Goal: Task Accomplishment & Management: Complete application form

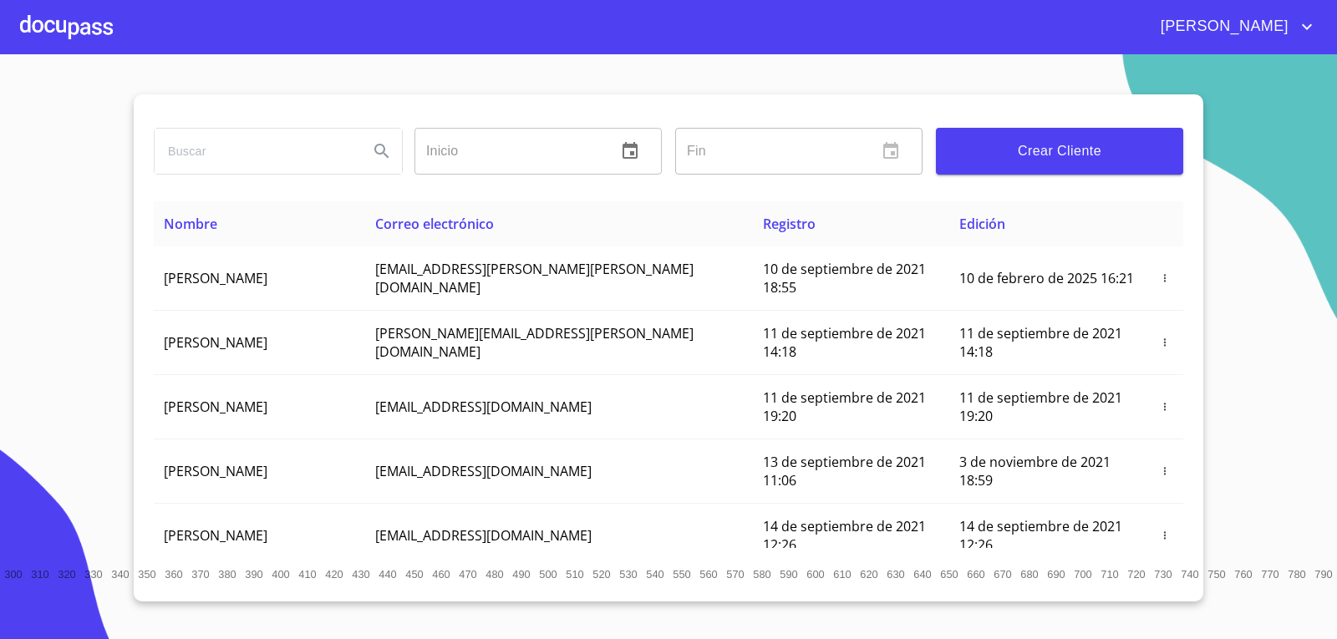
click at [58, 22] on div at bounding box center [66, 26] width 93 height 53
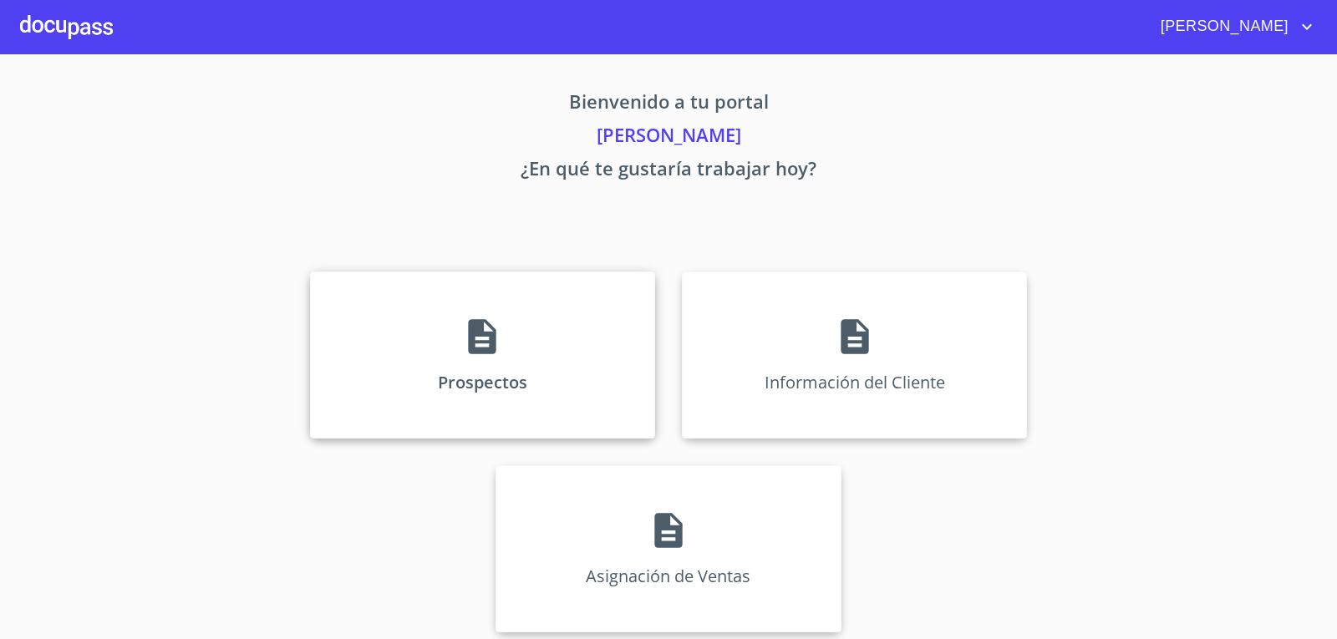
click at [535, 323] on div "Prospectos" at bounding box center [482, 355] width 345 height 167
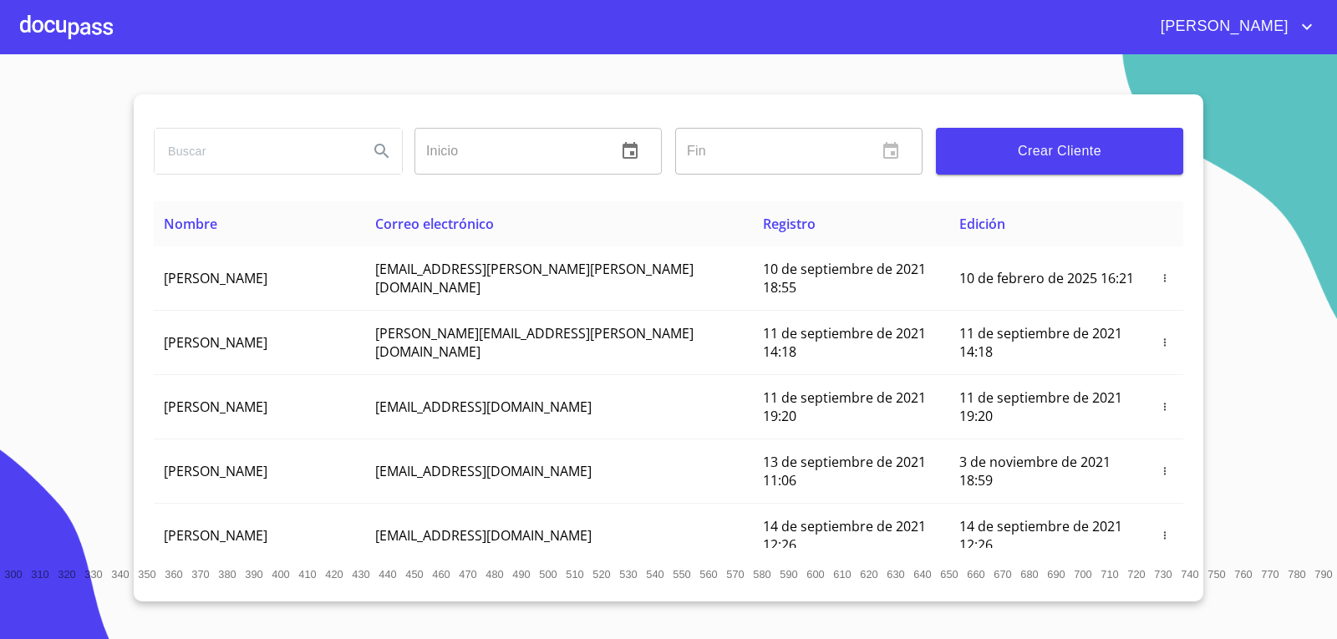
click at [1022, 144] on span "Crear Cliente" at bounding box center [1059, 151] width 221 height 23
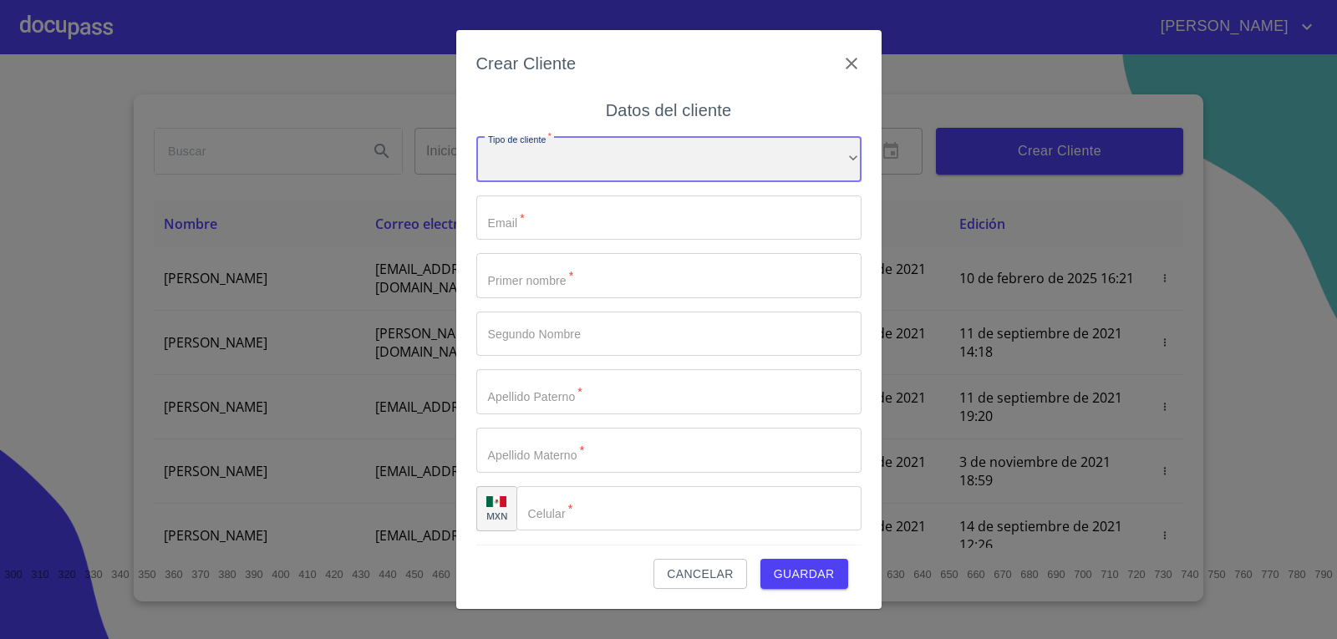
click at [672, 170] on div "​" at bounding box center [668, 159] width 385 height 45
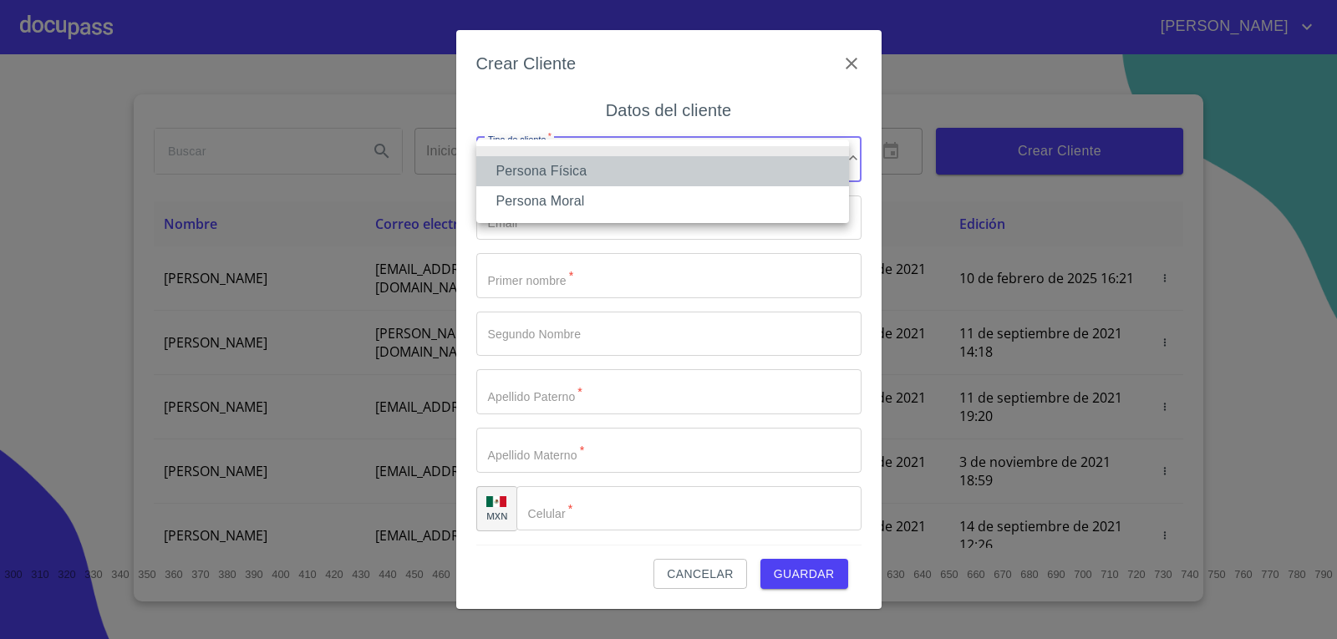
click at [529, 163] on li "Persona Física" at bounding box center [662, 171] width 373 height 30
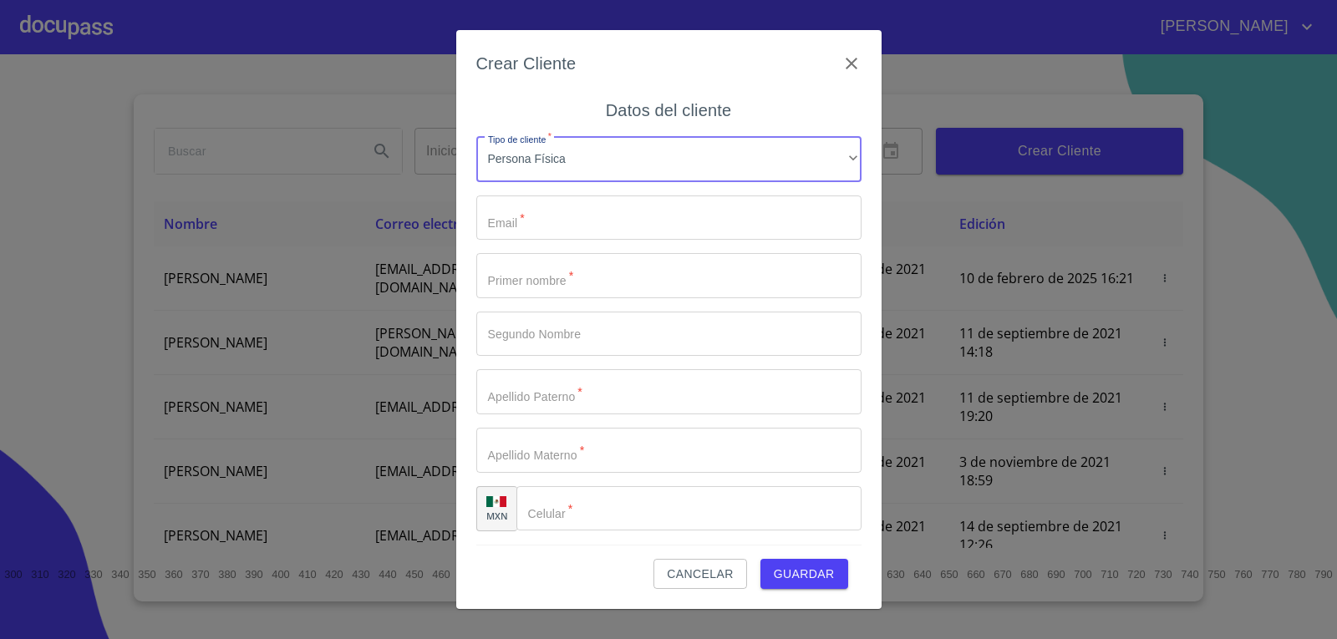
click at [521, 279] on input "Tipo de cliente   *" at bounding box center [668, 275] width 385 height 45
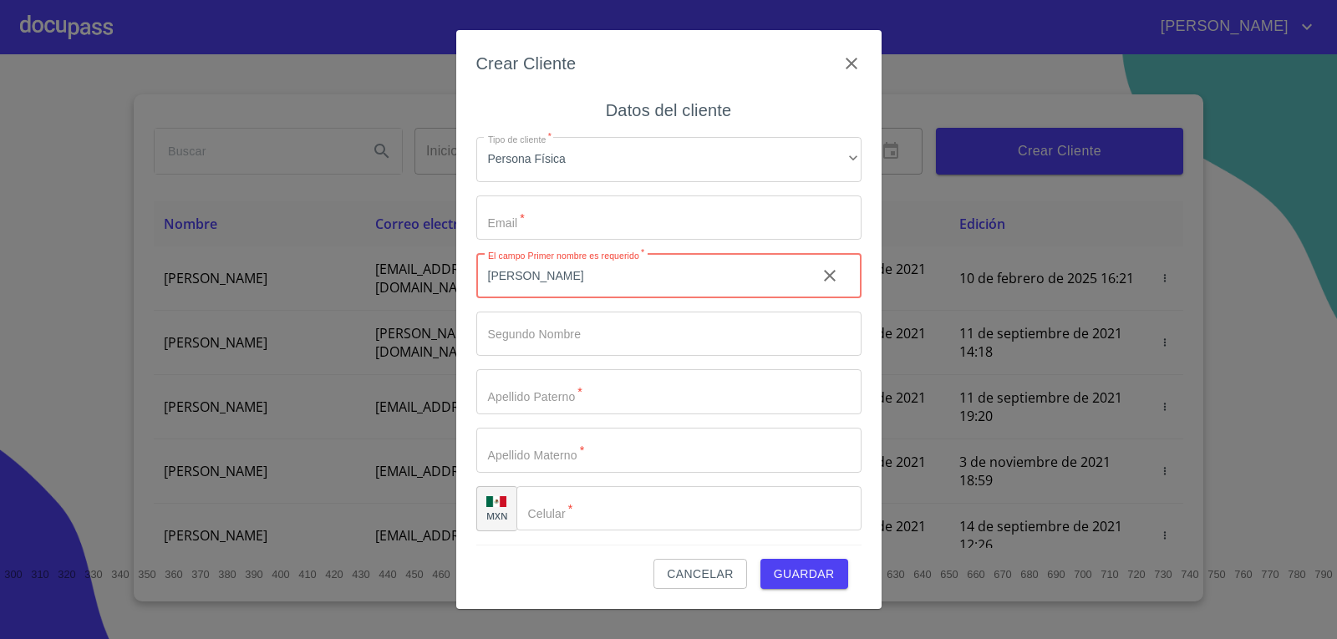
type input "[PERSON_NAME]"
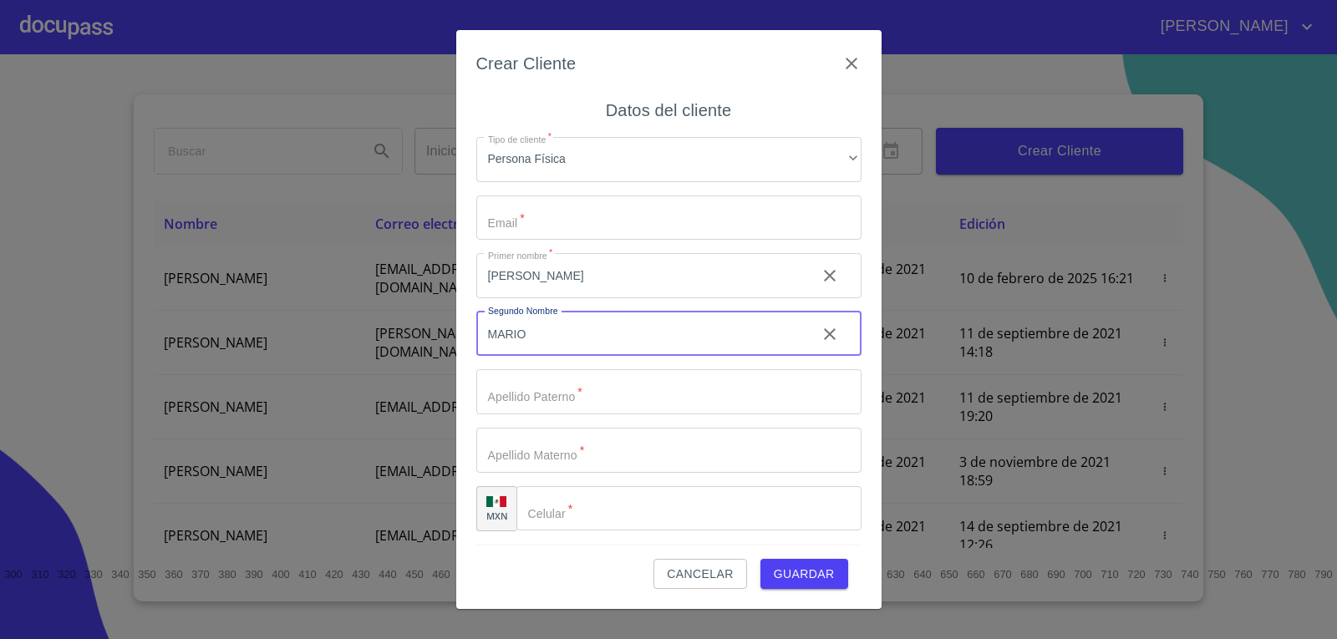
type input "MARIO"
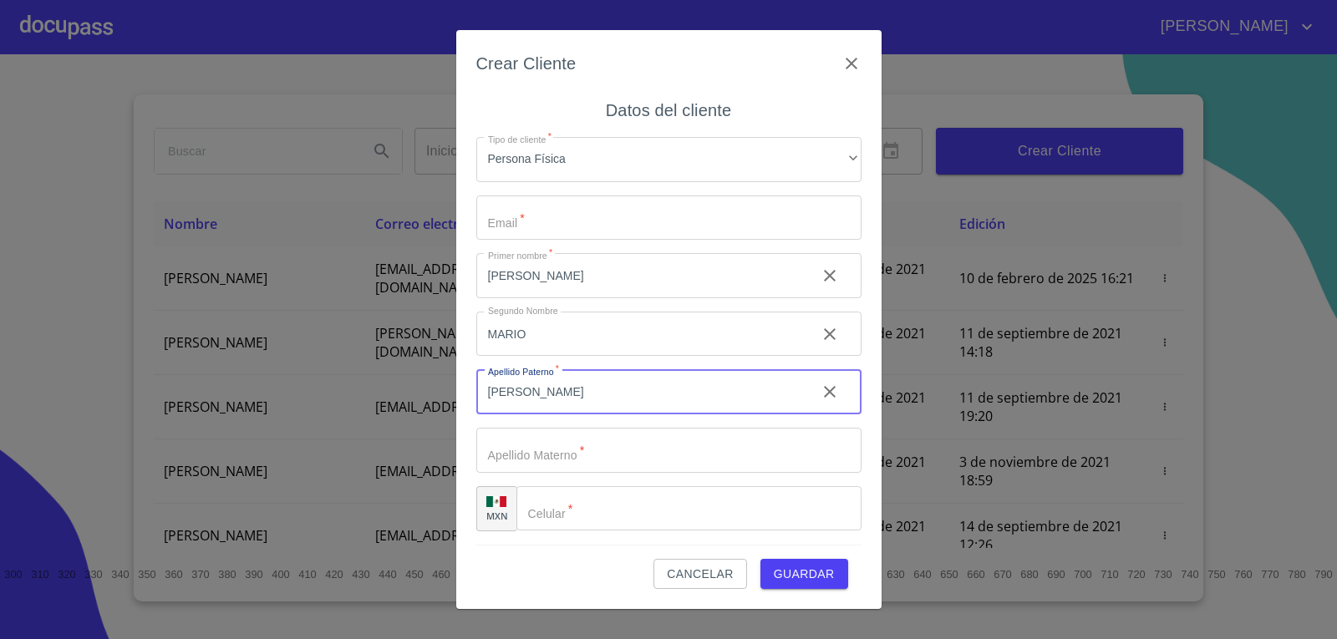
type input "[PERSON_NAME]"
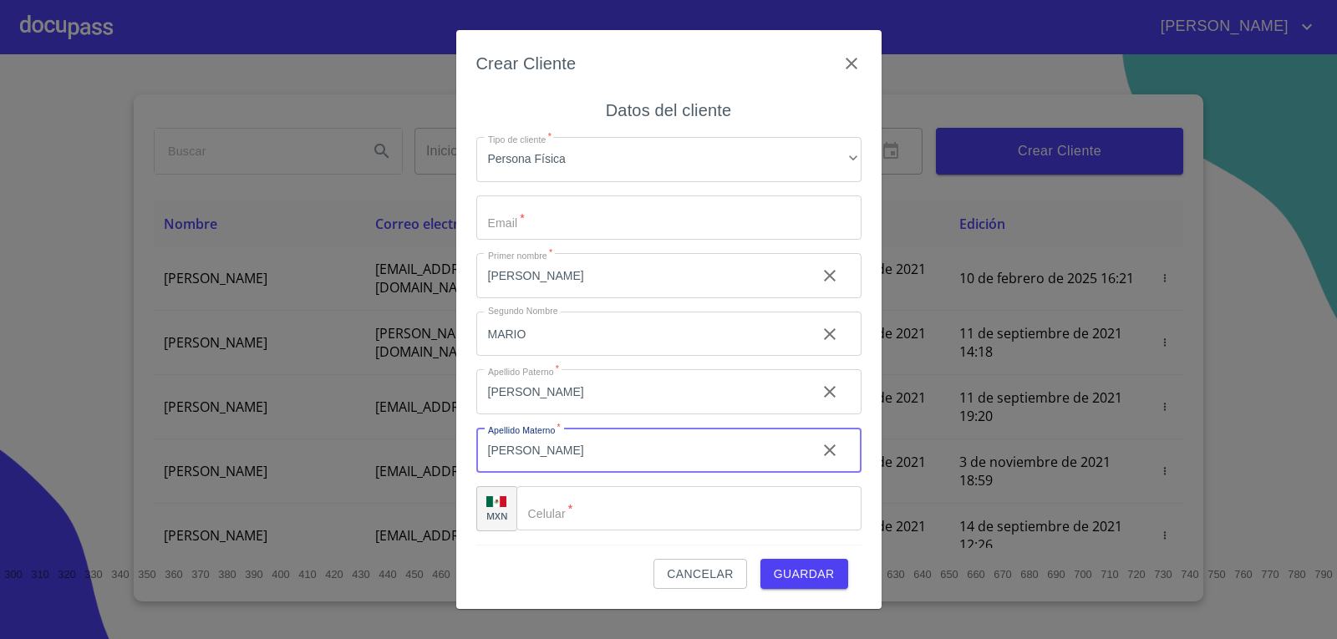
type input "[PERSON_NAME]"
type input "[PHONE_NUMBER]"
click at [562, 218] on input "Tipo de cliente   *" at bounding box center [668, 218] width 385 height 45
type input "H"
type input "g"
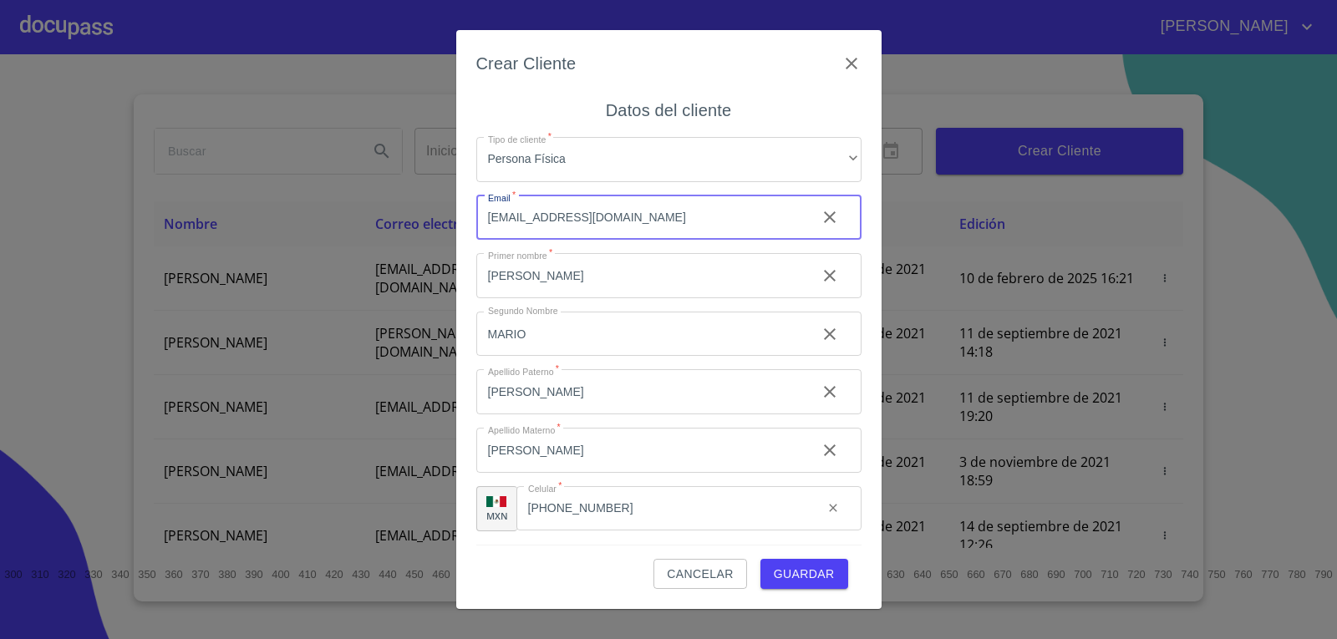
type input "[EMAIL_ADDRESS][DOMAIN_NAME]"
click at [796, 564] on span "Guardar" at bounding box center [804, 574] width 61 height 21
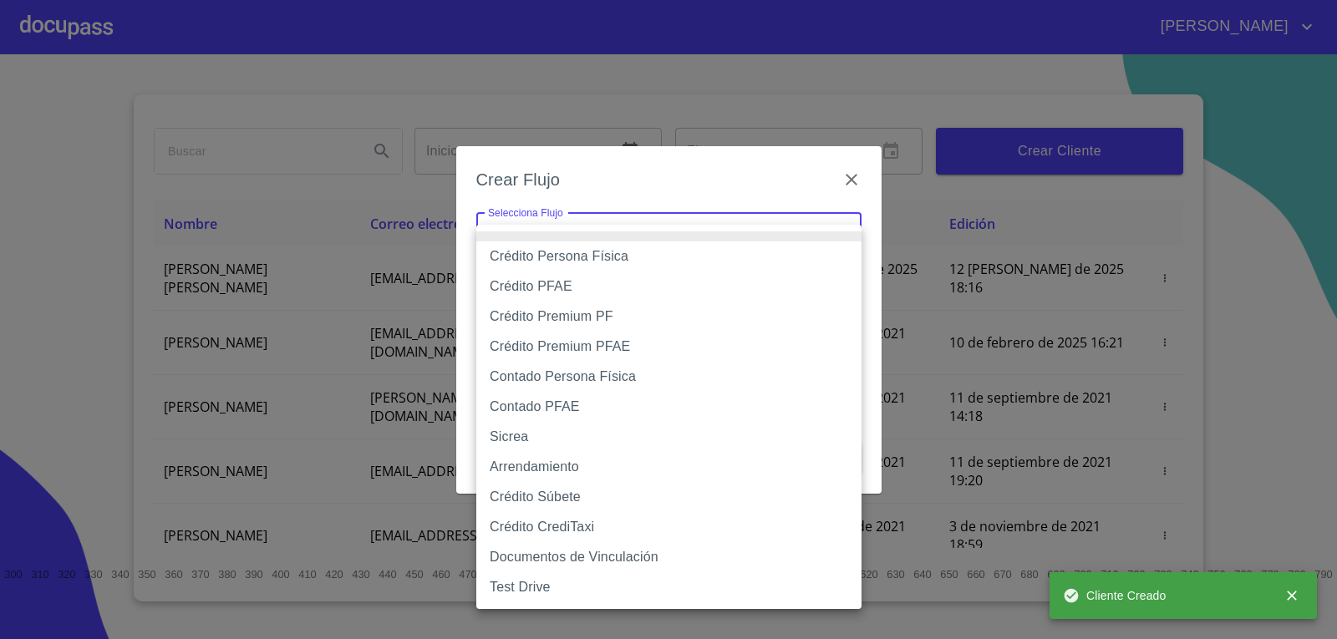
click at [755, 240] on body "[PERSON_NAME] Inicio ​ Fin ​ Crear Cliente Nombre Correo electrónico Registro E…" at bounding box center [668, 319] width 1337 height 639
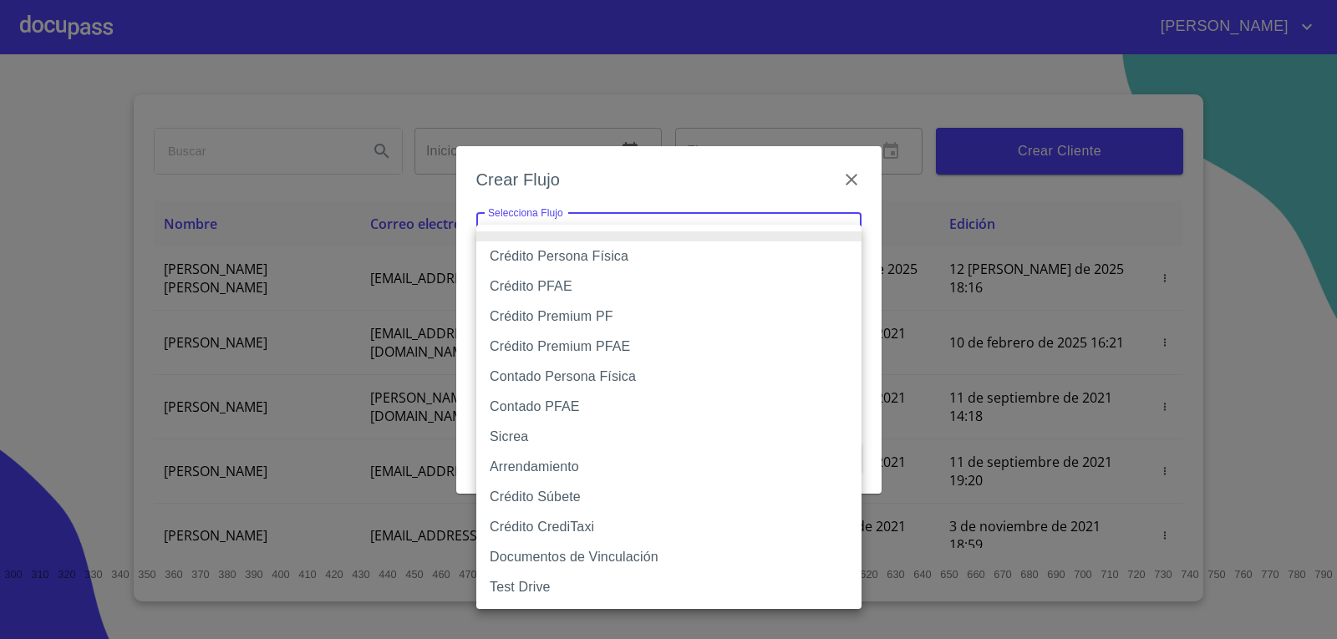
click at [532, 262] on li "Crédito Persona Física" at bounding box center [668, 257] width 385 height 30
type input "6009fb3c7d1714eb8809aa97"
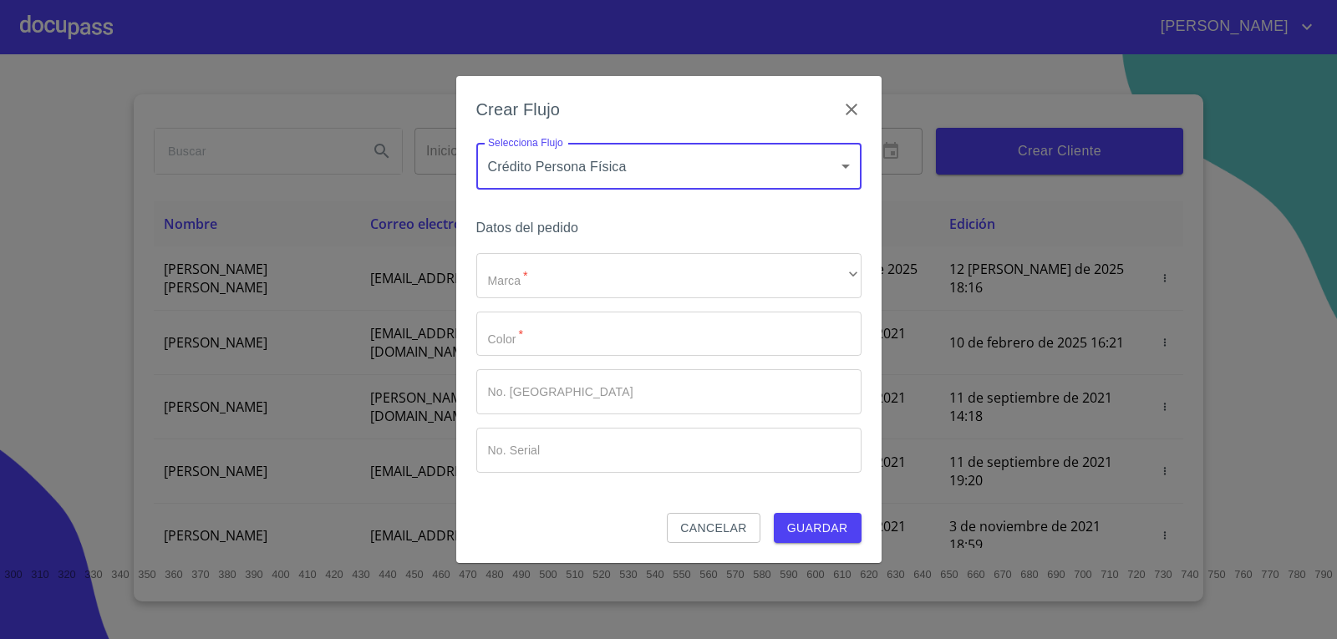
click at [602, 168] on body "[PERSON_NAME] Inicio ​ Fin ​ Crear Cliente Nombre Correo electrónico Registro E…" at bounding box center [668, 319] width 1337 height 639
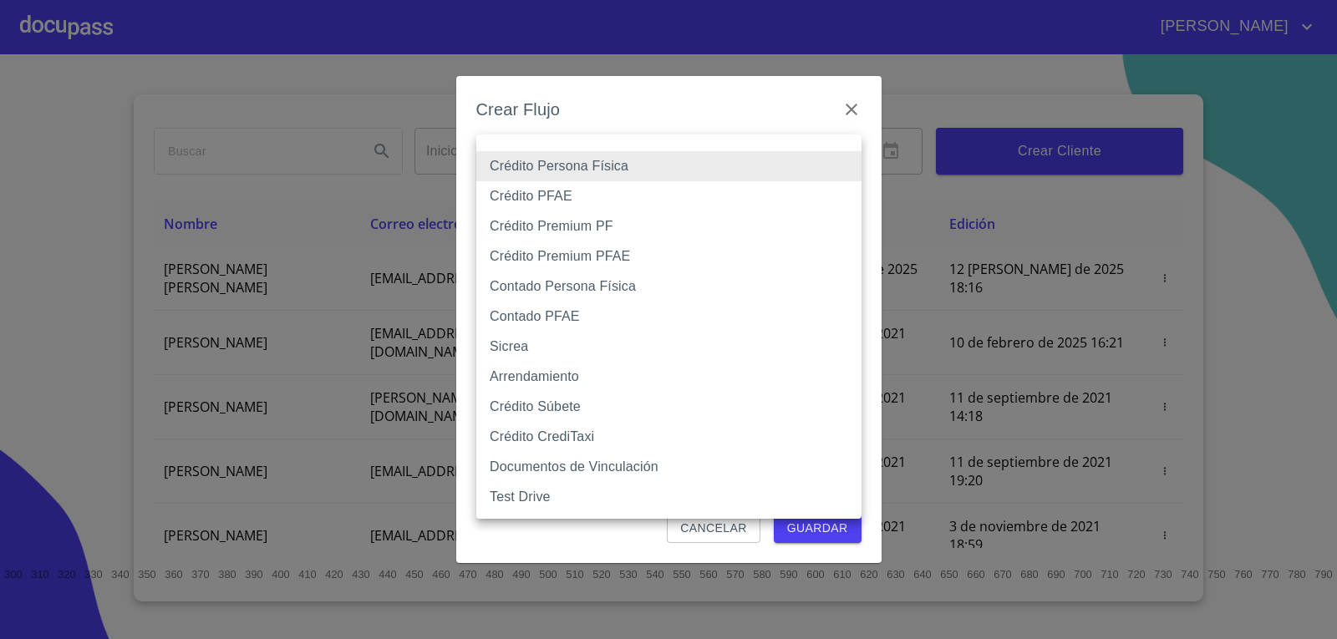
click at [623, 160] on li "Crédito Persona Física" at bounding box center [668, 166] width 385 height 30
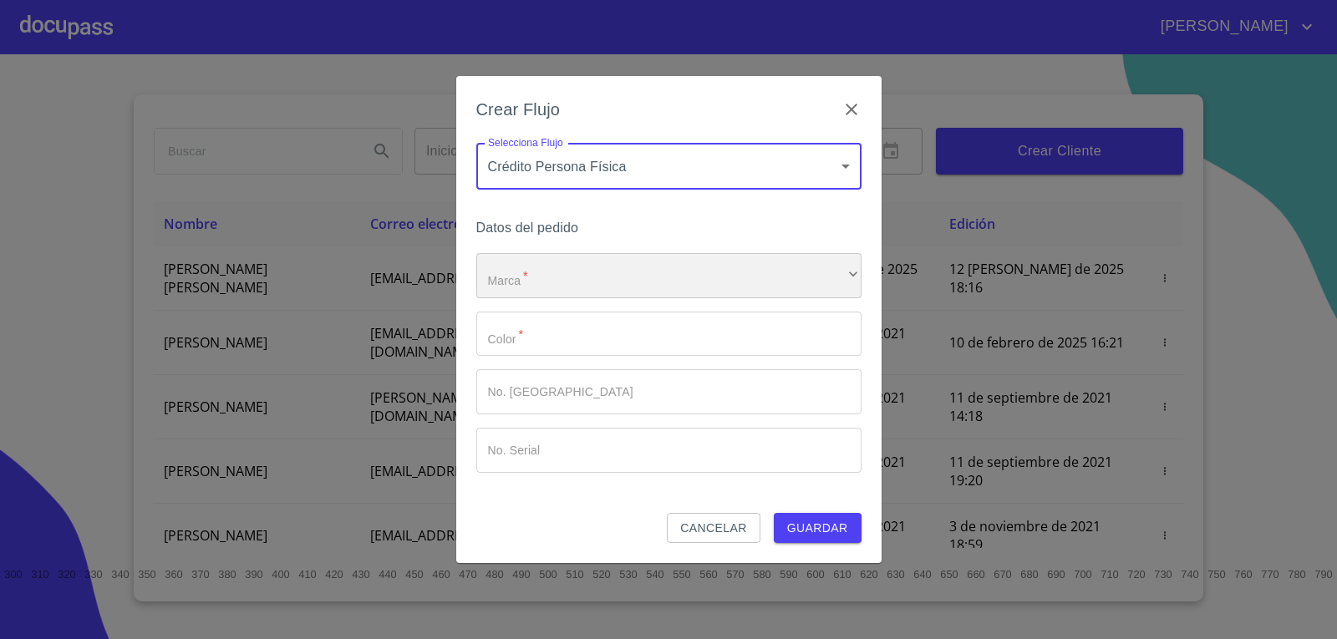
click at [550, 277] on div "​" at bounding box center [668, 275] width 385 height 45
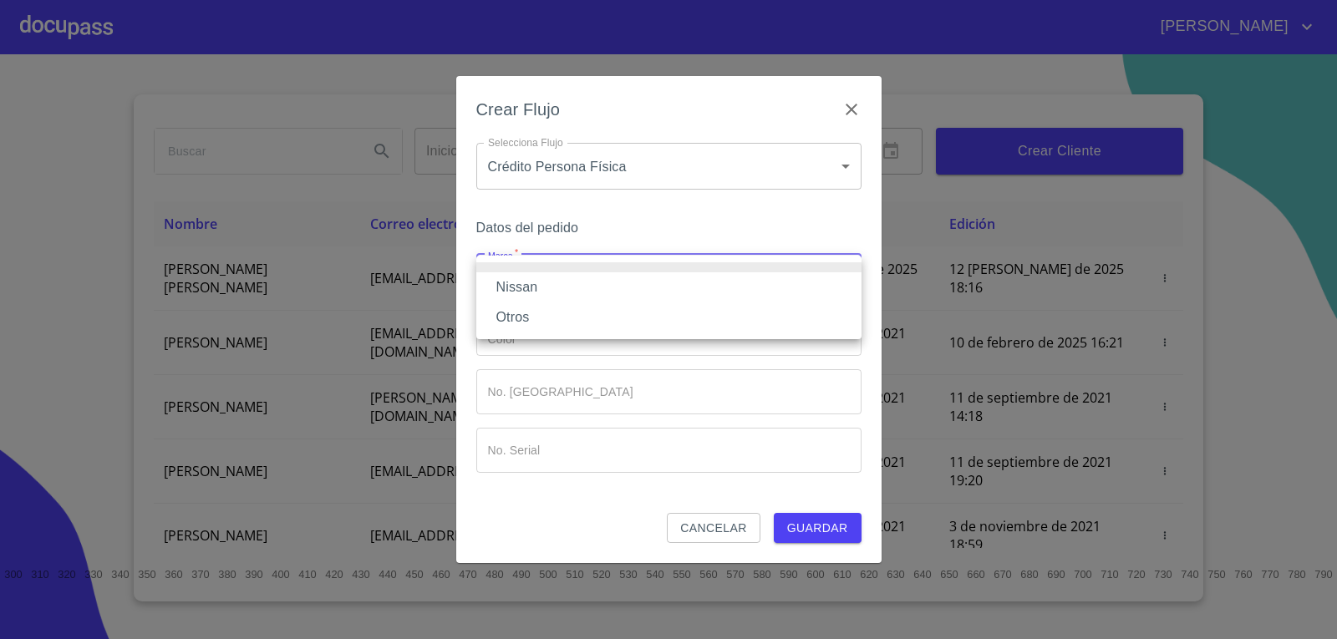
click at [532, 288] on li "Nissan" at bounding box center [668, 287] width 385 height 30
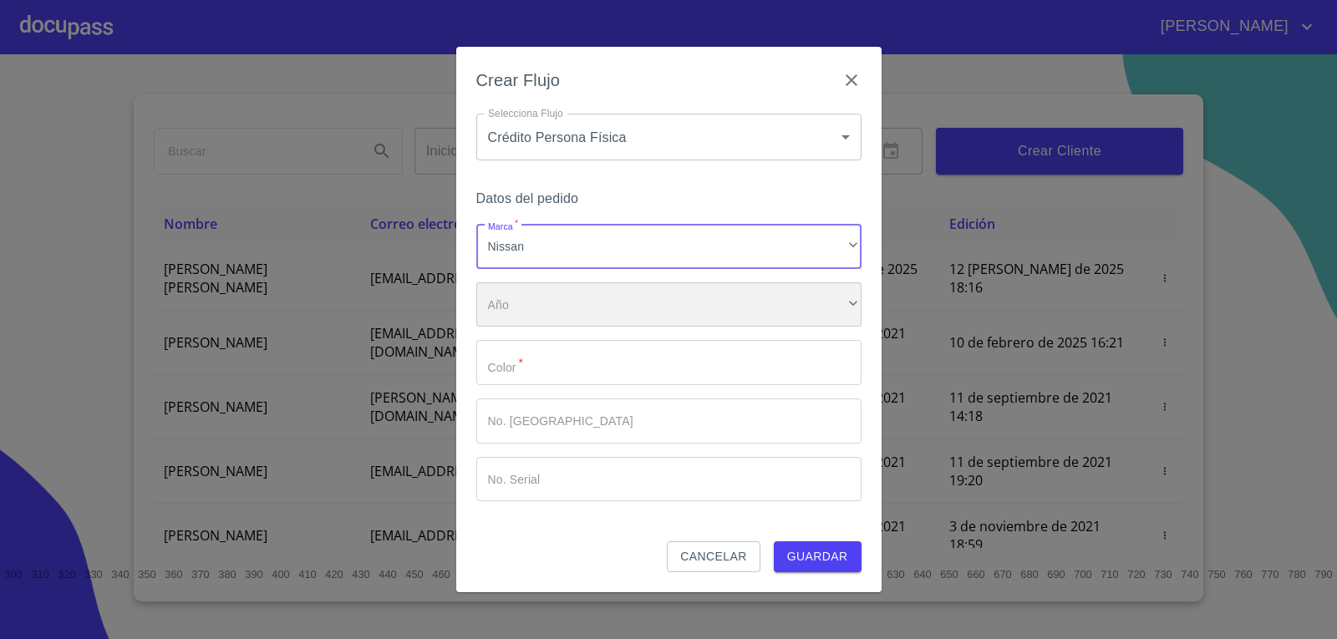
click at [547, 323] on div "​" at bounding box center [668, 304] width 385 height 45
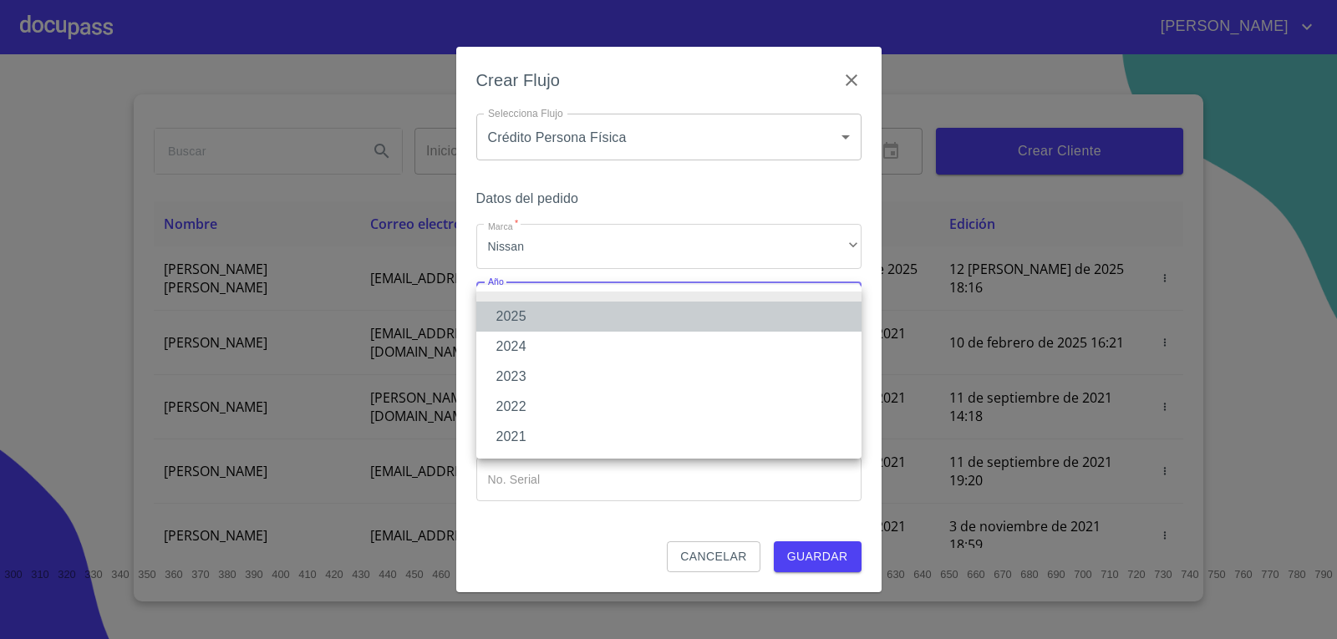
click at [533, 321] on li "2025" at bounding box center [668, 317] width 385 height 30
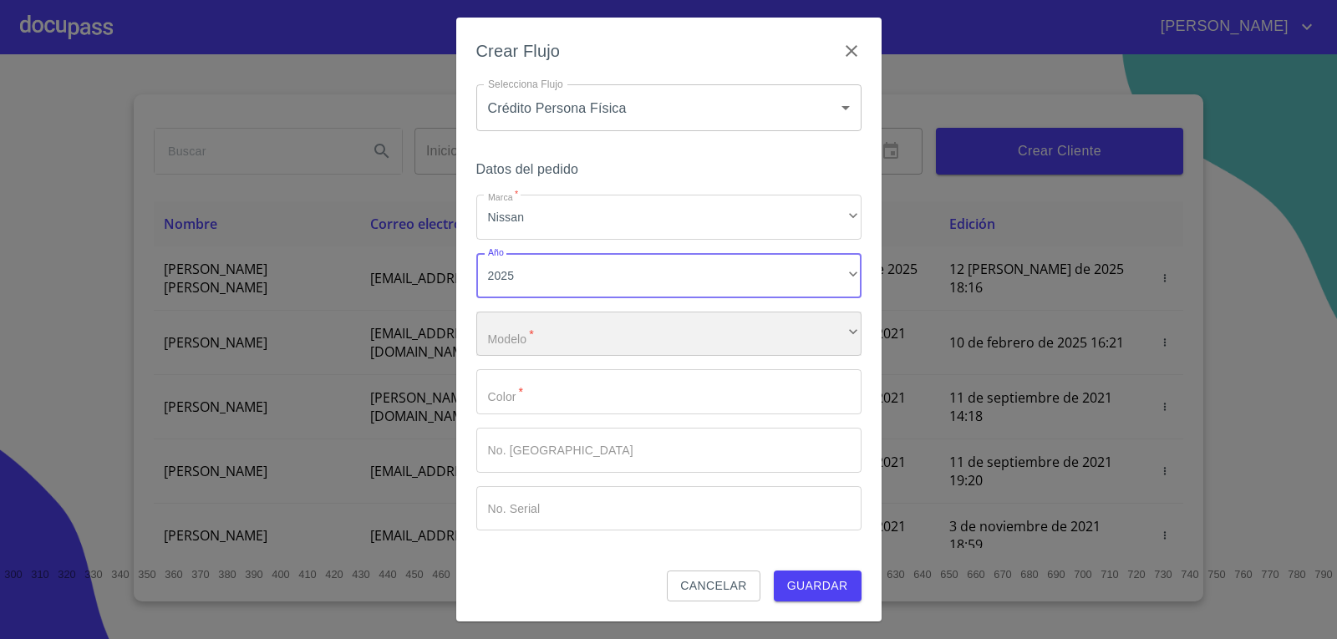
click at [535, 332] on div "​" at bounding box center [668, 334] width 385 height 45
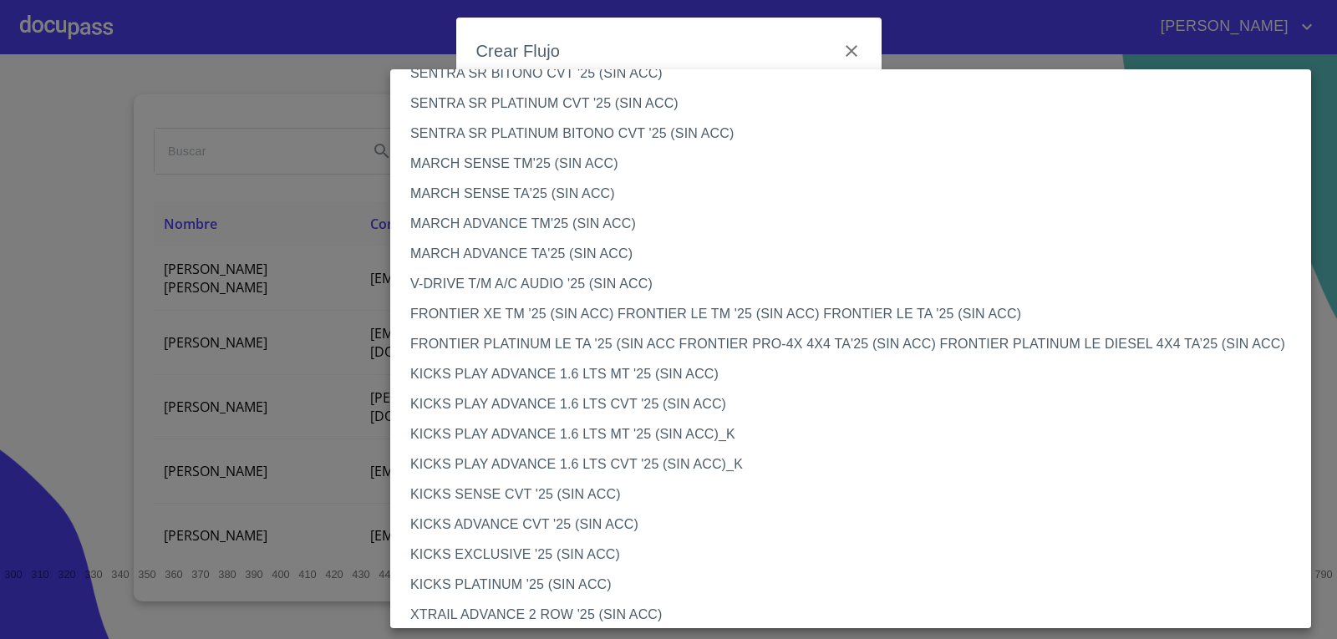
scroll to position [1254, 0]
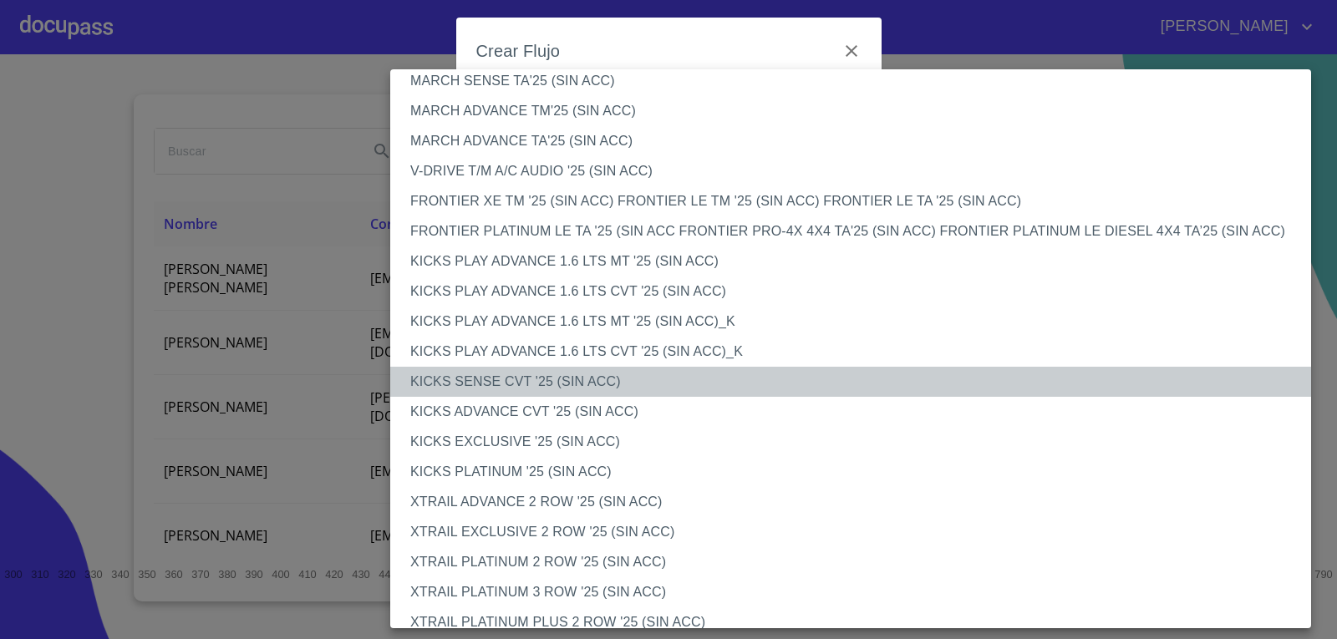
click at [556, 381] on li "KICKS SENSE CVT '25 (SIN ACC)" at bounding box center [857, 382] width 934 height 30
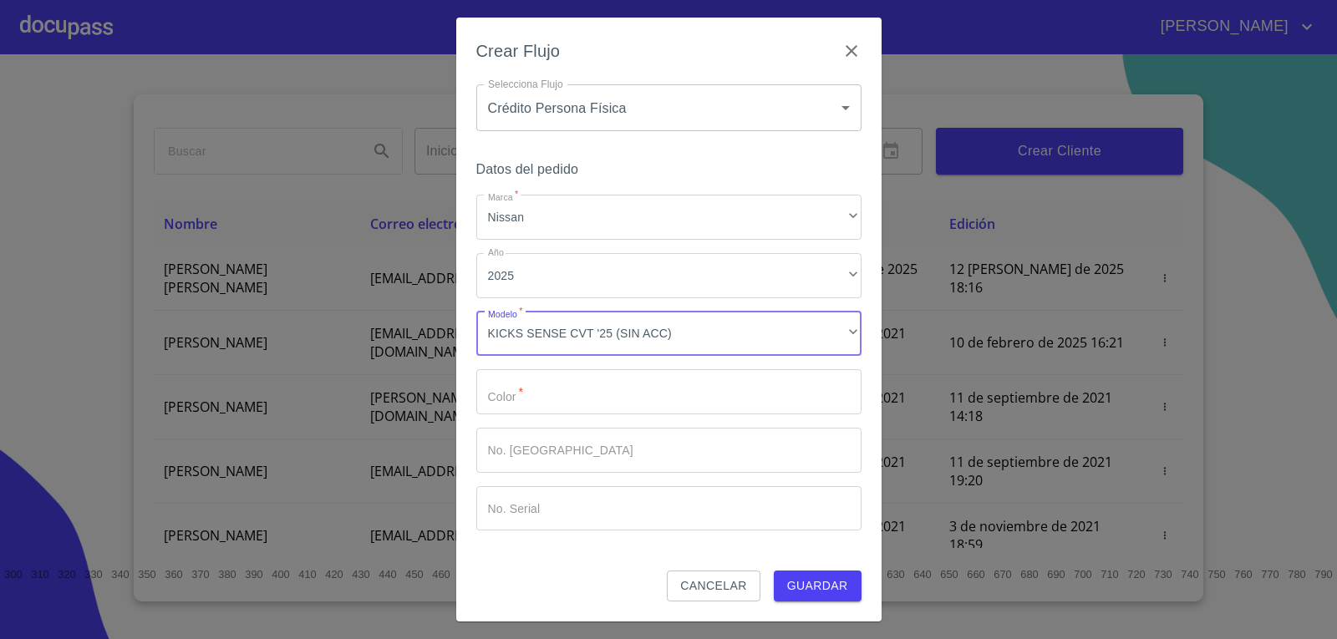
click at [601, 376] on input "Marca   *" at bounding box center [668, 391] width 385 height 45
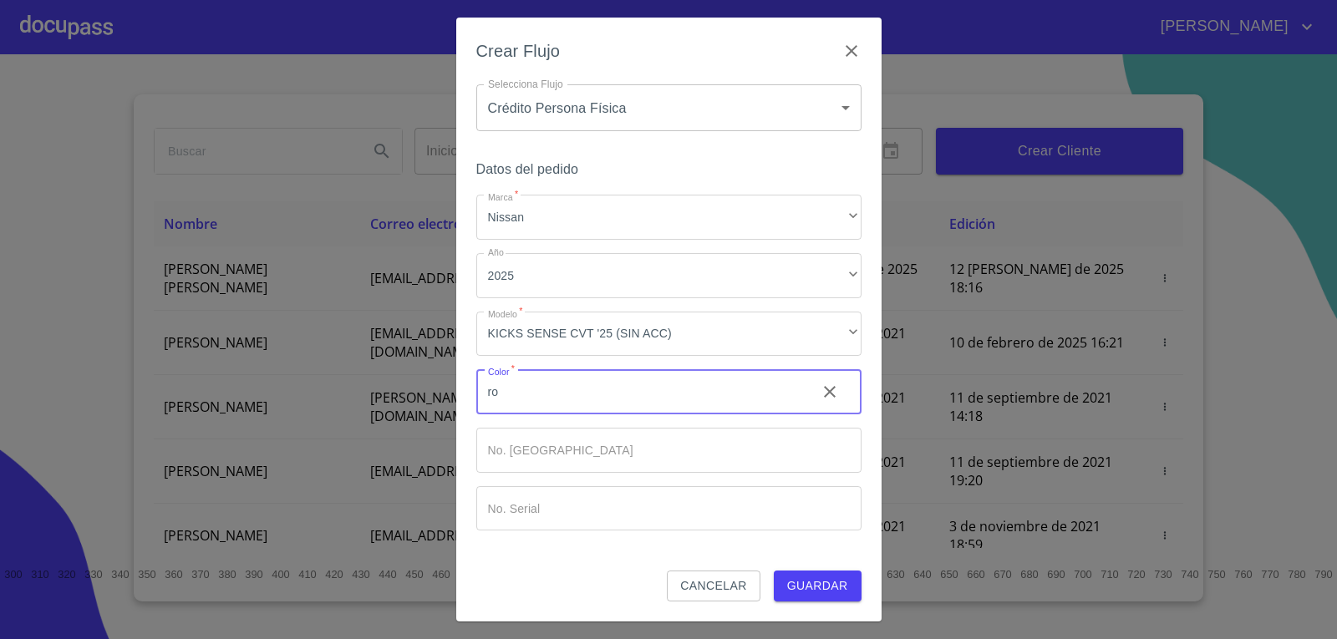
type input "r"
type input "rojo"
click at [815, 581] on span "Guardar" at bounding box center [817, 586] width 61 height 21
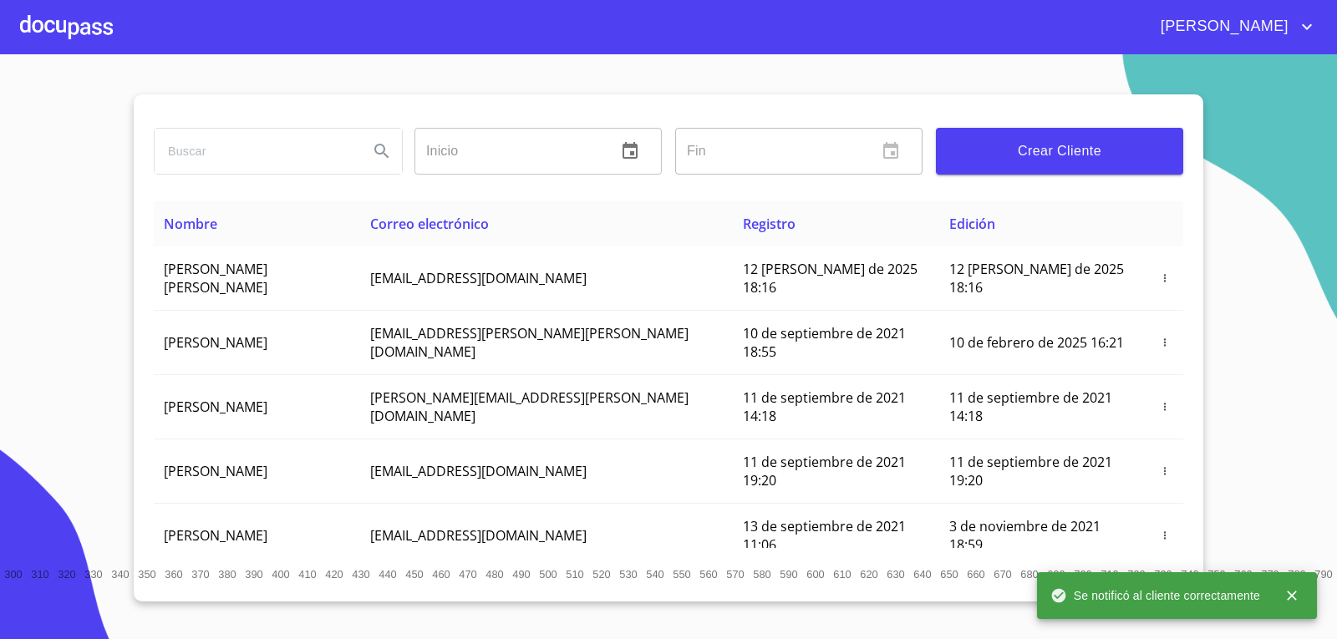
click at [90, 42] on div at bounding box center [66, 26] width 93 height 53
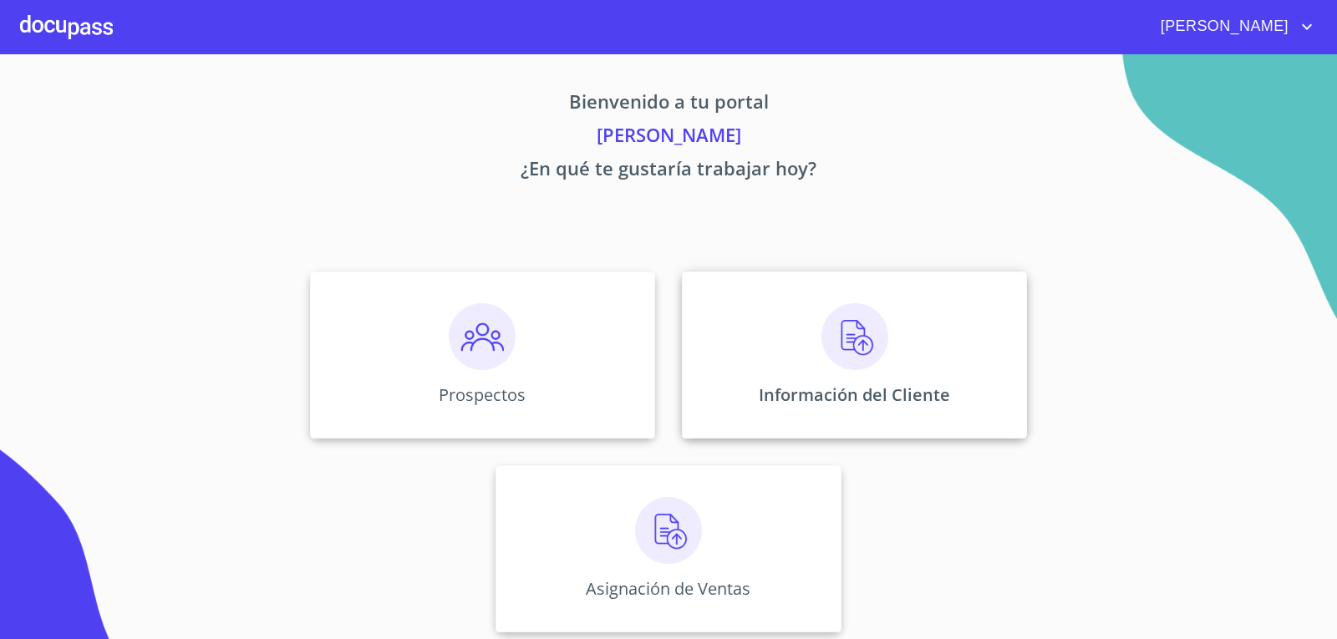
click at [832, 385] on p "Información del Cliente" at bounding box center [854, 395] width 191 height 23
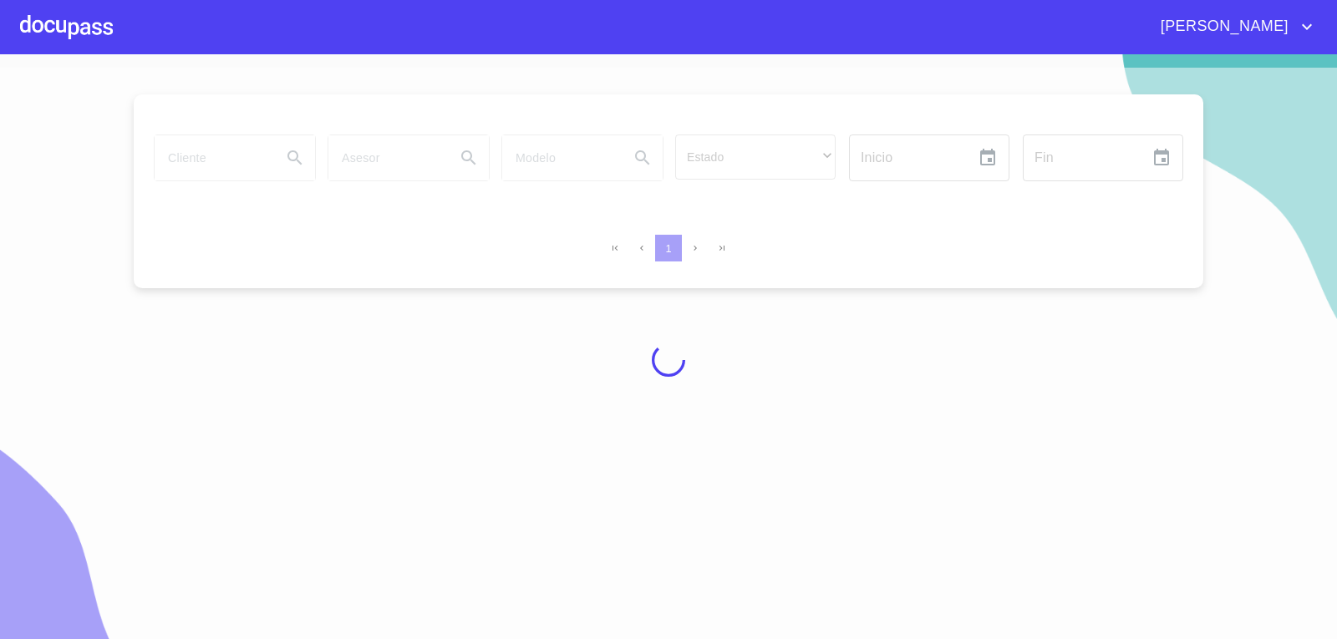
click at [224, 158] on div at bounding box center [668, 360] width 1337 height 585
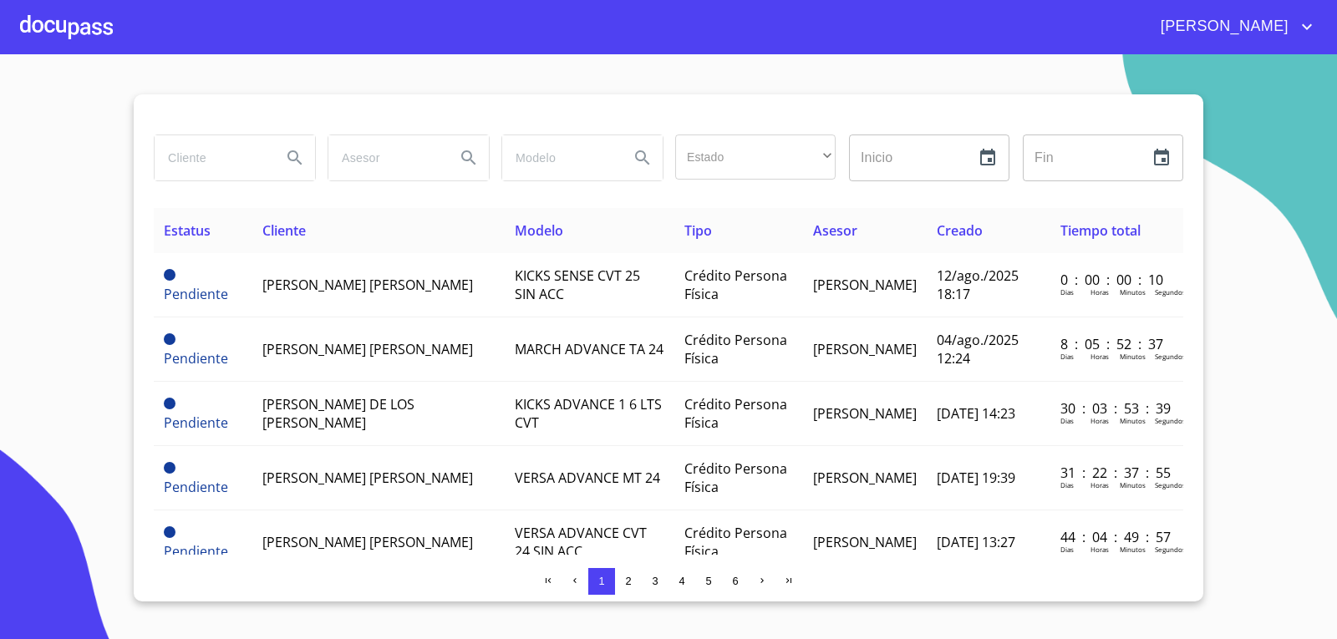
click at [202, 145] on input "search" at bounding box center [212, 157] width 114 height 45
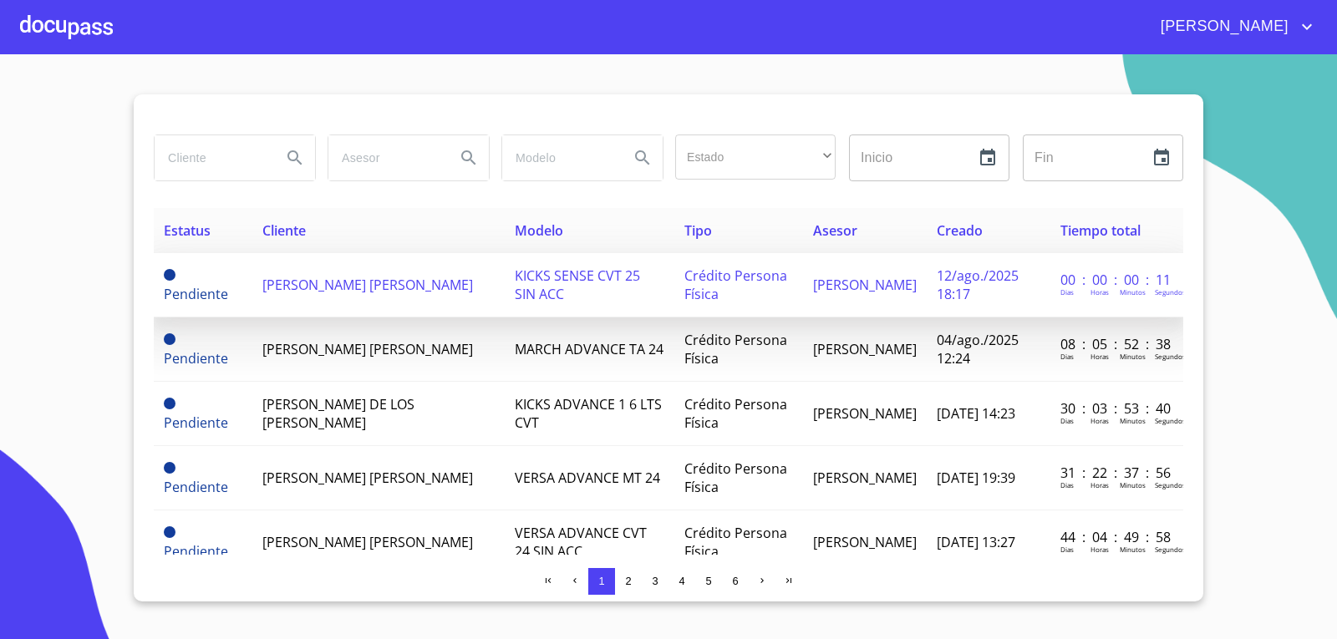
click at [439, 287] on span "[PERSON_NAME] [PERSON_NAME]" at bounding box center [367, 285] width 211 height 18
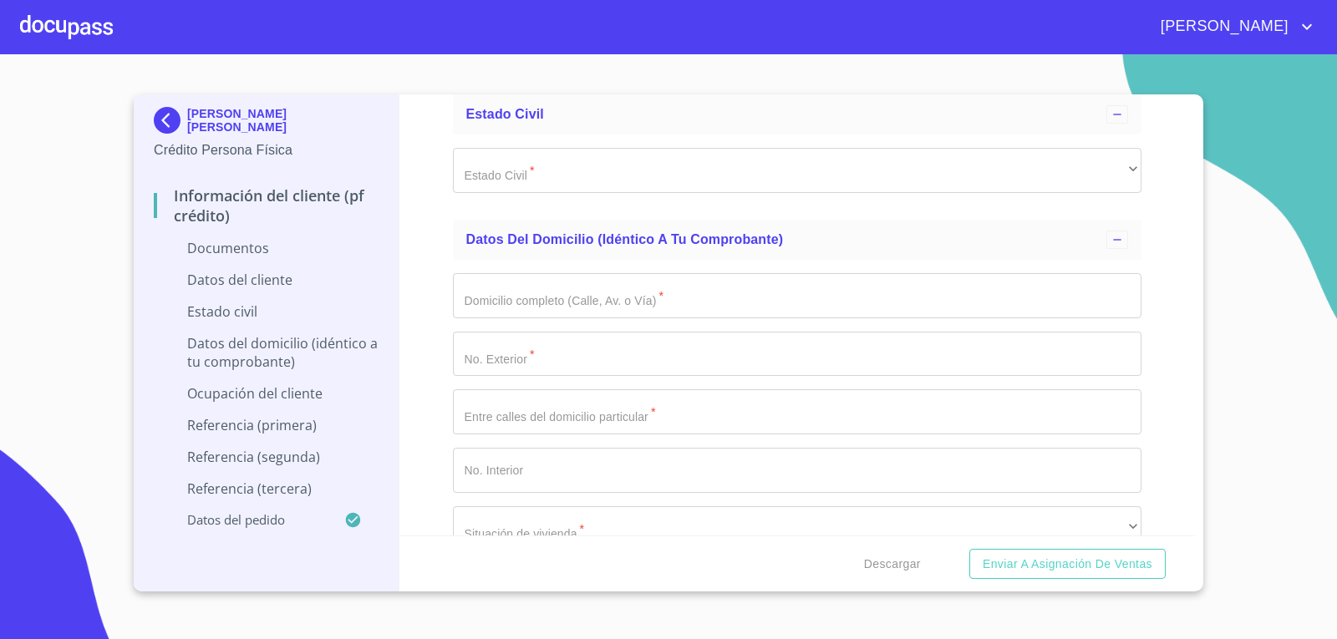
scroll to position [2842, 0]
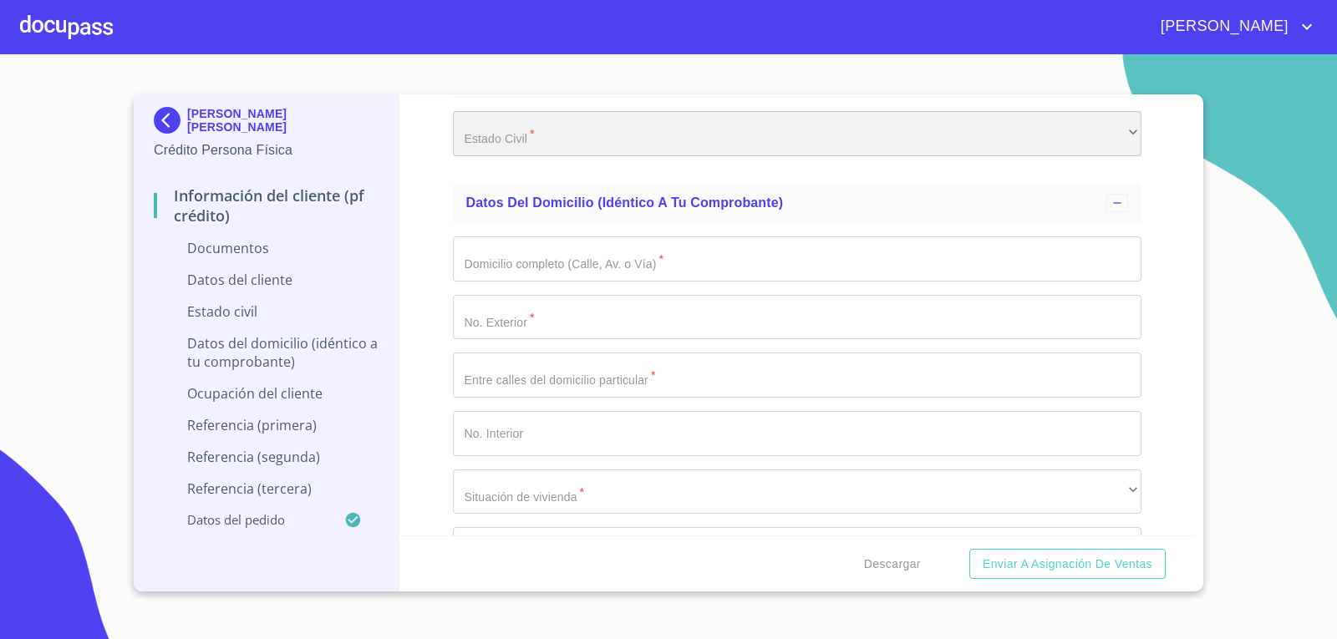
click at [674, 139] on div "​" at bounding box center [797, 133] width 689 height 45
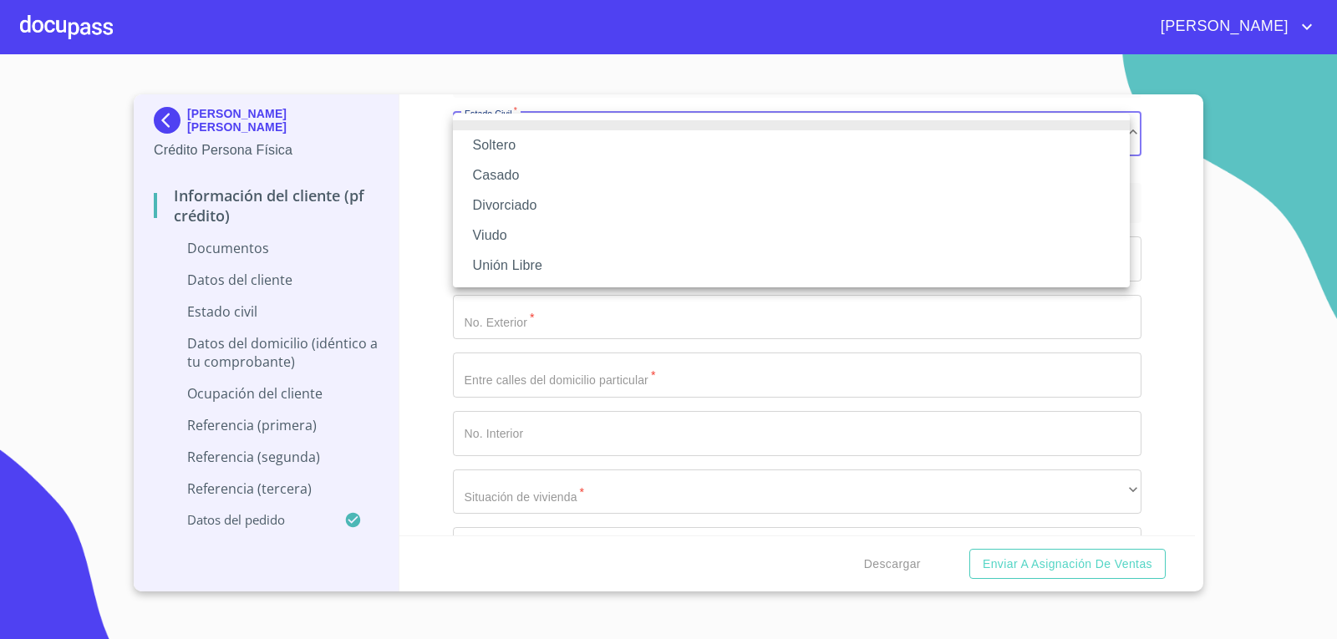
click at [562, 166] on li "Casado" at bounding box center [791, 175] width 677 height 30
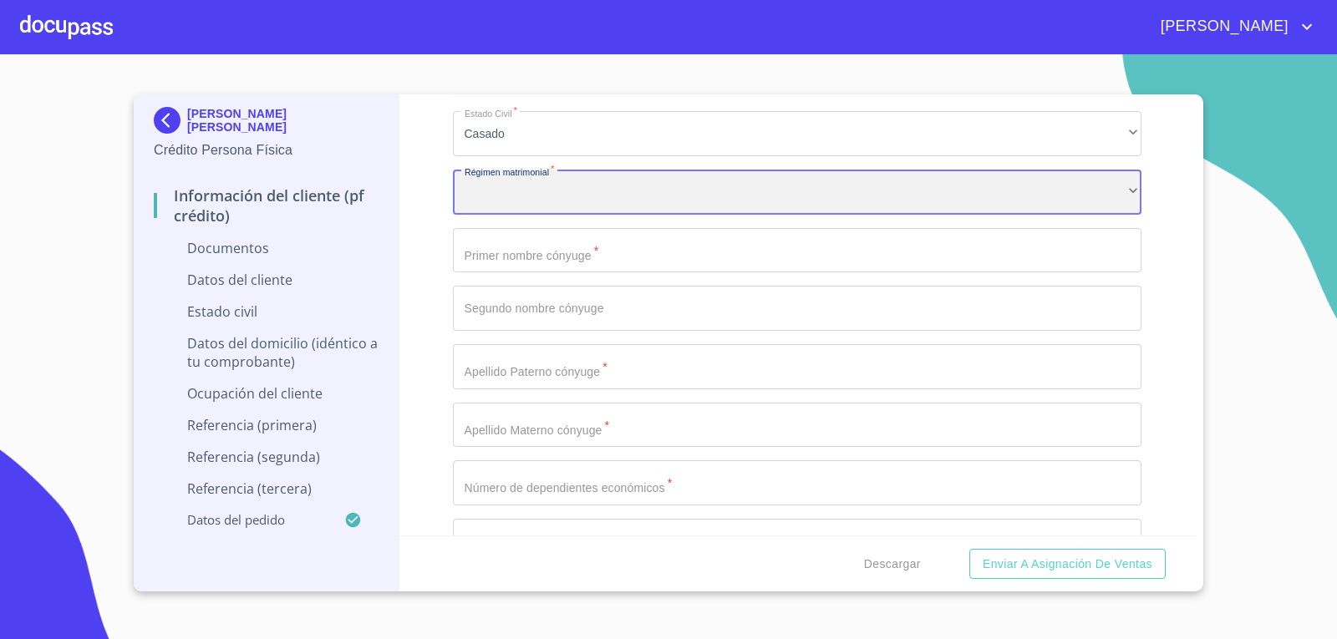
click at [494, 191] on div "​" at bounding box center [797, 192] width 689 height 45
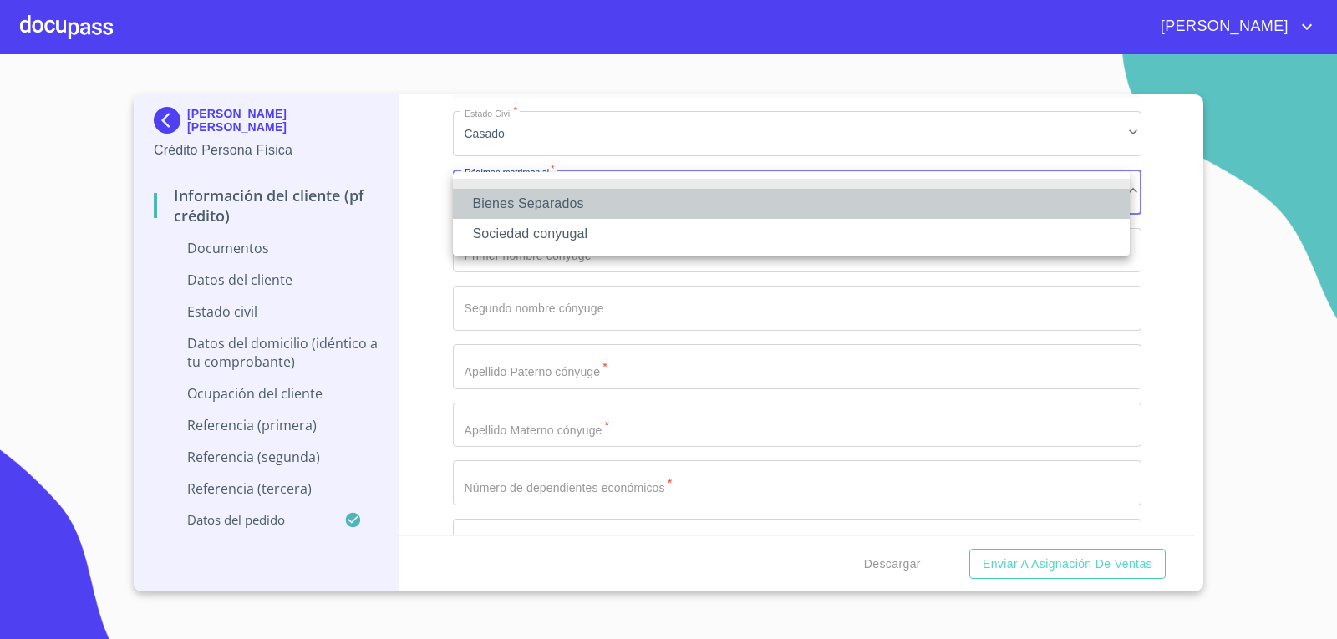
click at [541, 204] on li "Bienes Separados" at bounding box center [791, 204] width 677 height 30
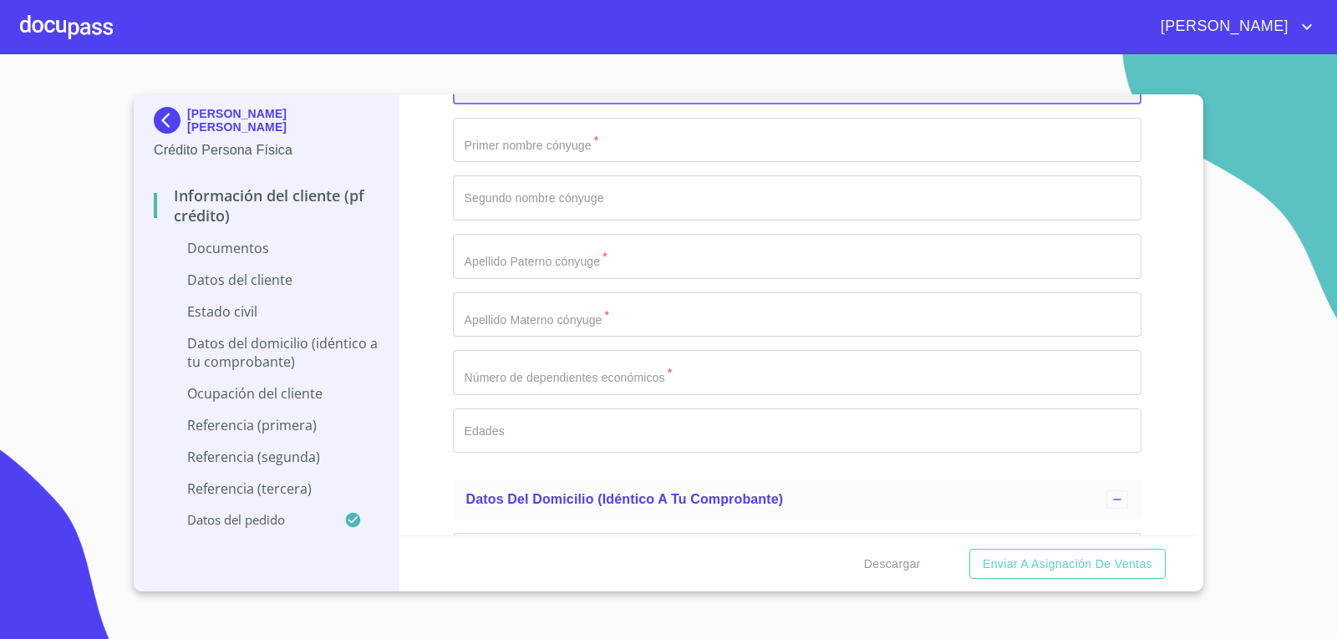
scroll to position [2925, 0]
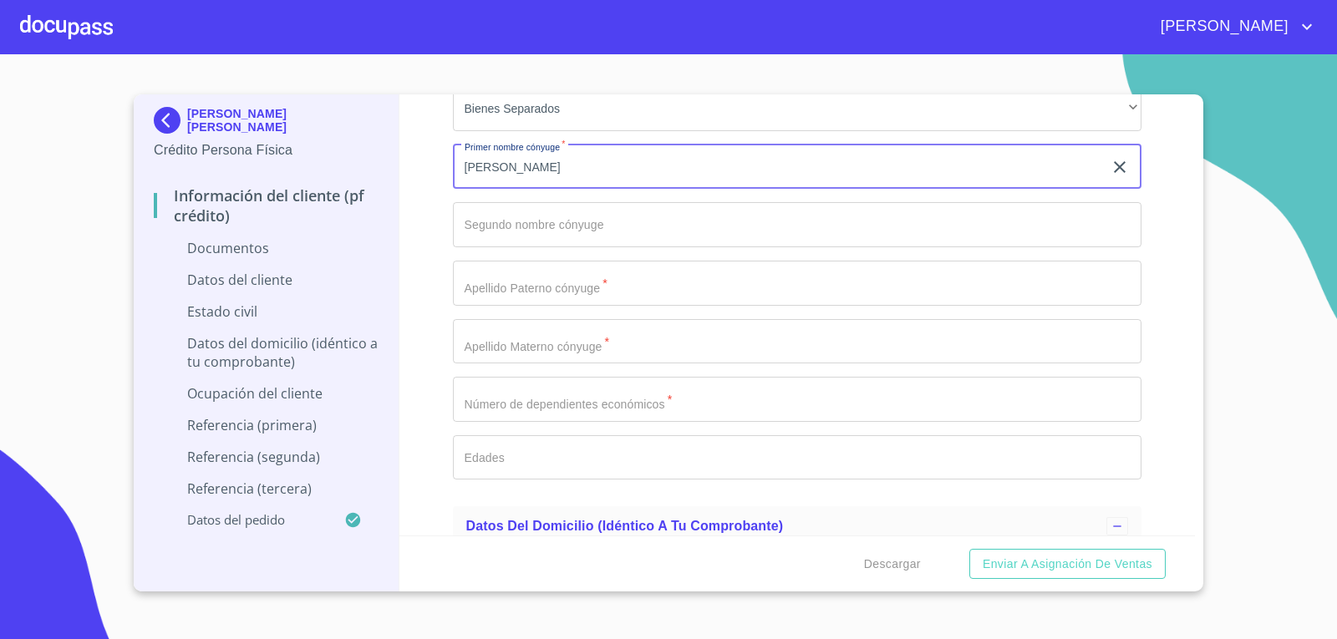
type input "[PERSON_NAME]"
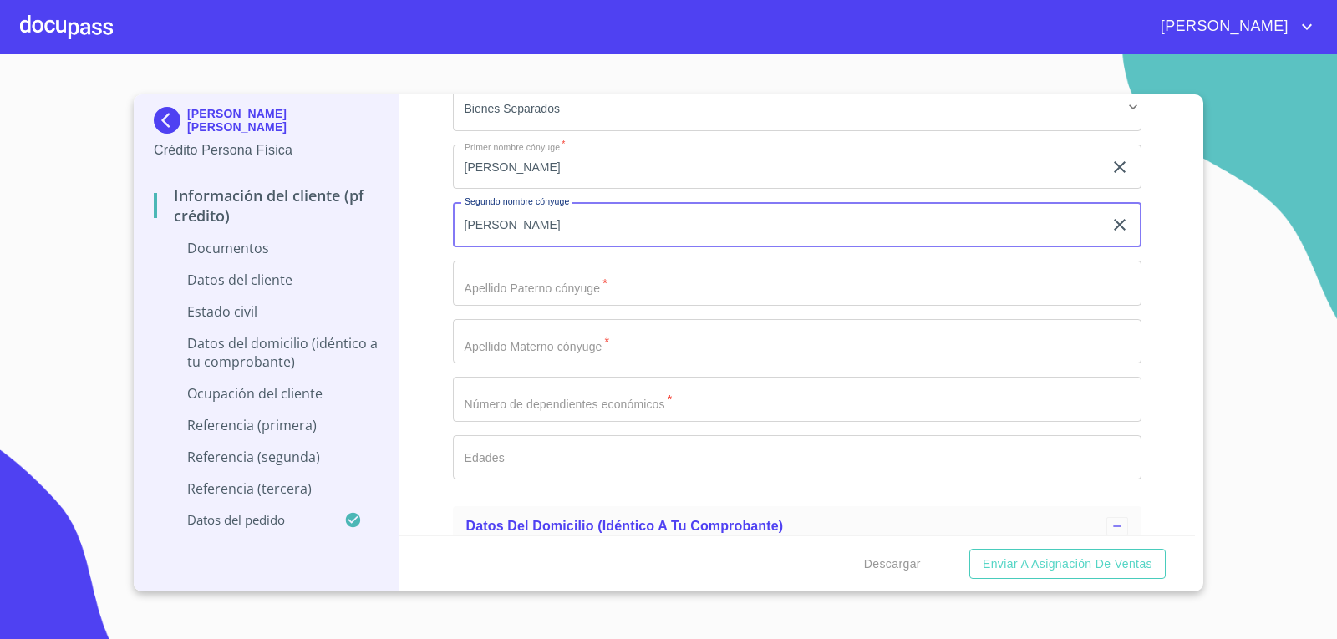
type input "[PERSON_NAME]"
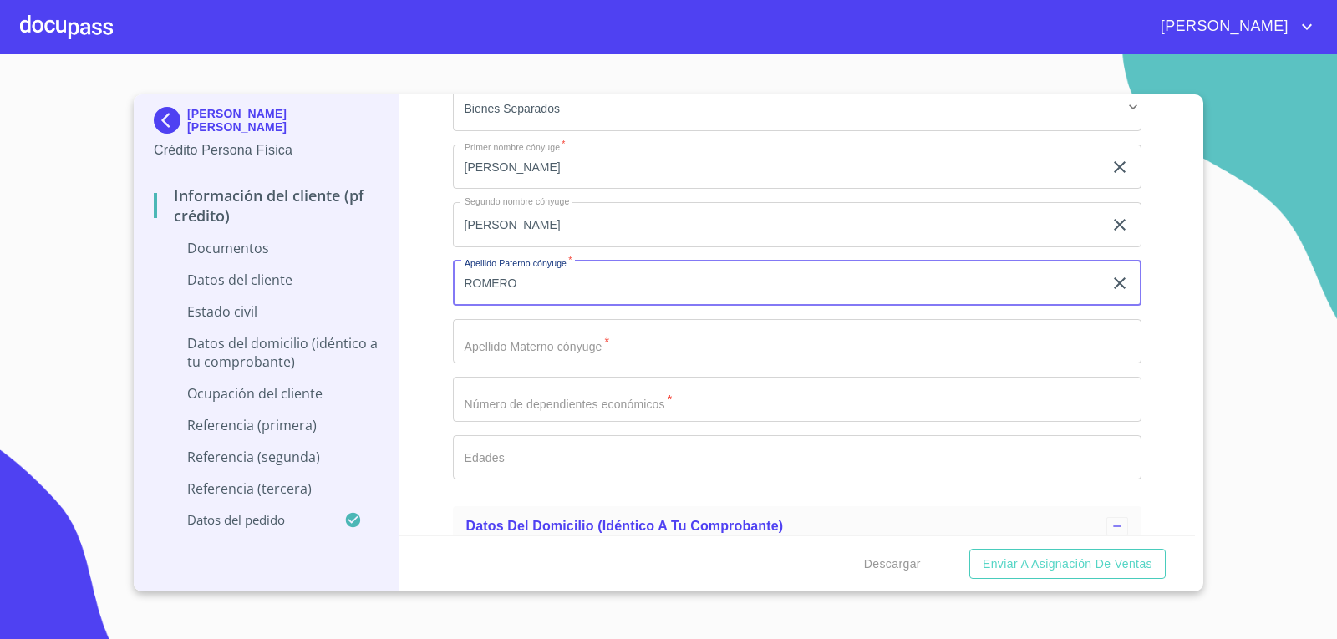
type input "ROMERO"
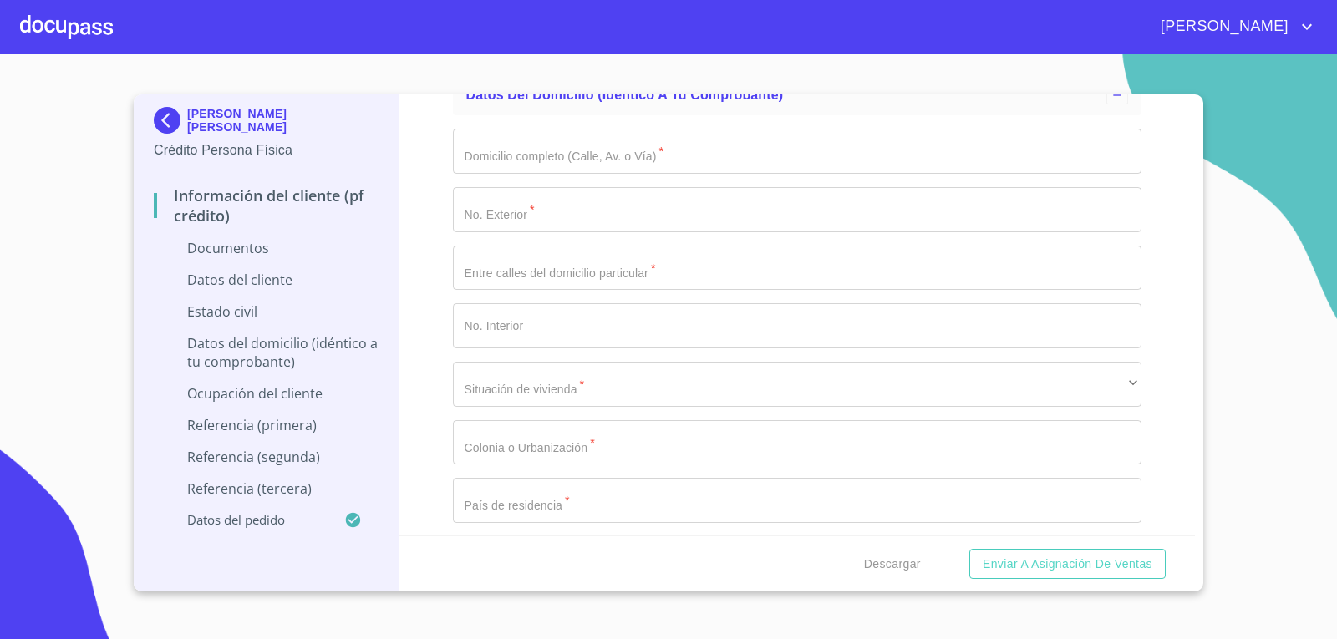
scroll to position [3427, 0]
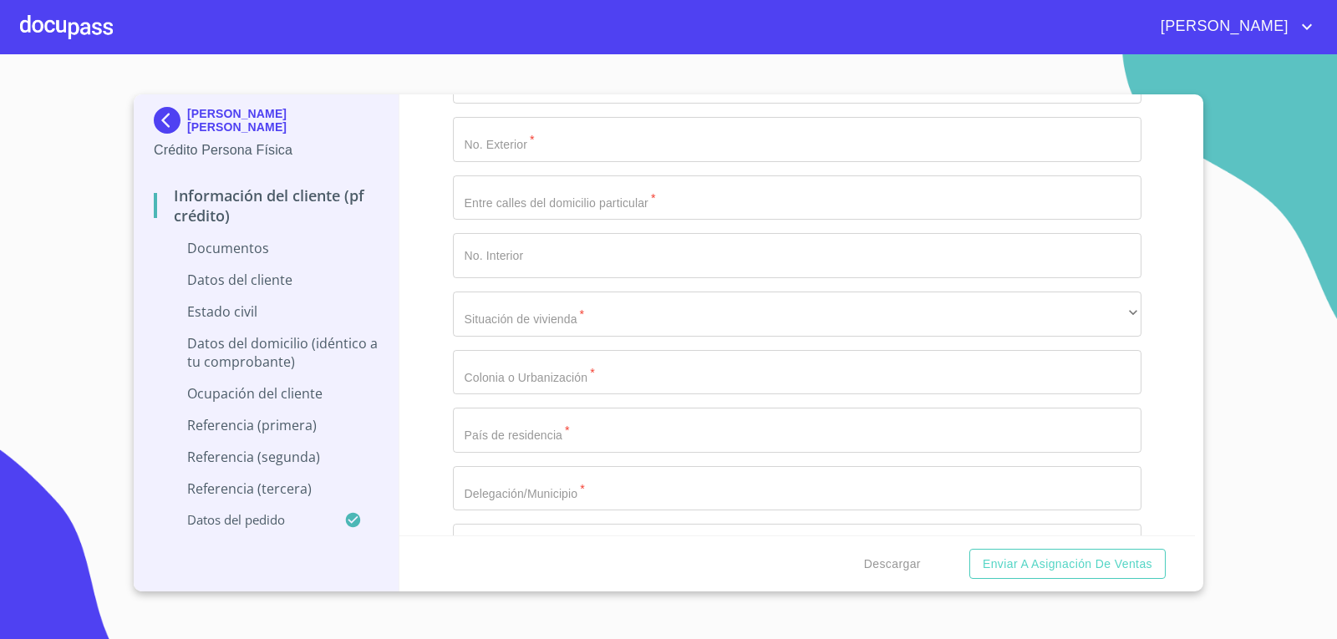
type input "[PERSON_NAME]"
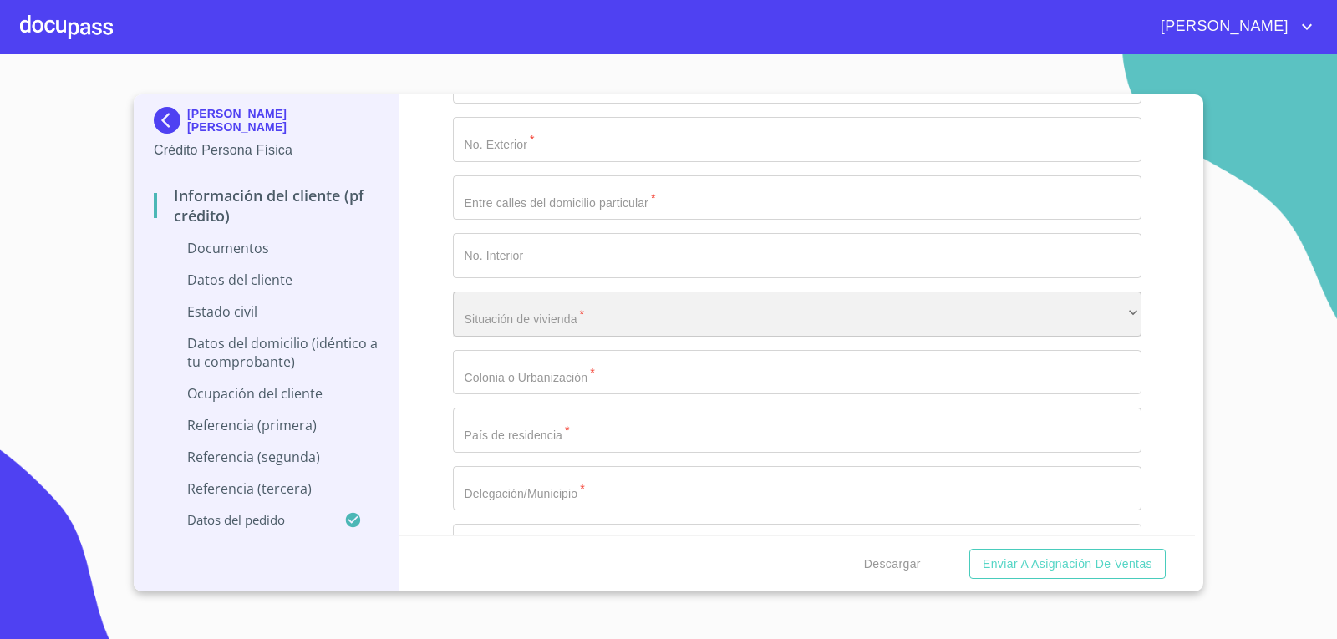
click at [584, 317] on div "​" at bounding box center [797, 314] width 689 height 45
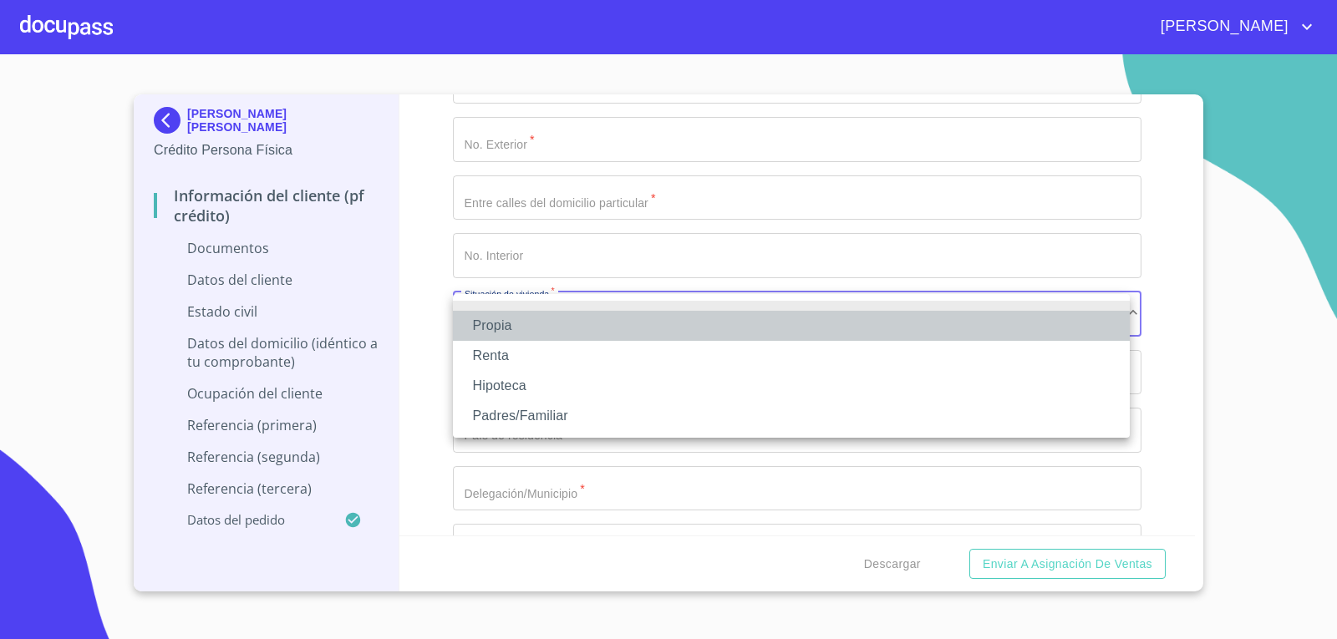
click at [475, 328] on li "Propia" at bounding box center [791, 326] width 677 height 30
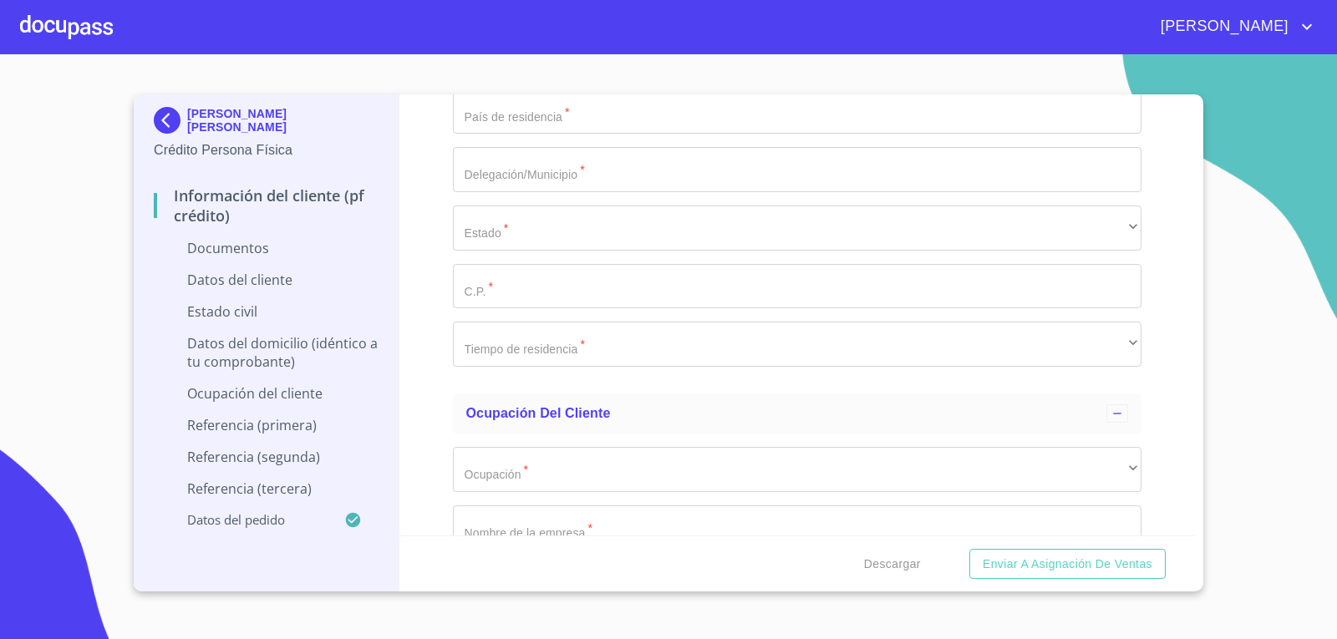
scroll to position [3818, 0]
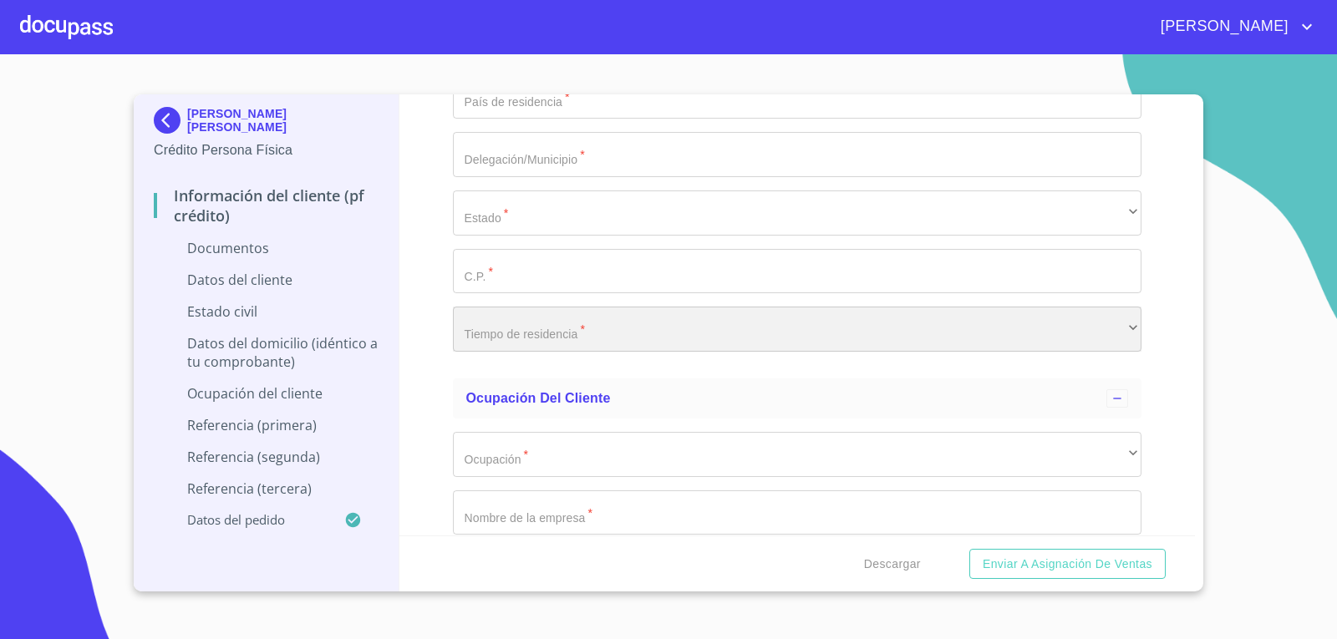
click at [529, 328] on div "​" at bounding box center [797, 329] width 689 height 45
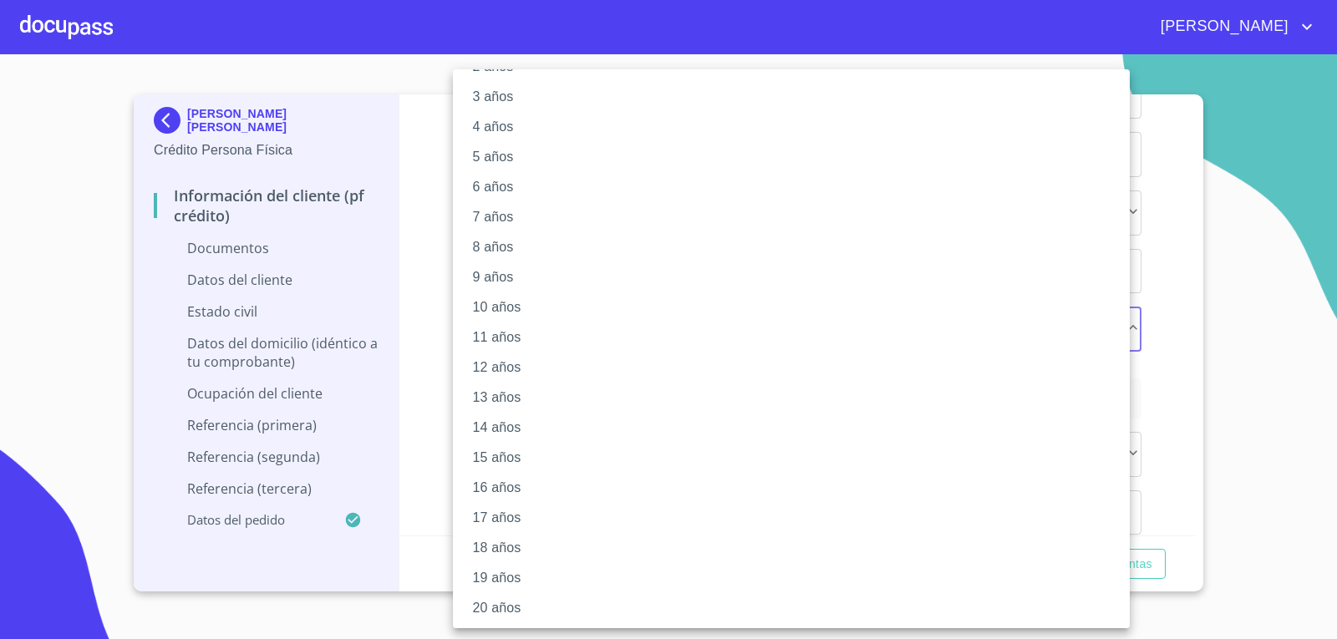
scroll to position [96, 0]
click at [503, 489] on li "16 años" at bounding box center [797, 486] width 689 height 30
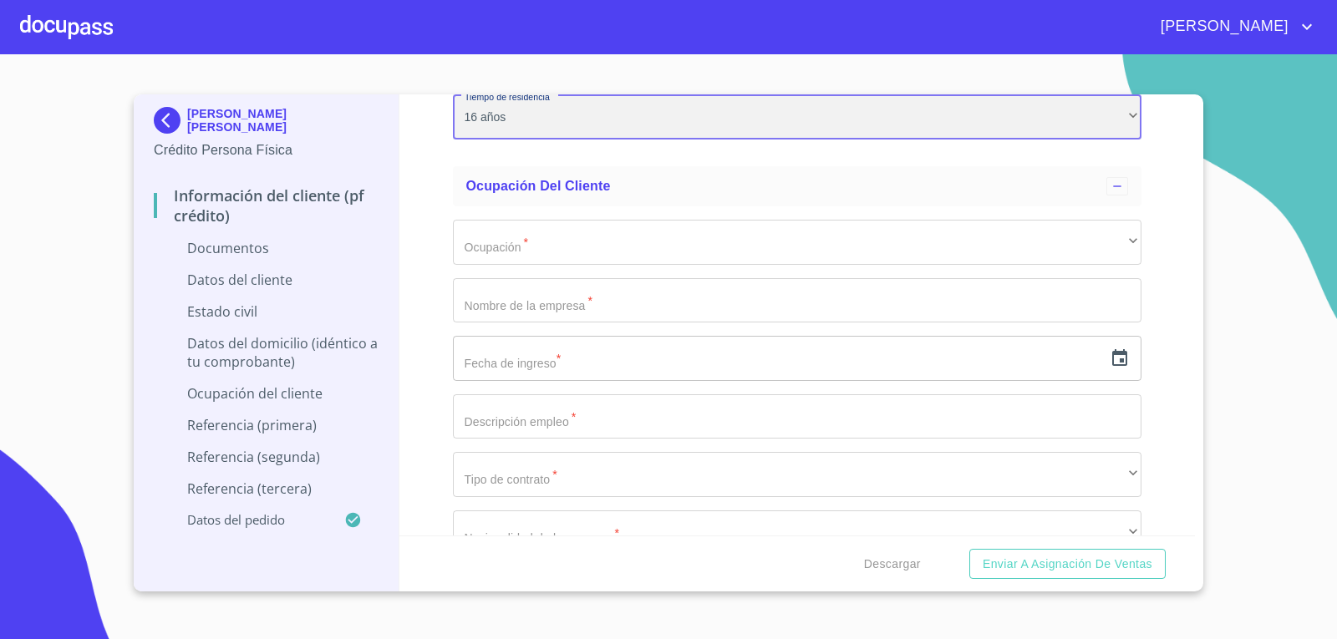
scroll to position [4069, 0]
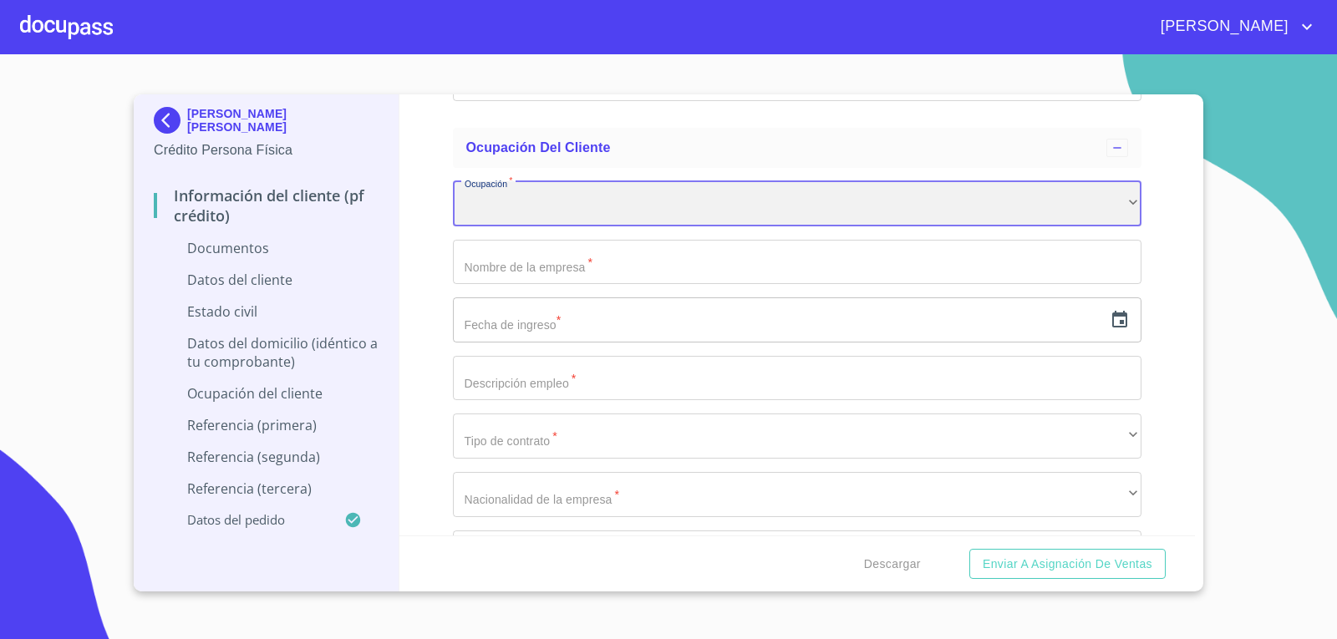
click at [584, 211] on div "​" at bounding box center [797, 203] width 689 height 45
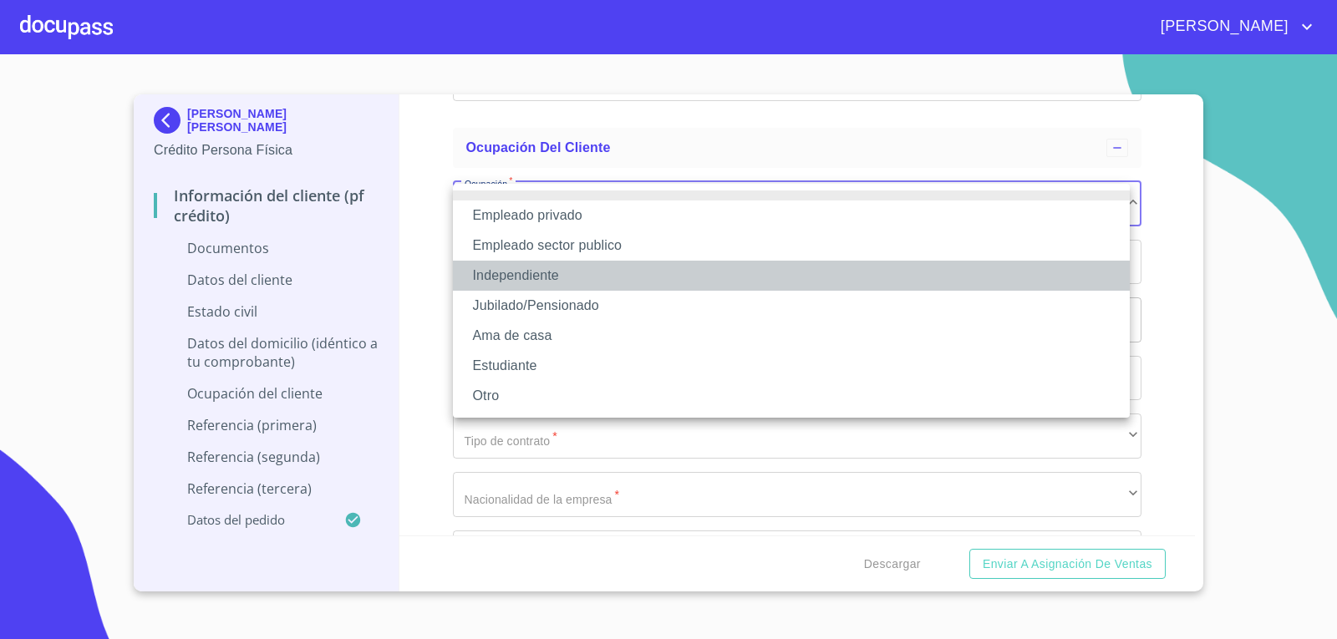
click at [524, 280] on li "Independiente" at bounding box center [791, 276] width 677 height 30
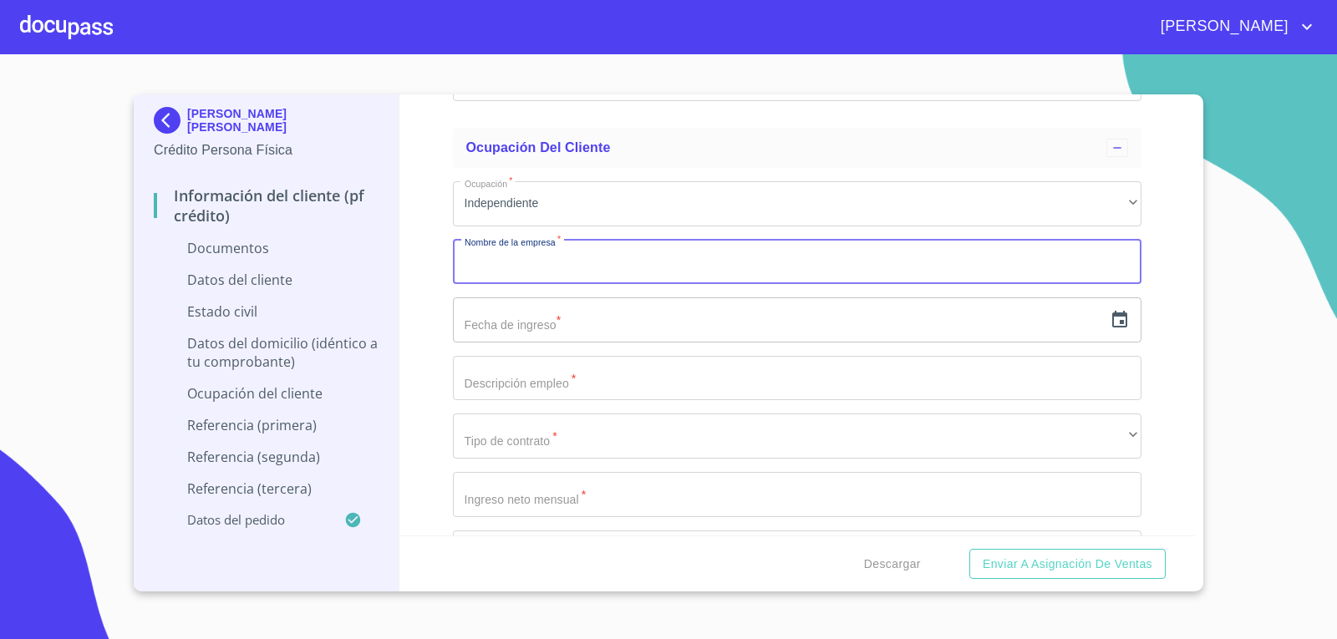
click at [565, 256] on input "Documento de identificación.   *" at bounding box center [797, 262] width 689 height 45
type input "KAFRI DE [GEOGRAPHIC_DATA]"
click at [1112, 316] on icon "button" at bounding box center [1119, 319] width 15 height 17
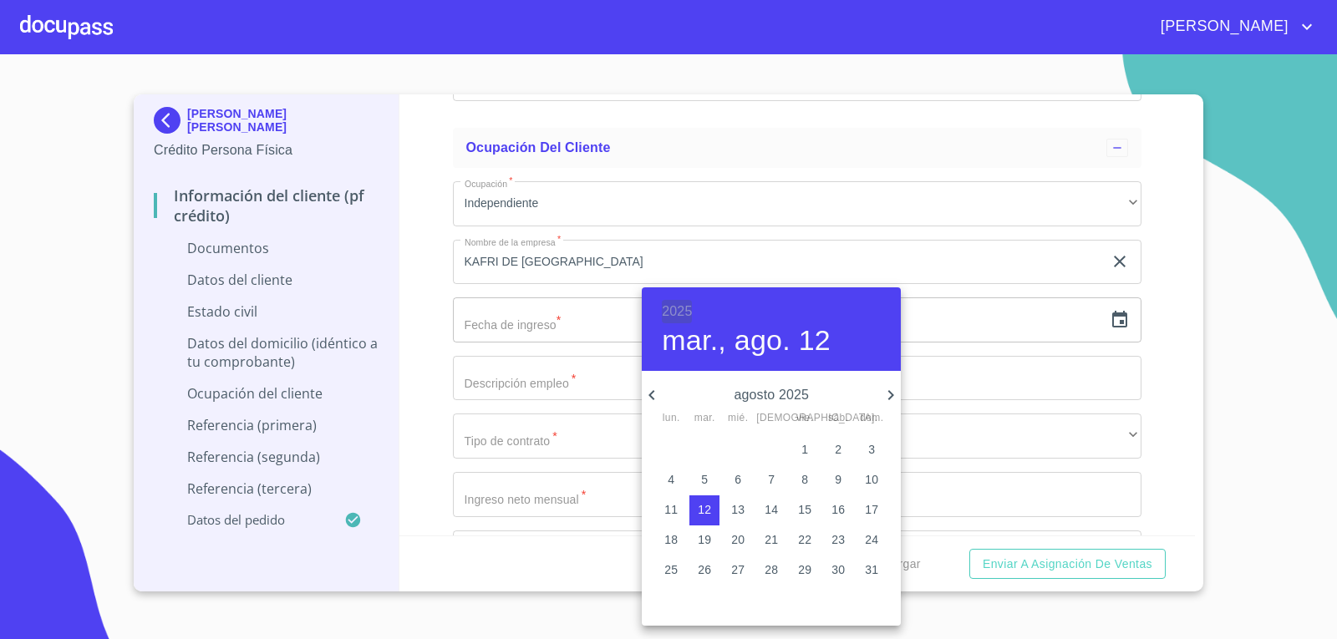
click at [676, 315] on h6 "2025" at bounding box center [677, 311] width 30 height 23
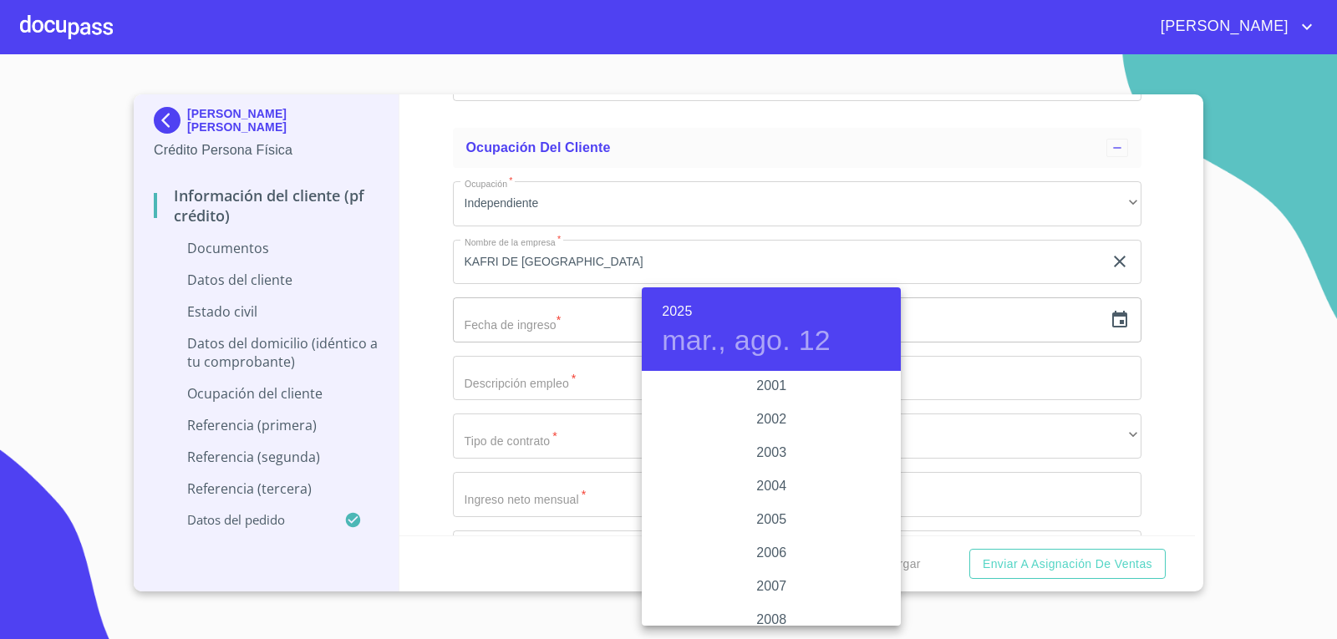
scroll to position [2574, 0]
click at [771, 496] on div "2005" at bounding box center [771, 490] width 259 height 33
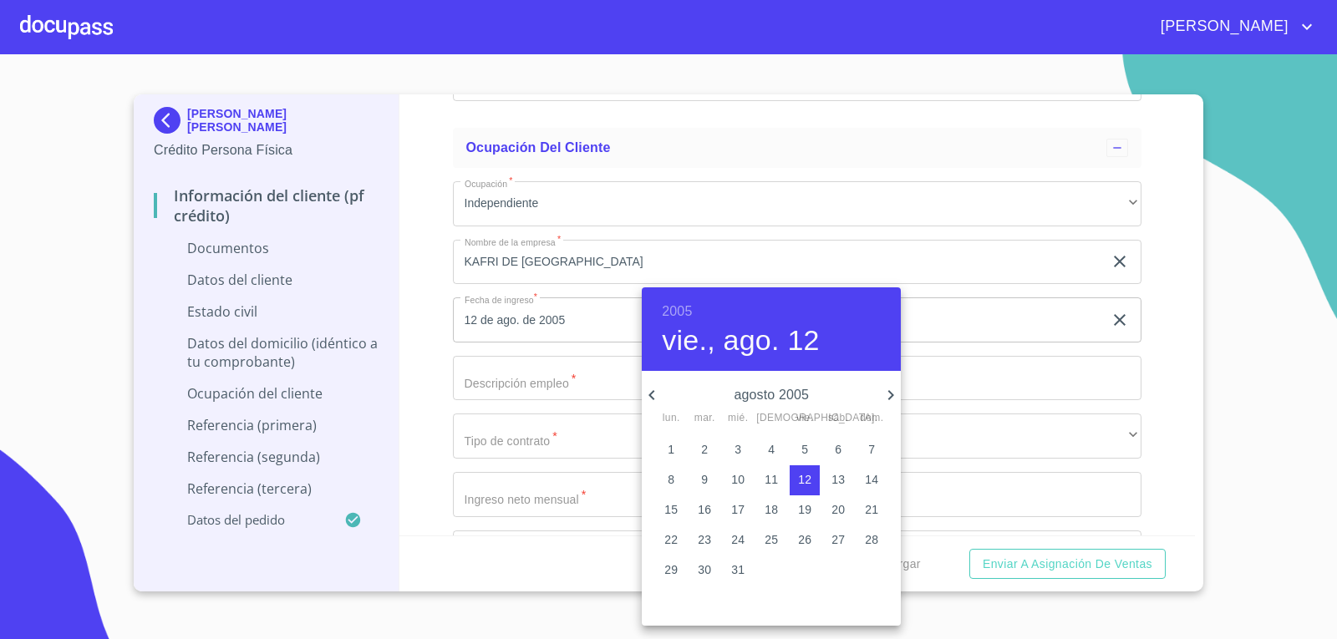
click at [683, 314] on h6 "2005" at bounding box center [677, 311] width 30 height 23
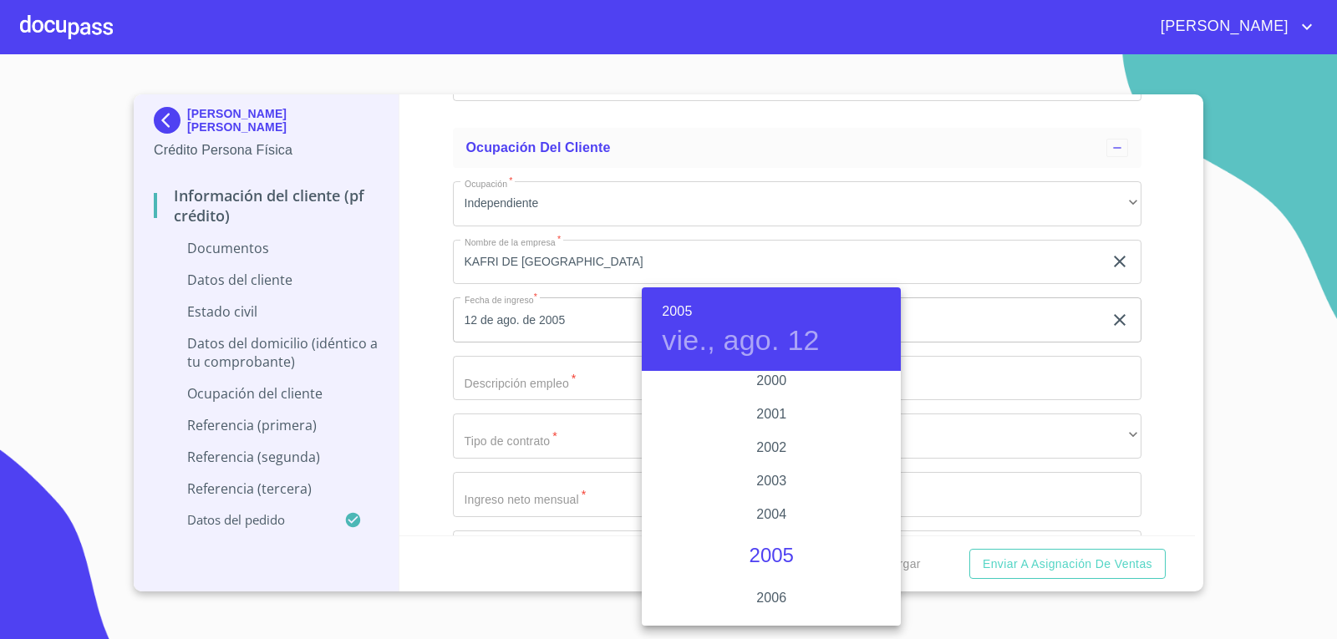
scroll to position [2490, 0]
click at [745, 404] on div "2000" at bounding box center [771, 406] width 259 height 33
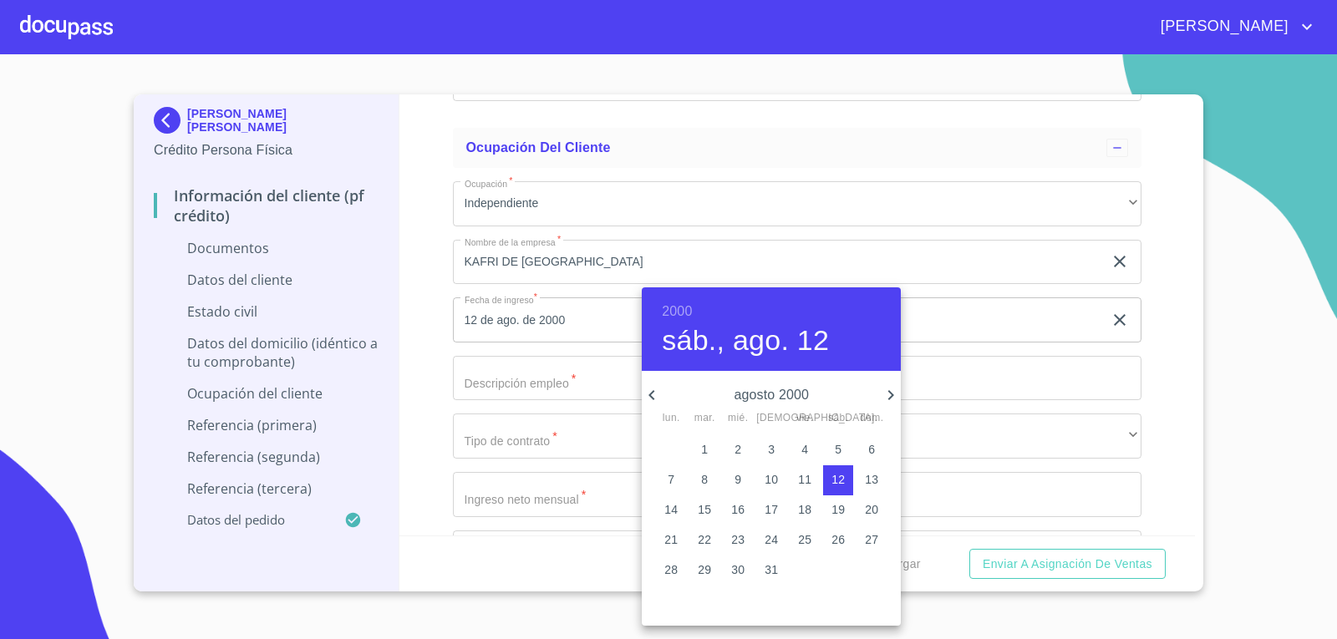
click at [656, 393] on icon "button" at bounding box center [652, 395] width 20 height 20
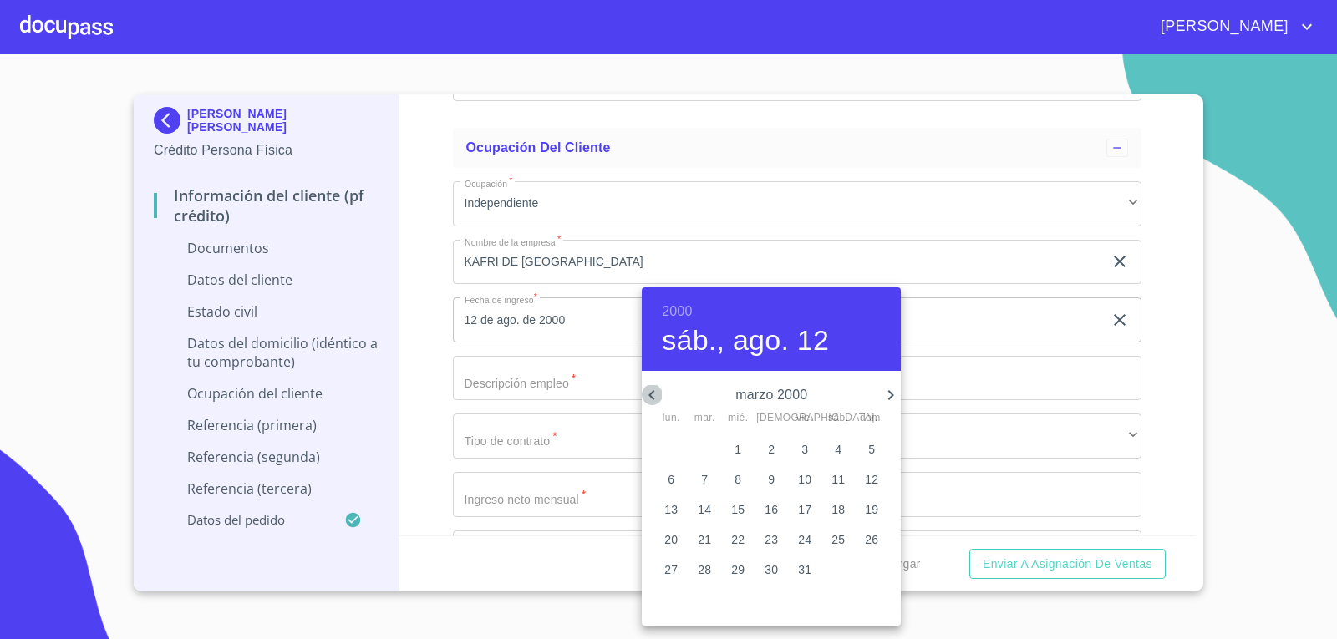
click at [656, 393] on icon "button" at bounding box center [652, 395] width 20 height 20
click at [885, 389] on icon "button" at bounding box center [891, 395] width 20 height 20
drag, startPoint x: 764, startPoint y: 474, endPoint x: 738, endPoint y: 481, distance: 27.0
click at [764, 475] on span "10" at bounding box center [771, 479] width 30 height 17
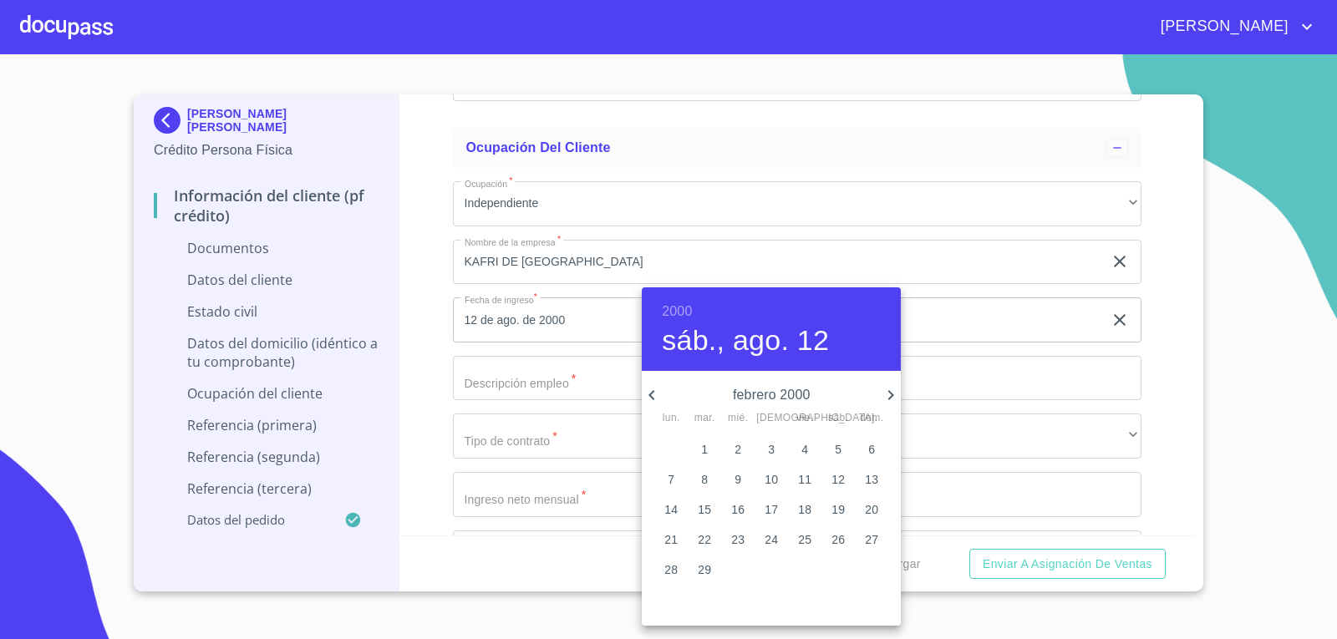
type input "10 de feb. de 2000"
click at [524, 380] on div at bounding box center [668, 319] width 1337 height 639
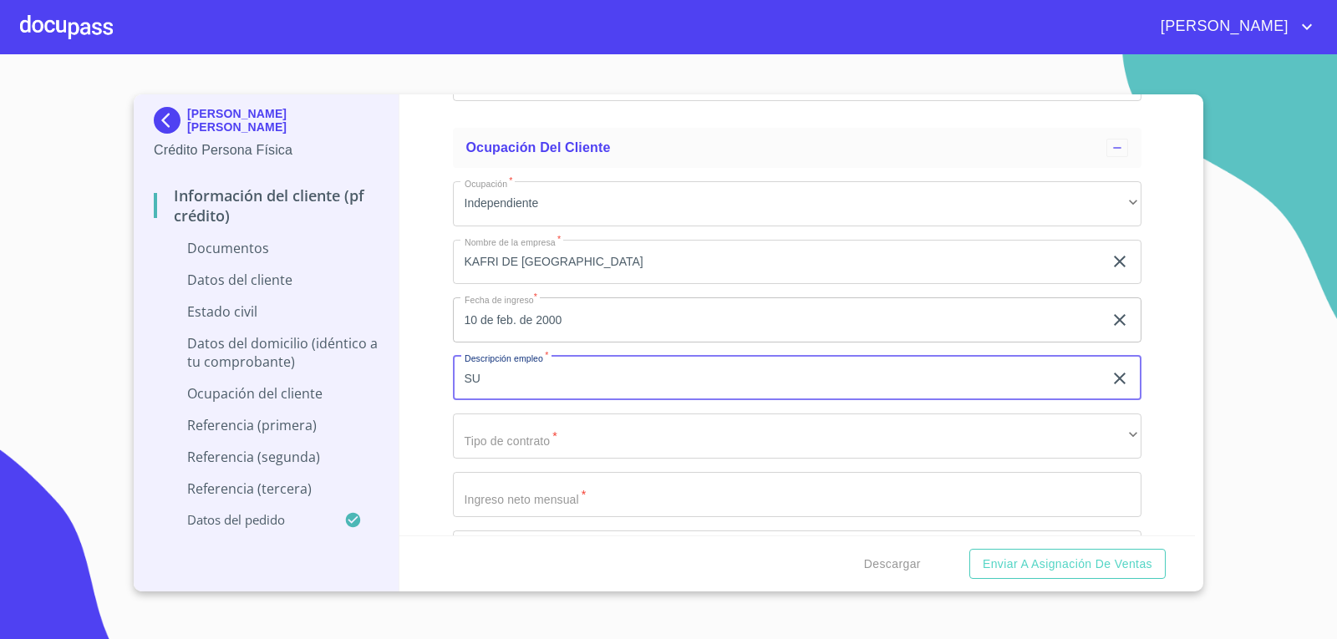
type input "S"
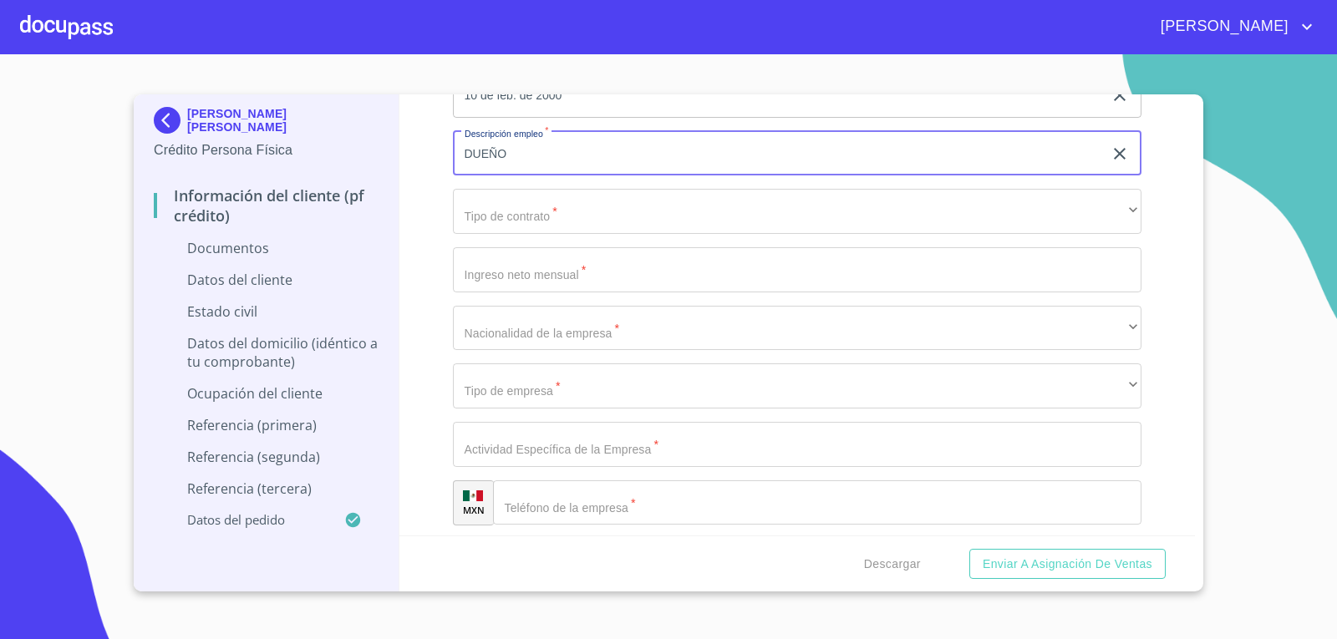
scroll to position [4320, 0]
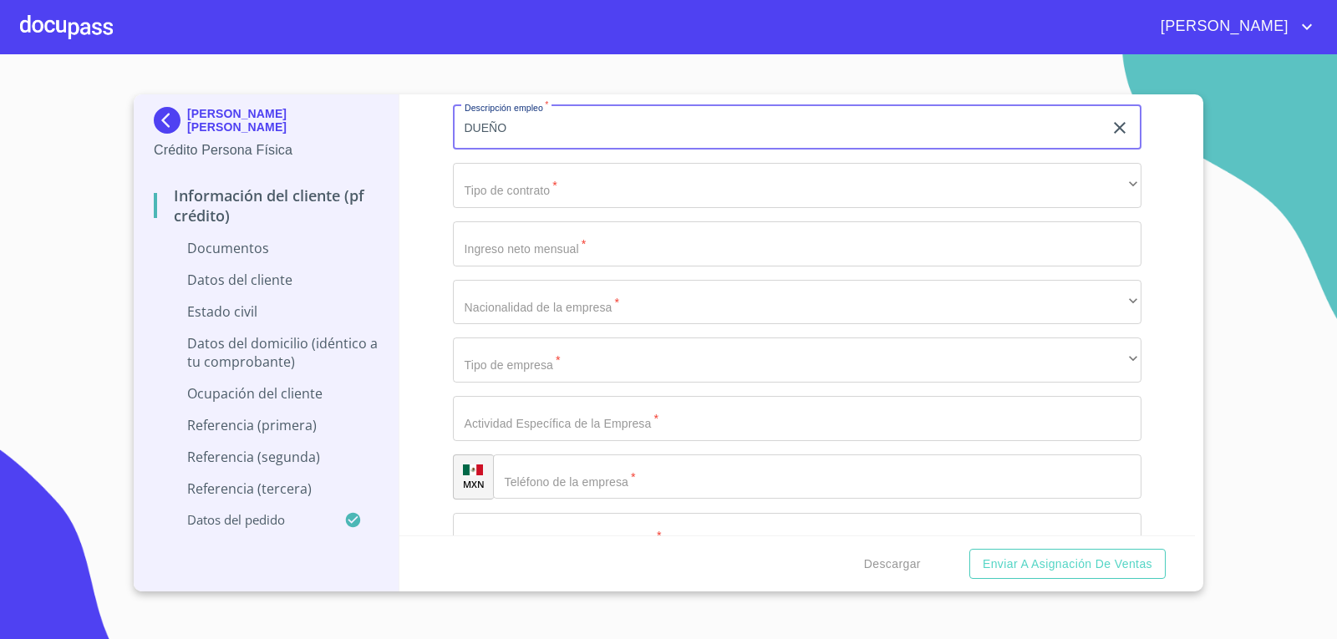
type input "DUEÑO"
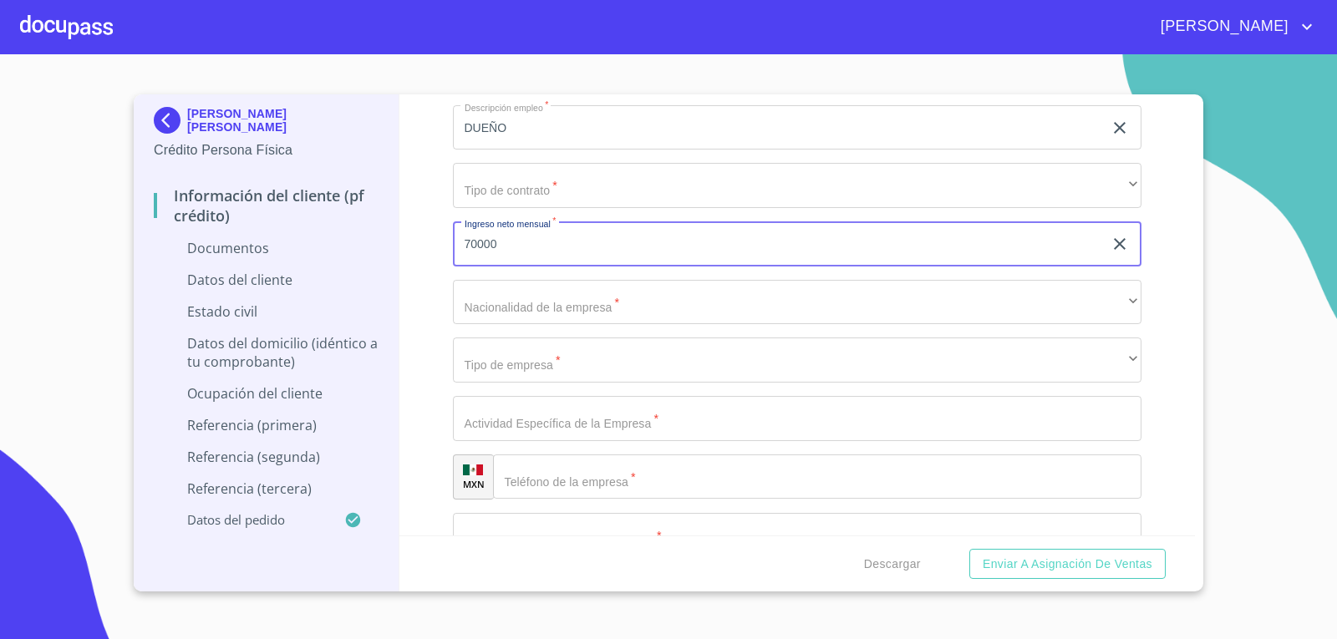
type input "70000"
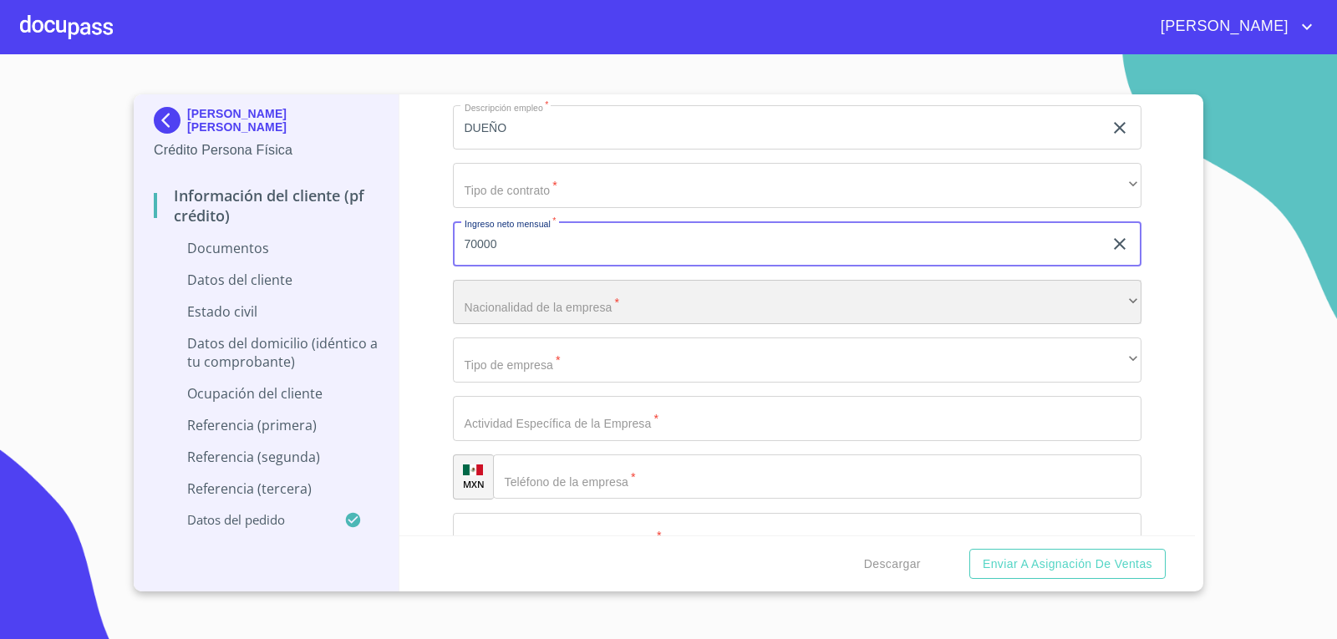
click at [625, 298] on div "​" at bounding box center [797, 302] width 689 height 45
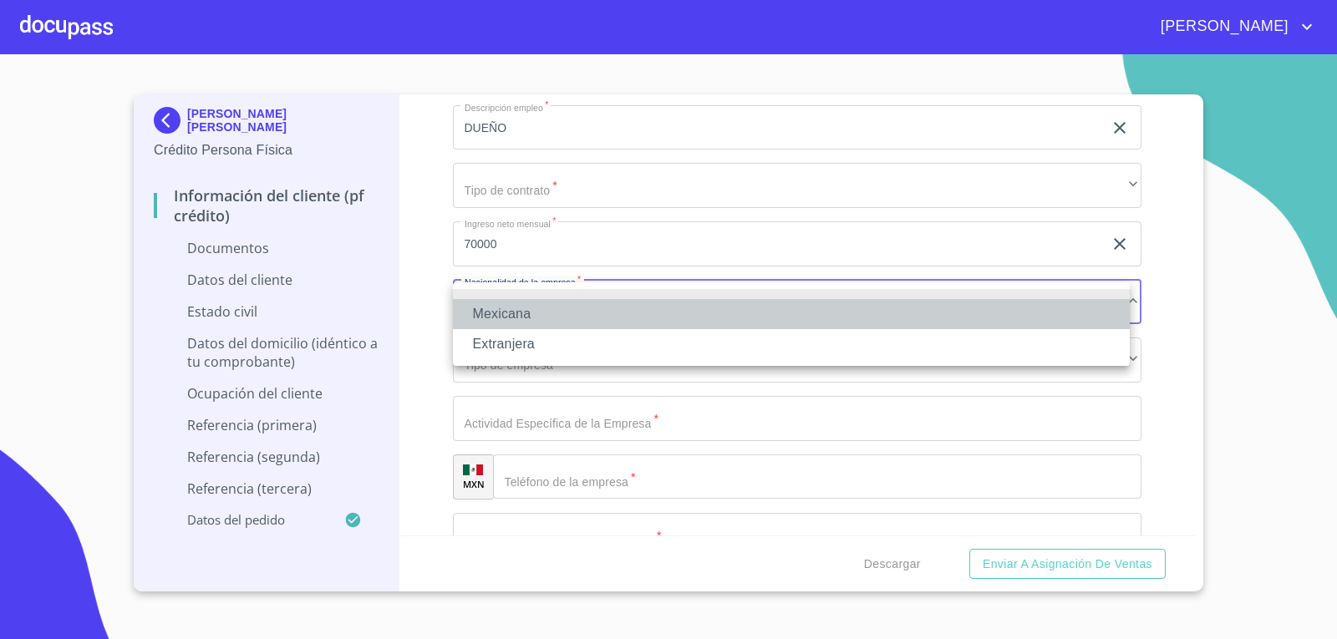
click at [545, 317] on li "Mexicana" at bounding box center [791, 314] width 677 height 30
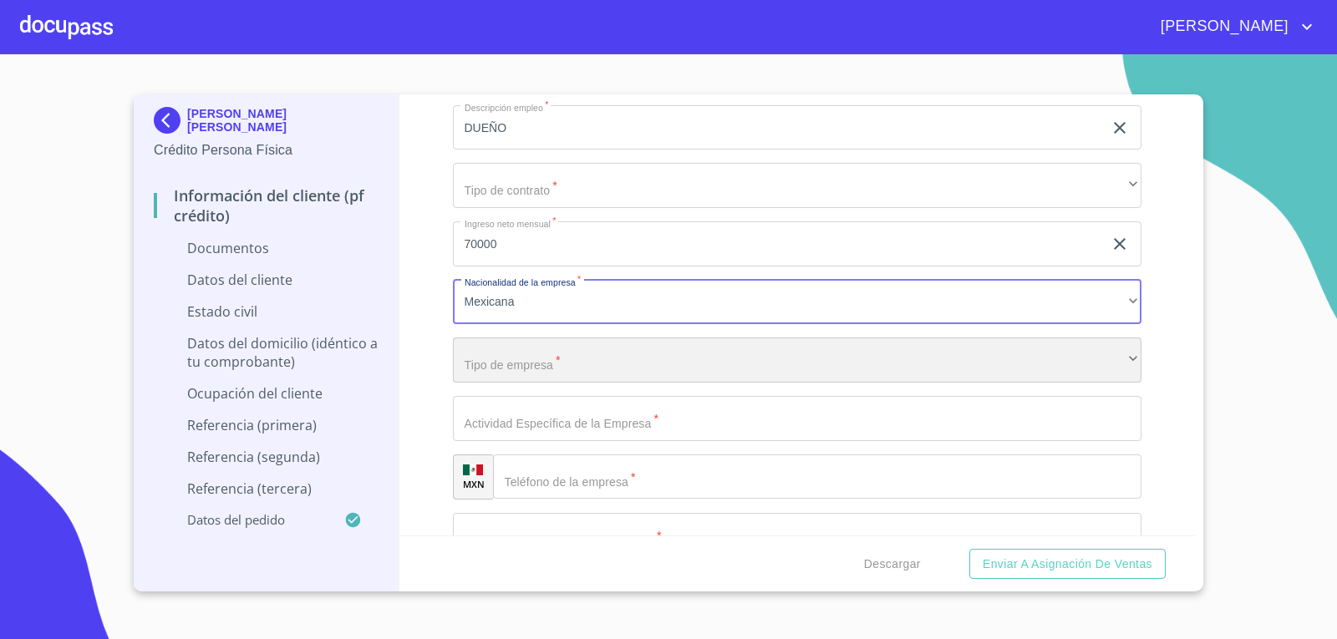
click at [573, 348] on div "​" at bounding box center [797, 360] width 689 height 45
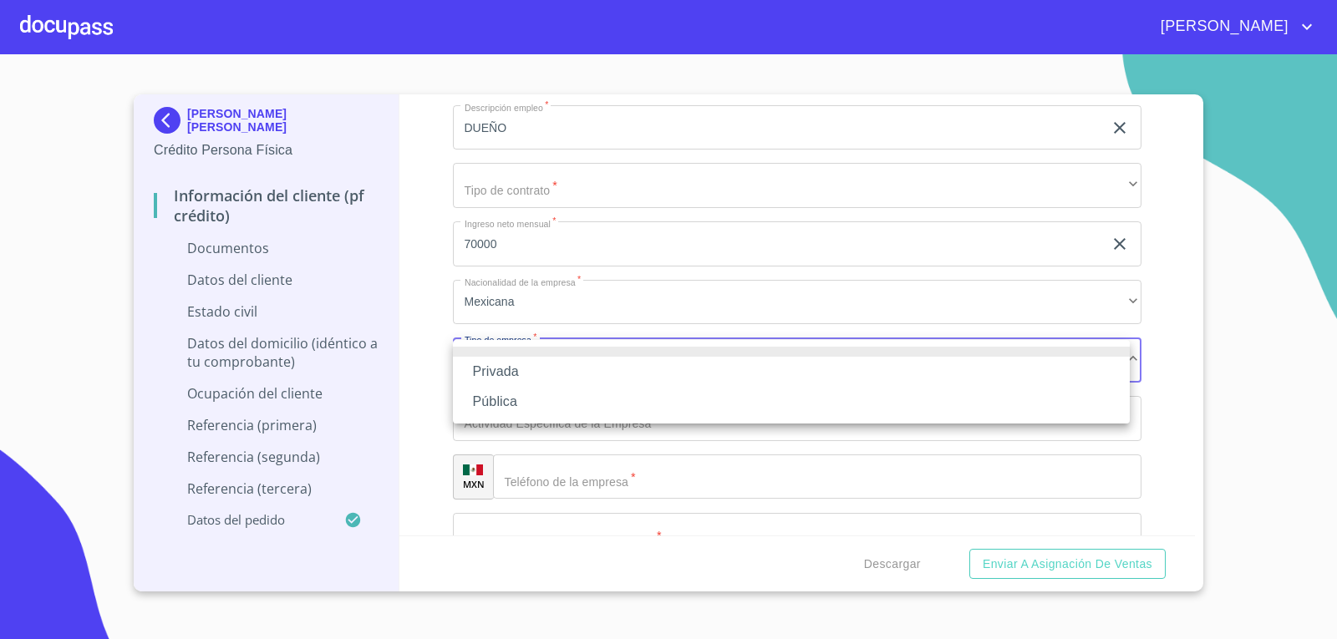
click at [514, 369] on li "Privada" at bounding box center [791, 372] width 677 height 30
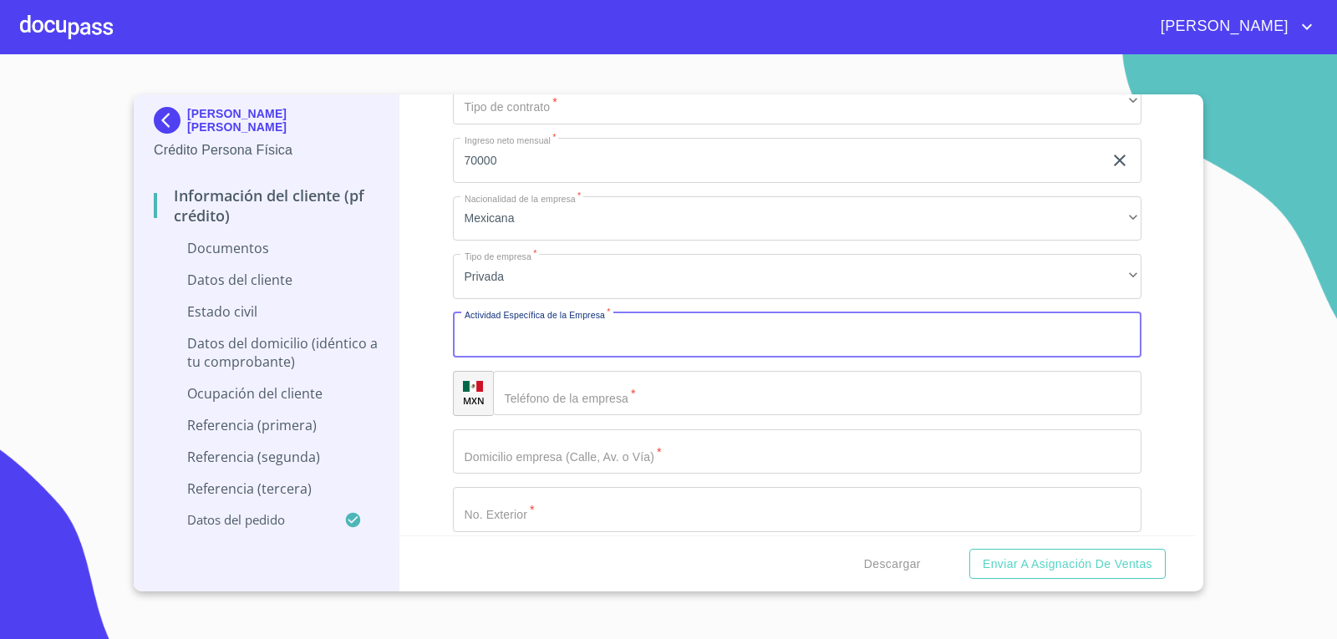
scroll to position [4487, 0]
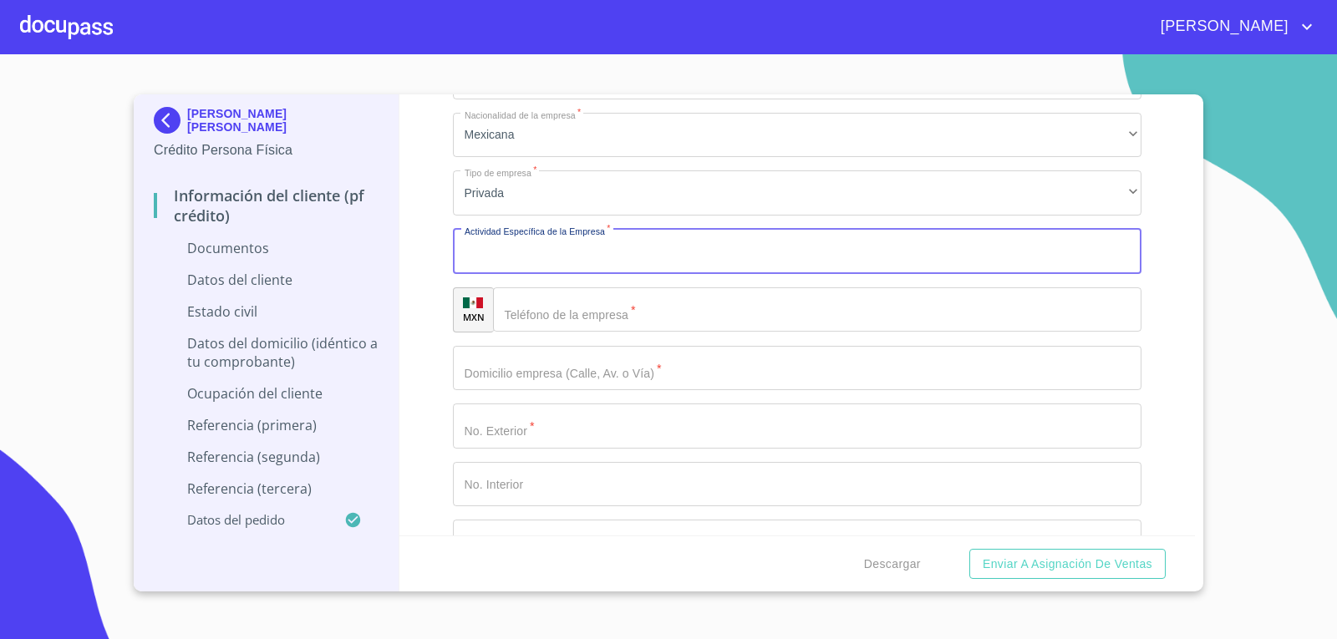
drag, startPoint x: 564, startPoint y: 323, endPoint x: 837, endPoint y: 319, distance: 272.5
click at [565, 323] on input "Documento de identificación.   *" at bounding box center [817, 309] width 649 height 45
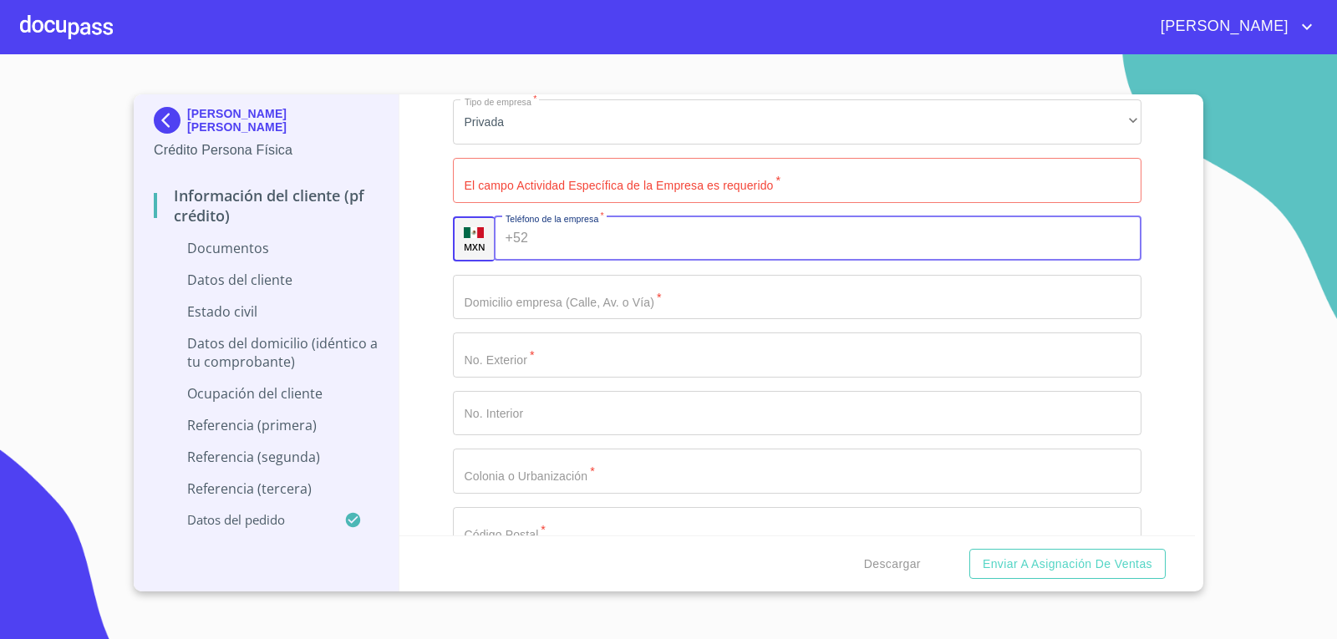
scroll to position [4654, 0]
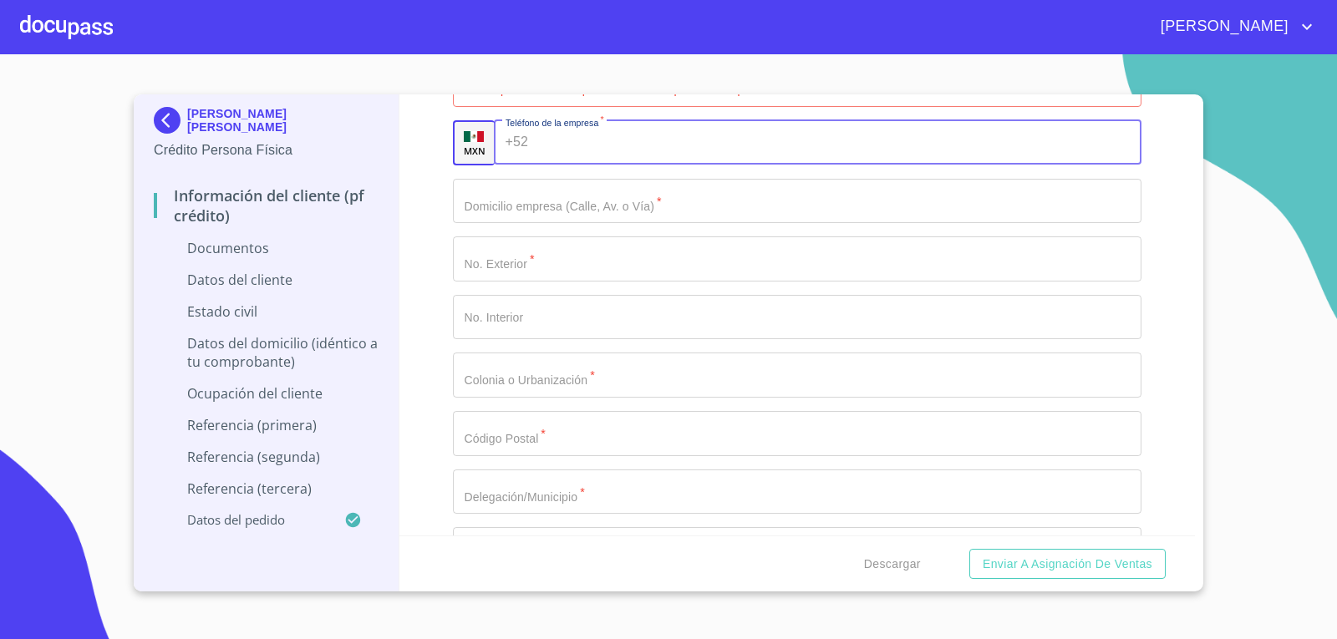
click at [607, 135] on input "Documento de identificación.   *" at bounding box center [838, 142] width 607 height 45
type input "3"
type input "[PHONE_NUMBER]"
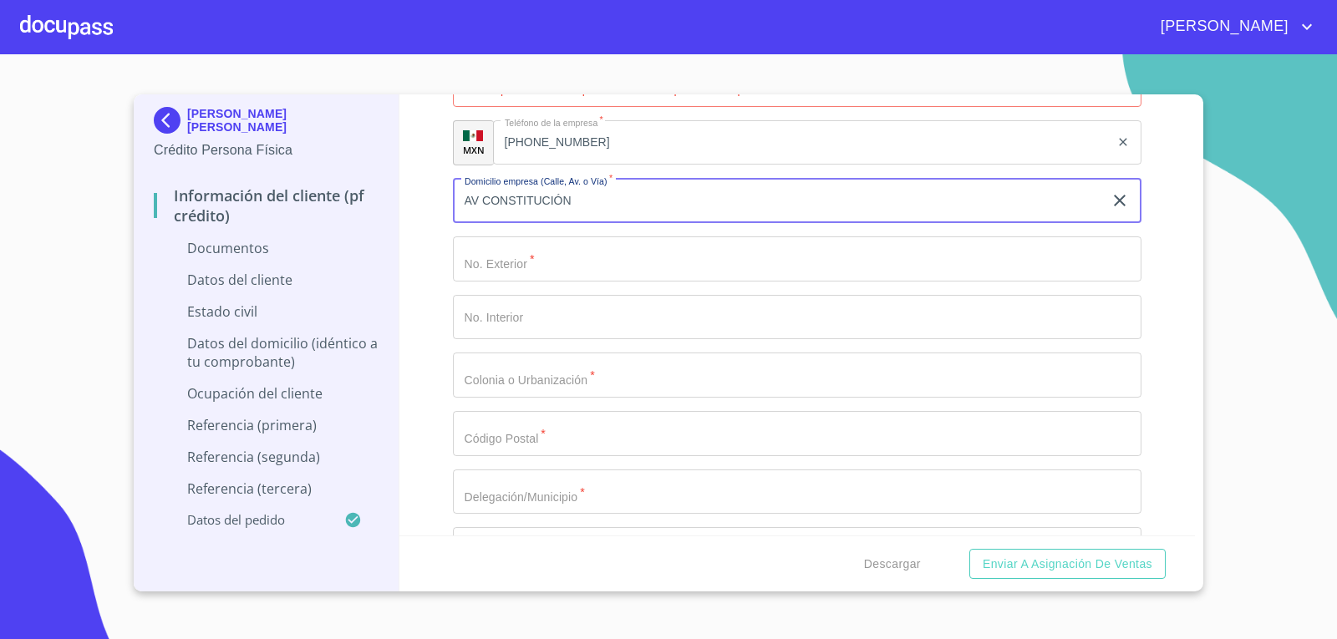
type input "AV CONSTITUCIÓN"
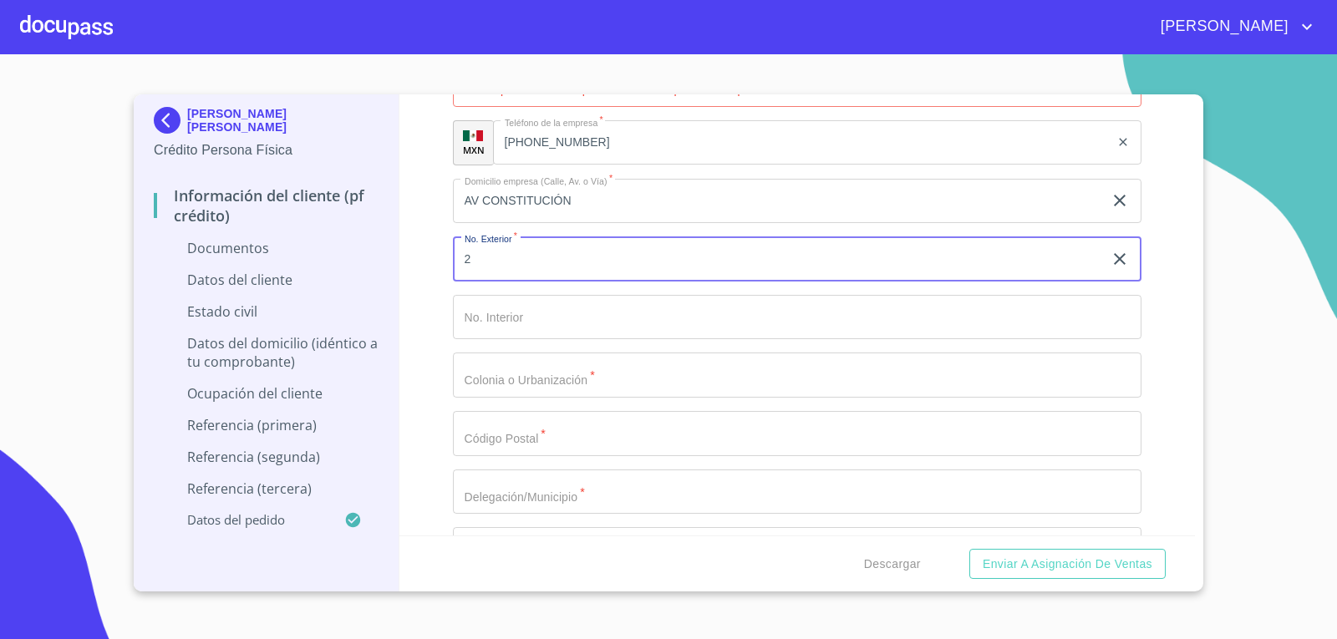
type input "2"
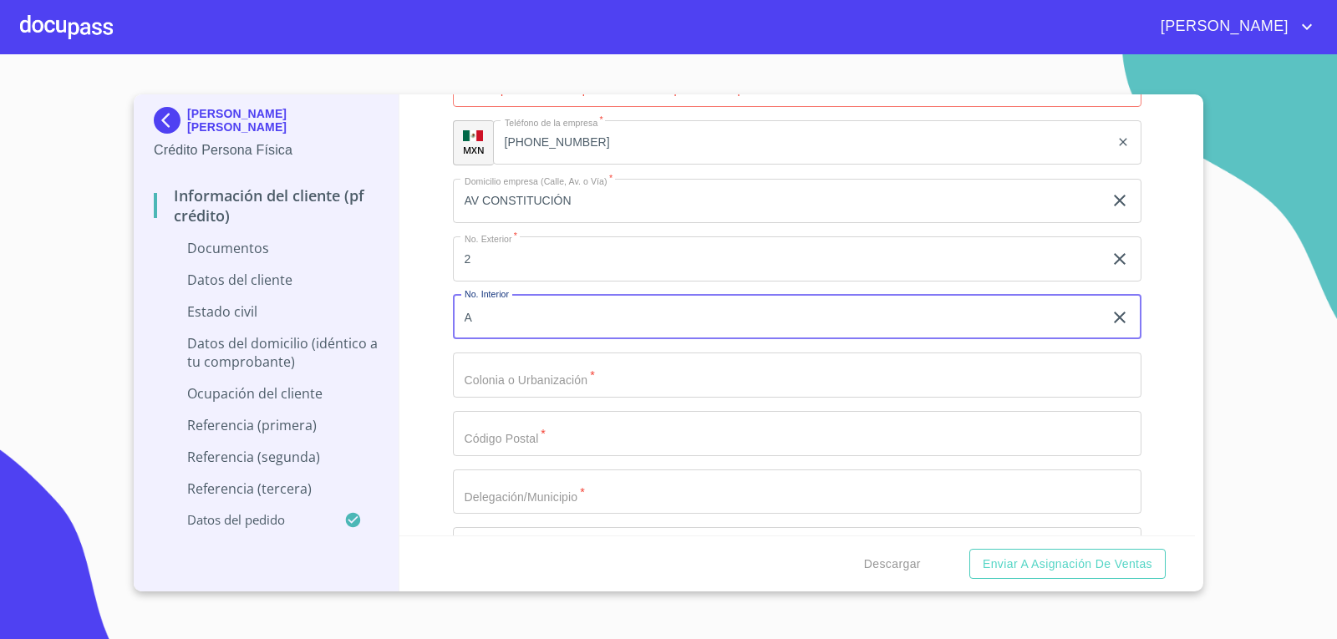
type input "A"
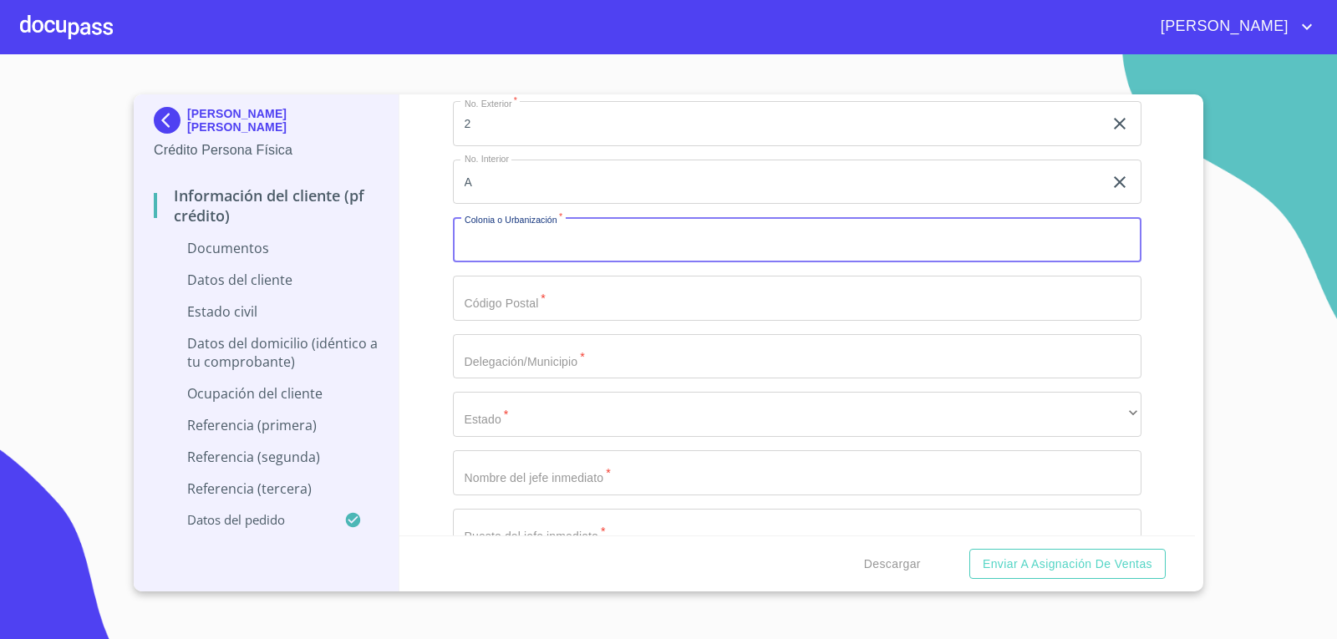
scroll to position [4821, 0]
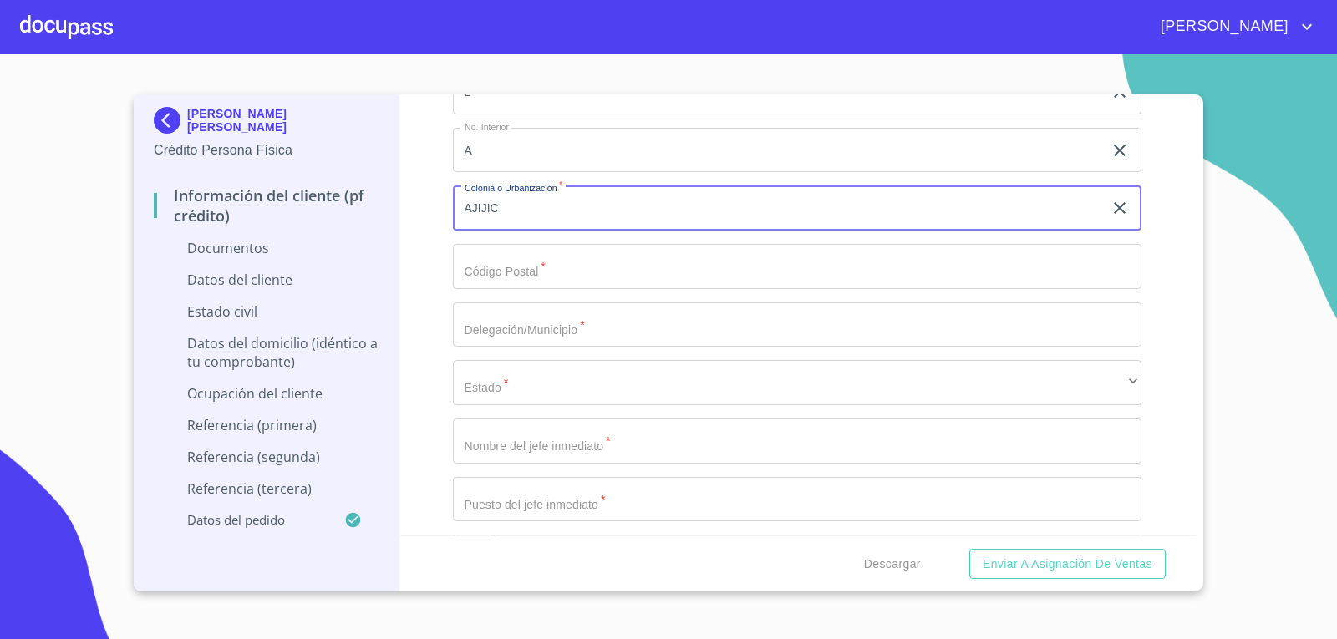
type input "AJIJIC"
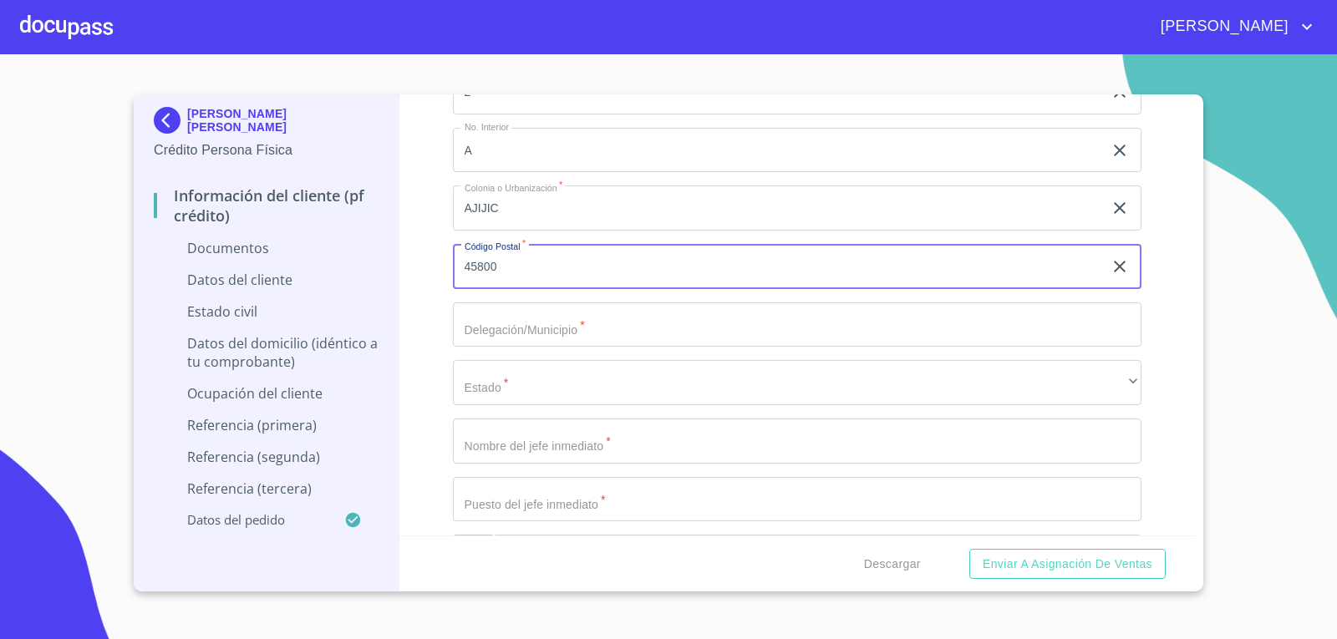
type input "45800"
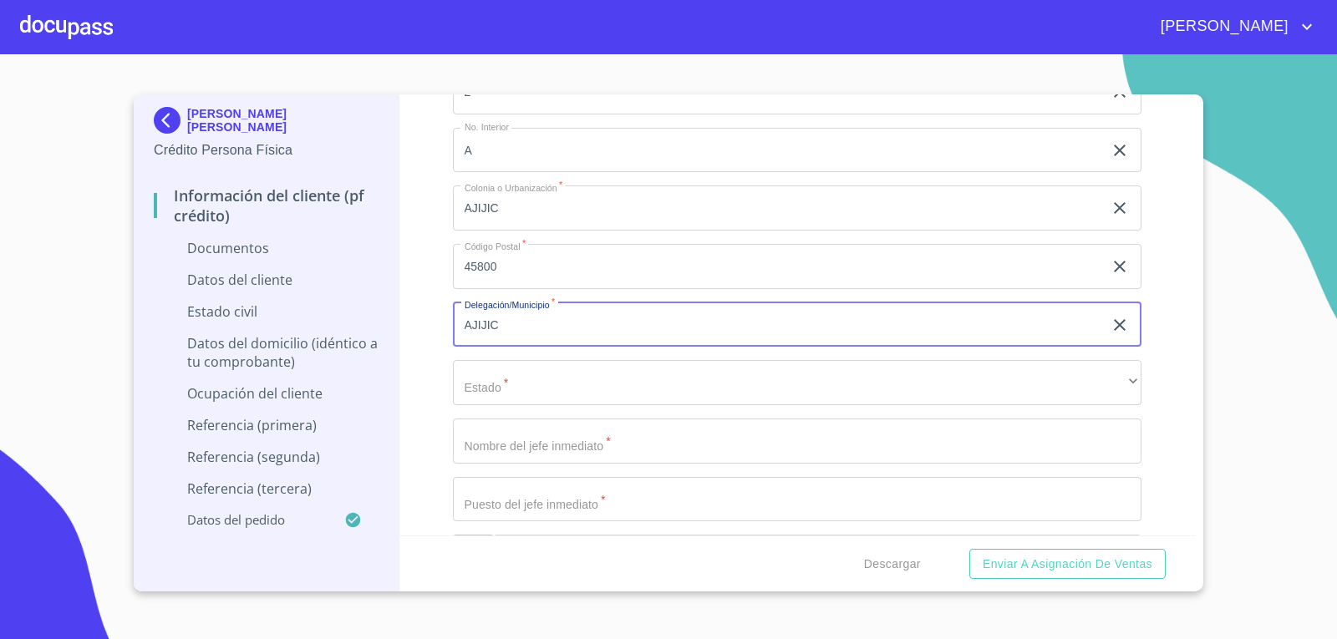
type input "AJIJIC"
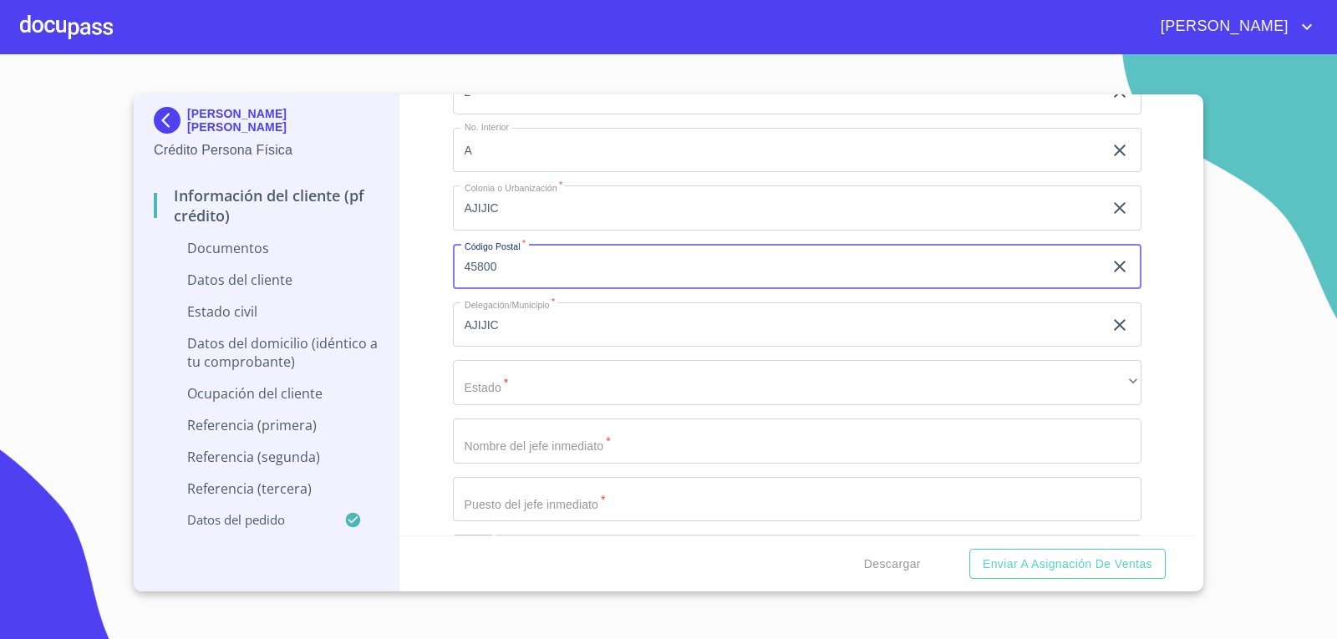
click at [532, 271] on input "45800" at bounding box center [778, 266] width 651 height 45
type input "45920"
click at [428, 285] on div "Información del cliente (PF crédito) Documentos Documento de identificación.   …" at bounding box center [797, 314] width 796 height 441
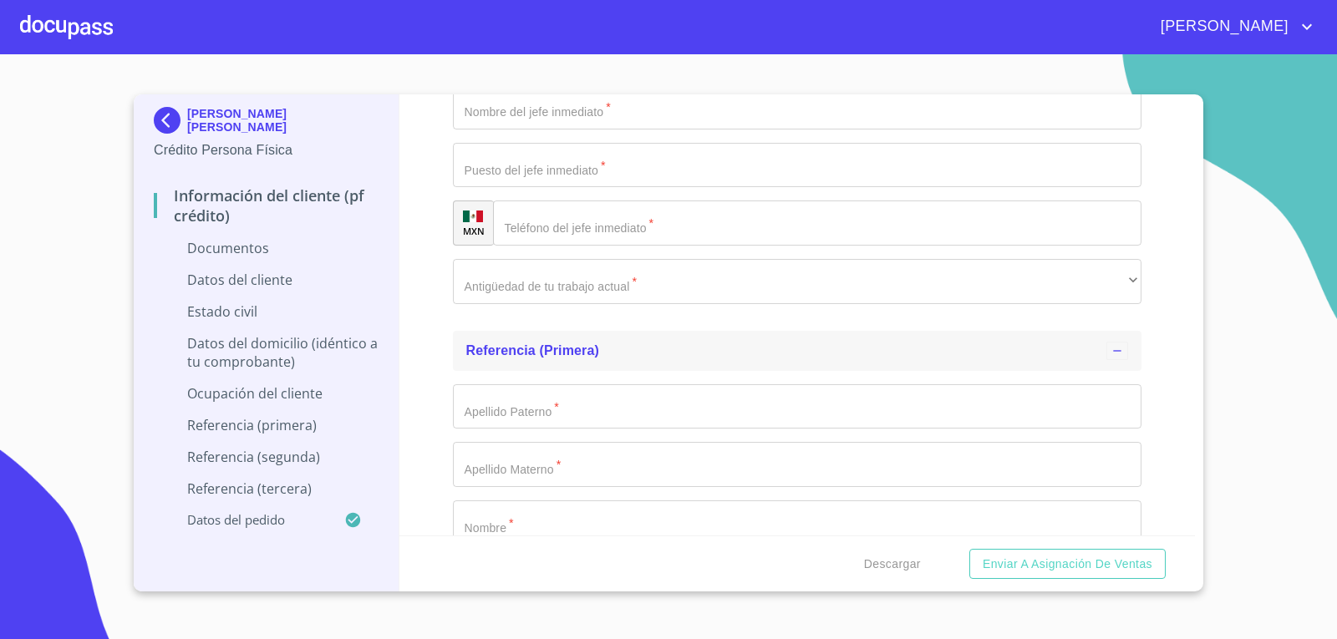
scroll to position [5323, 0]
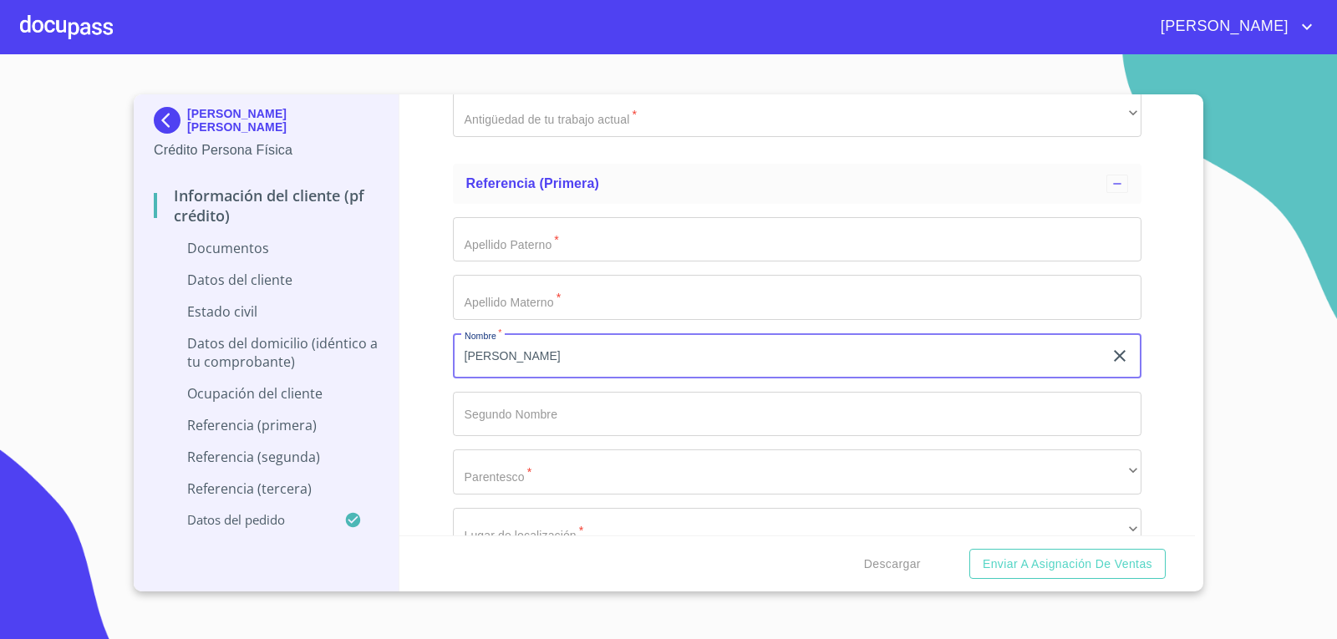
type input "[PERSON_NAME]"
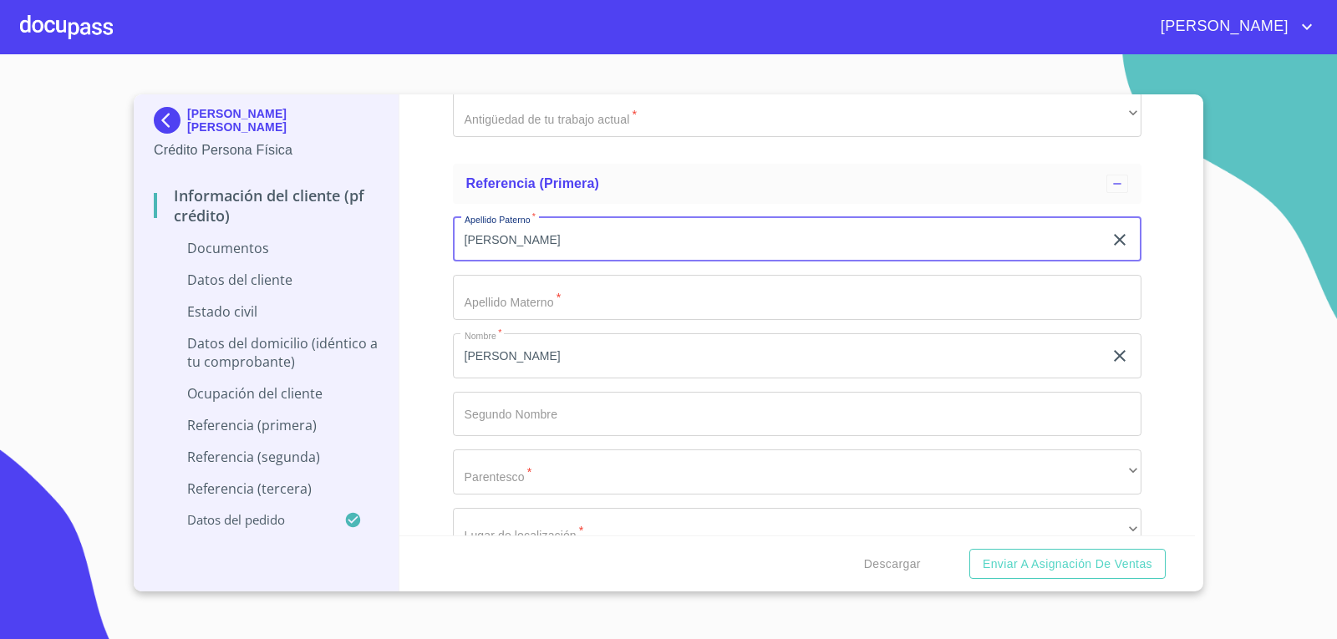
type input "[PERSON_NAME]"
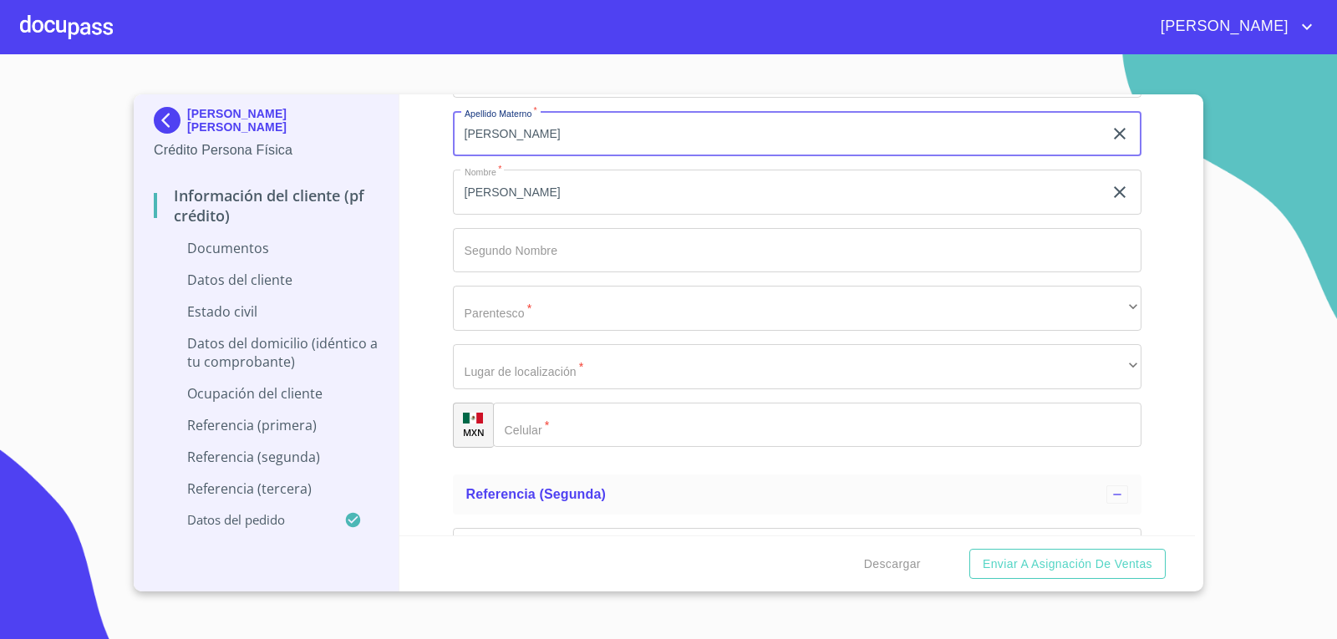
scroll to position [5490, 0]
type input "[PERSON_NAME]"
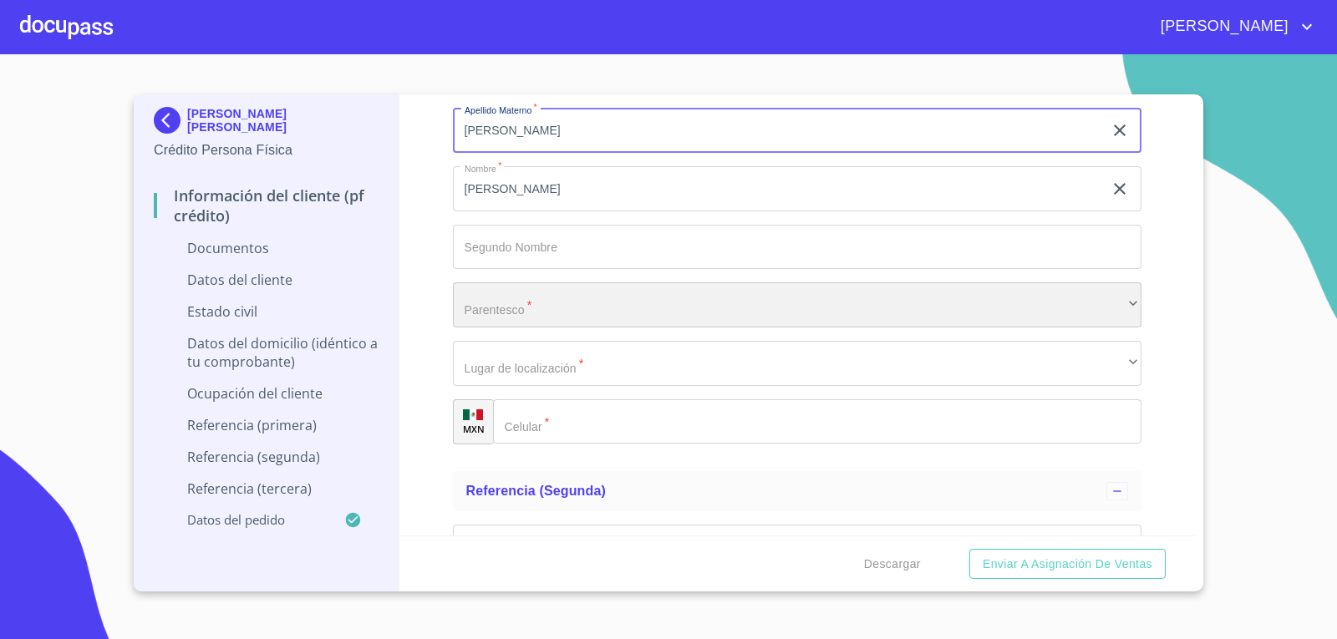
click at [551, 308] on div "​" at bounding box center [797, 304] width 689 height 45
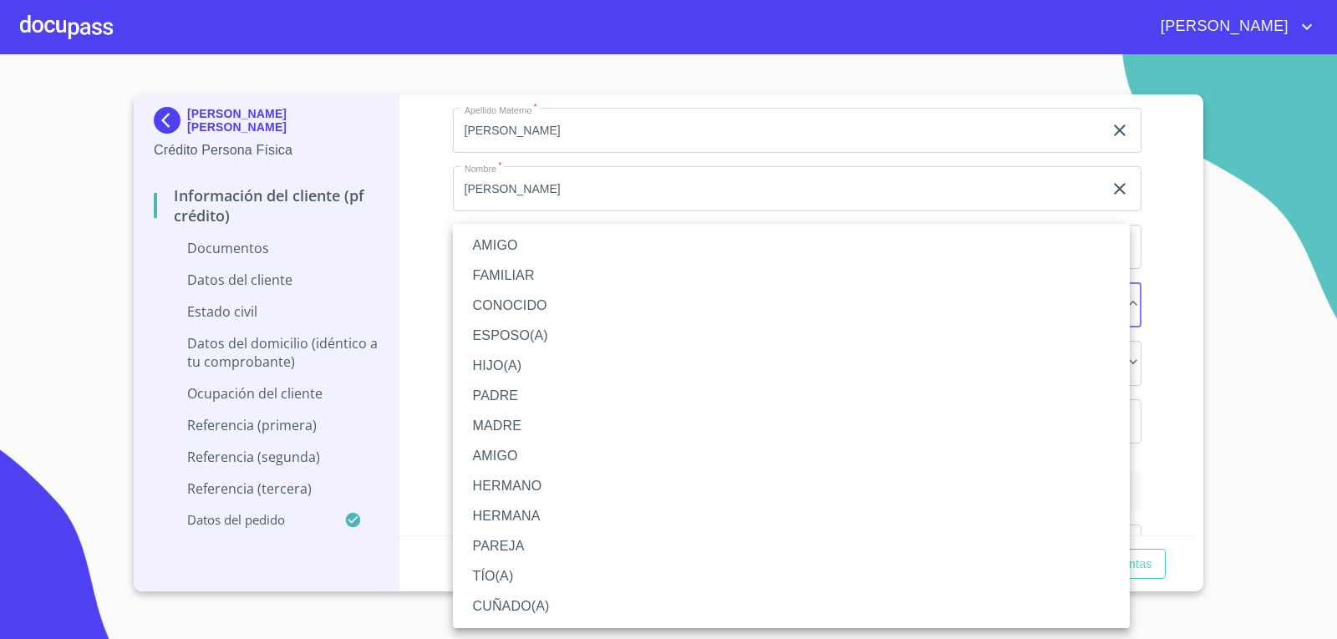
click at [532, 486] on li "HERMANO" at bounding box center [791, 486] width 677 height 30
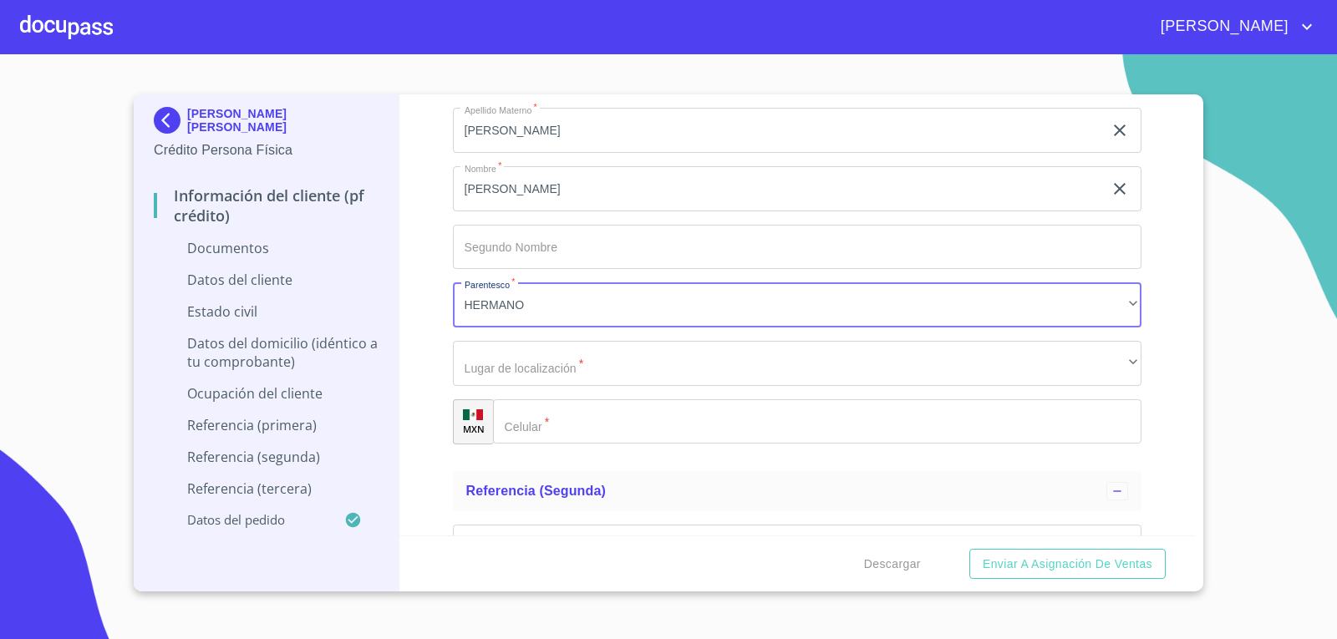
click at [593, 429] on input "Documento de identificación.   *" at bounding box center [817, 421] width 649 height 45
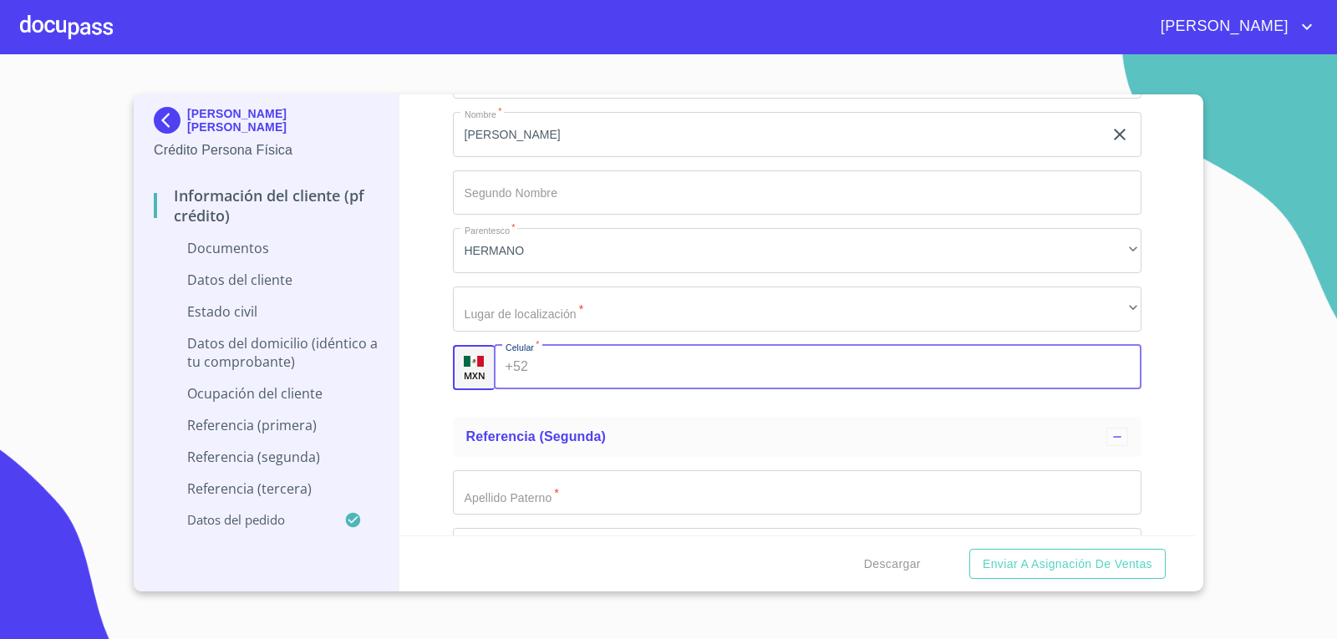
scroll to position [5574, 0]
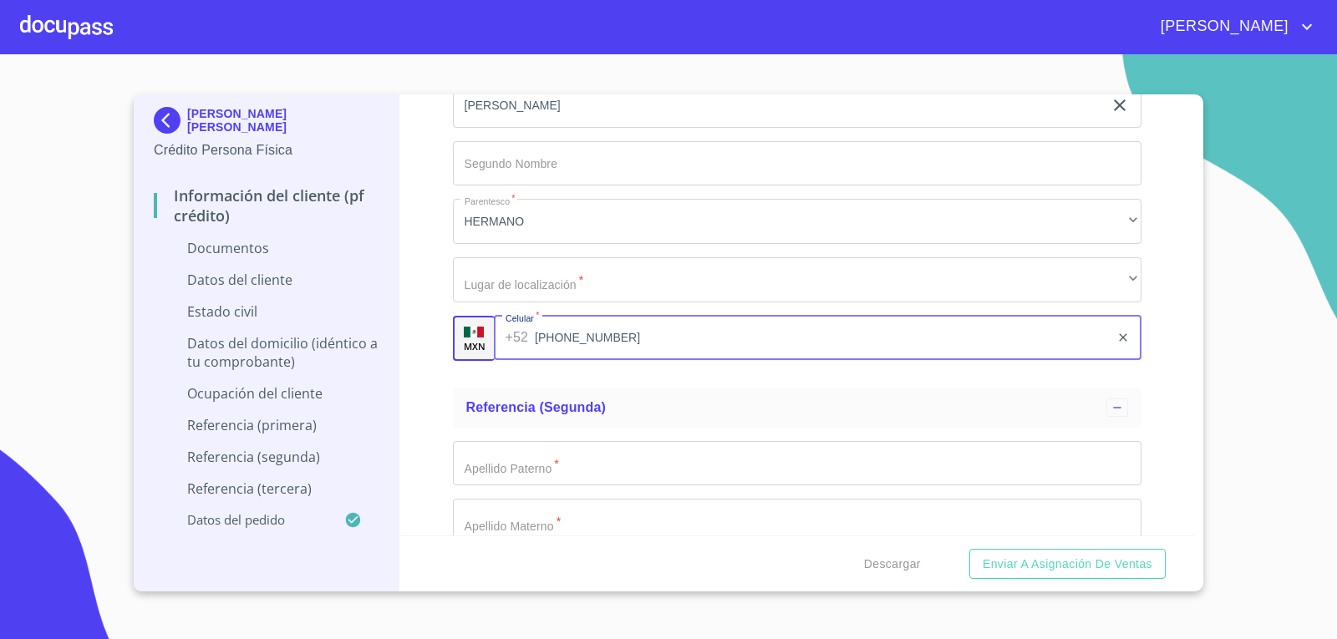
type input "[PHONE_NUMBER]"
click at [672, 377] on ul "Referencia (primera) Apellido [PERSON_NAME]   * [PERSON_NAME] ​ Apellido Matern…" at bounding box center [797, 143] width 689 height 475
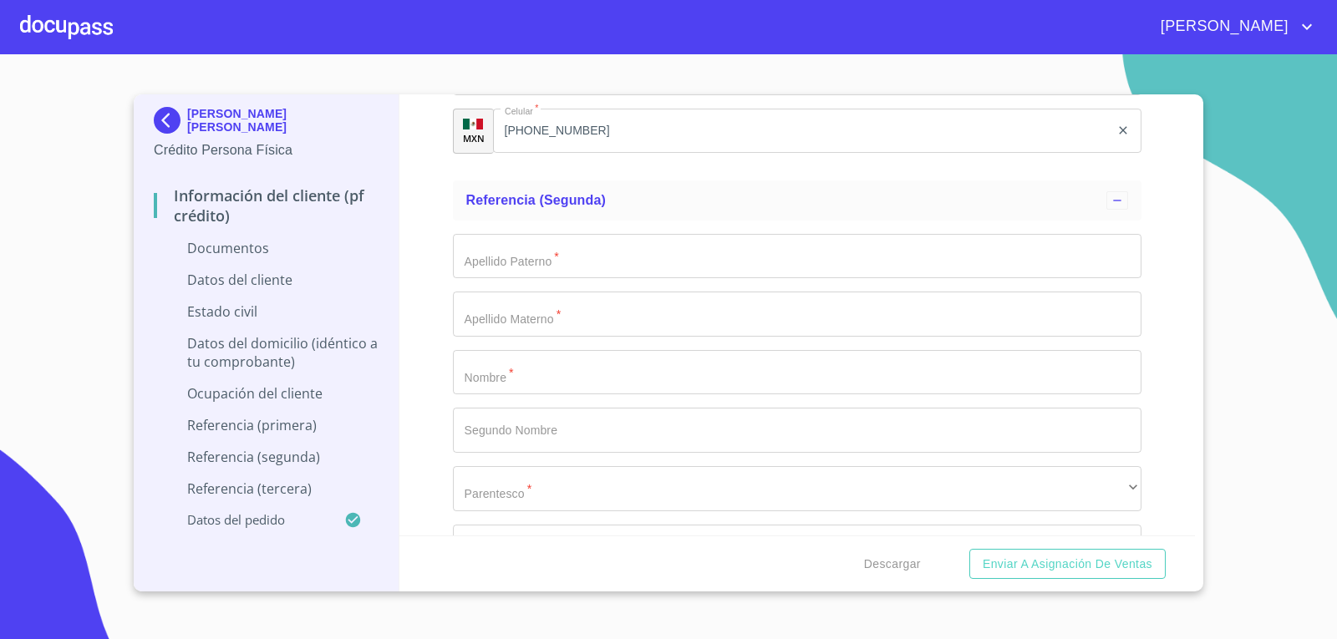
scroll to position [5824, 0]
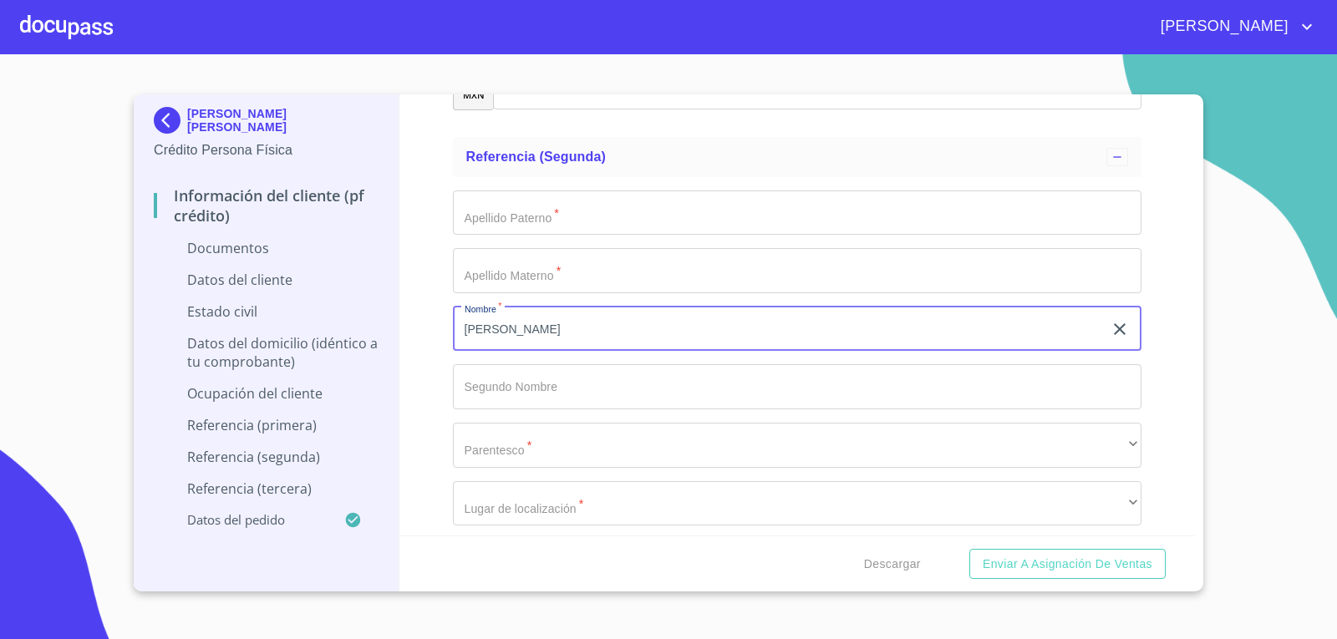
type input "[PERSON_NAME]"
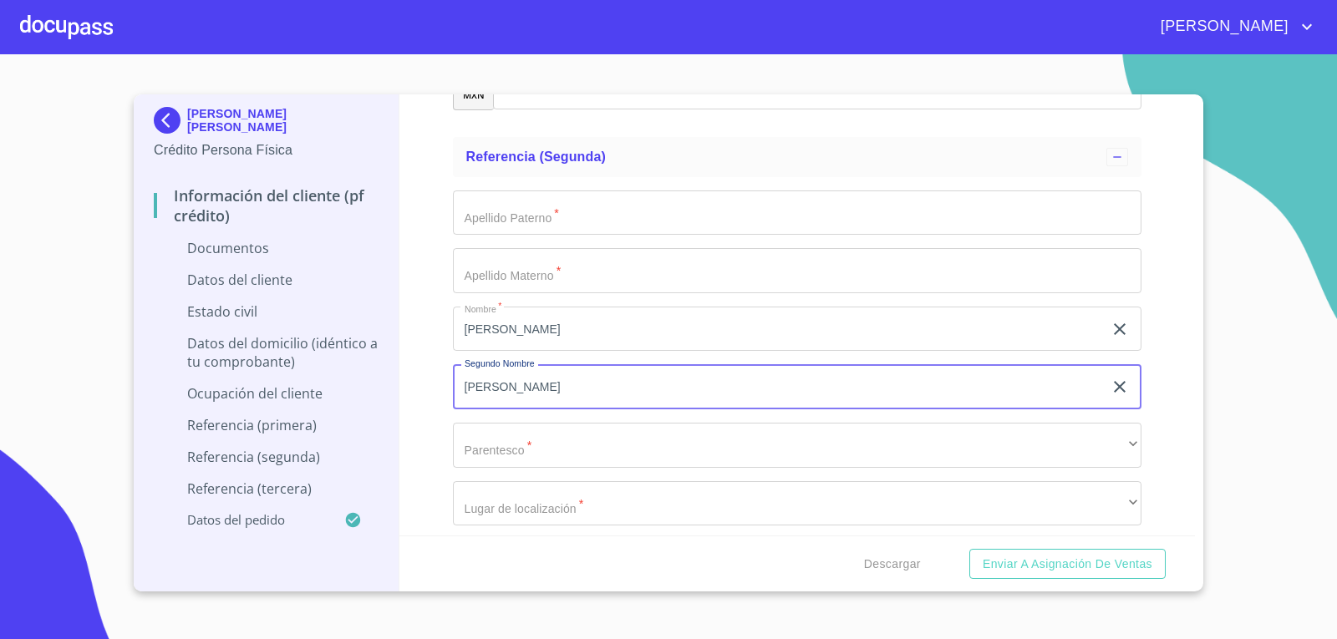
type input "[PERSON_NAME]"
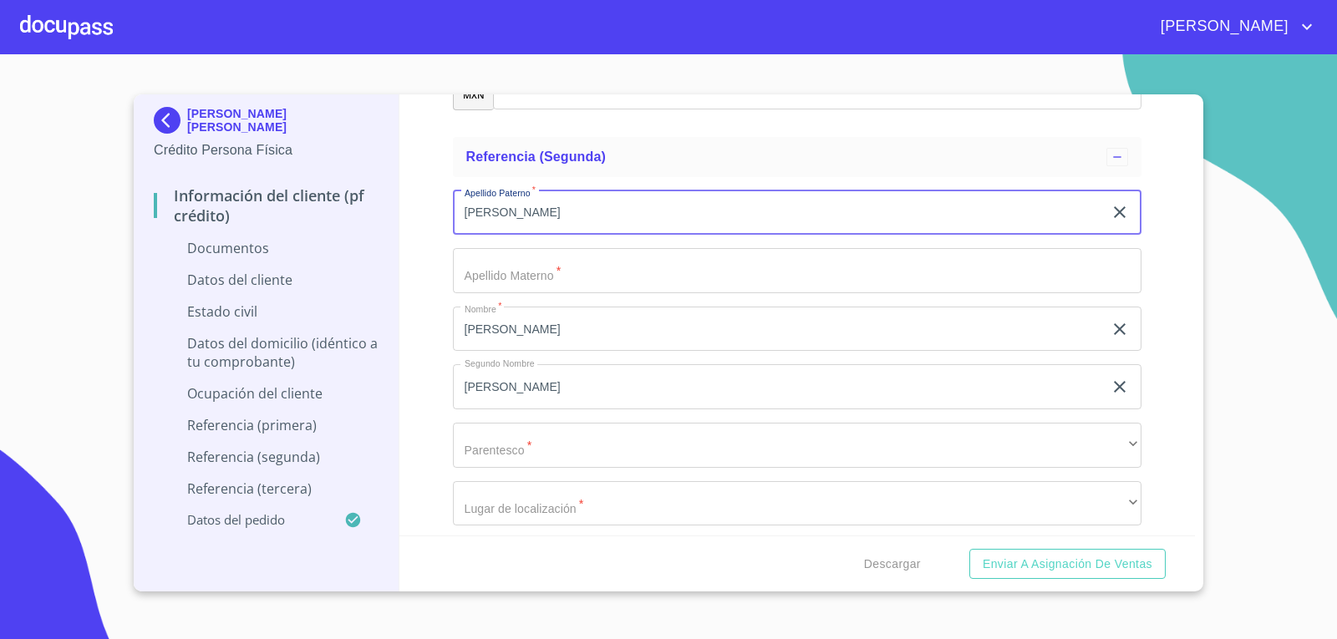
type input "[PERSON_NAME]"
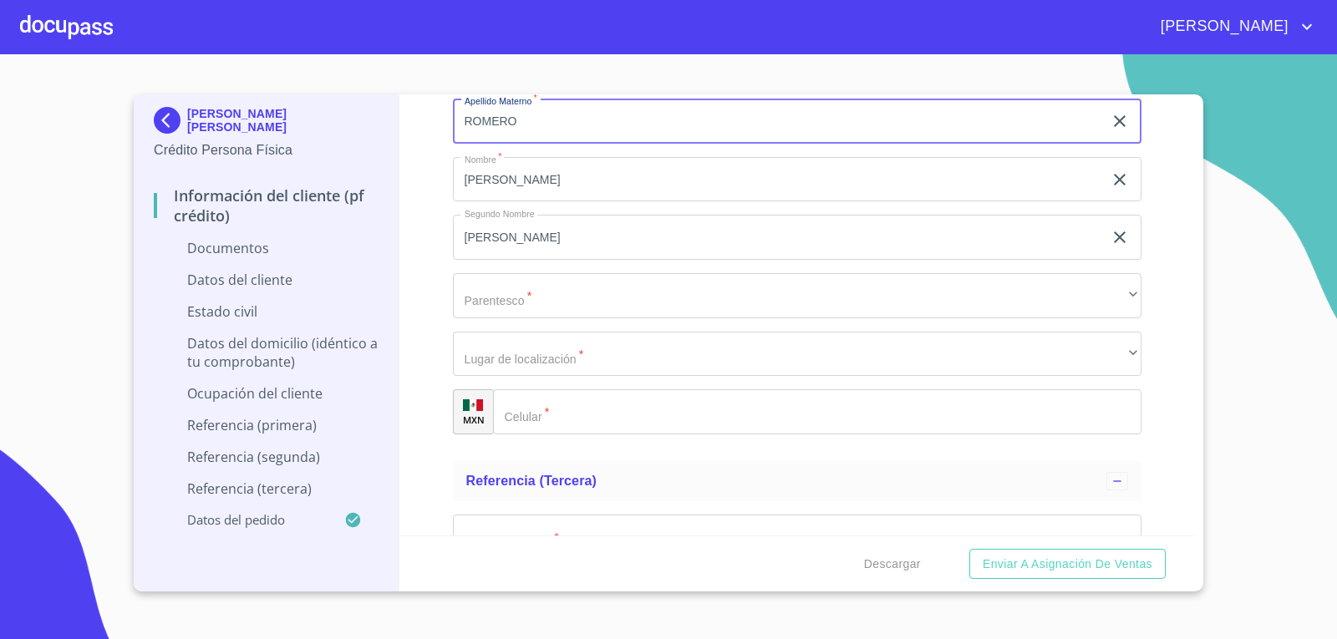
scroll to position [5991, 0]
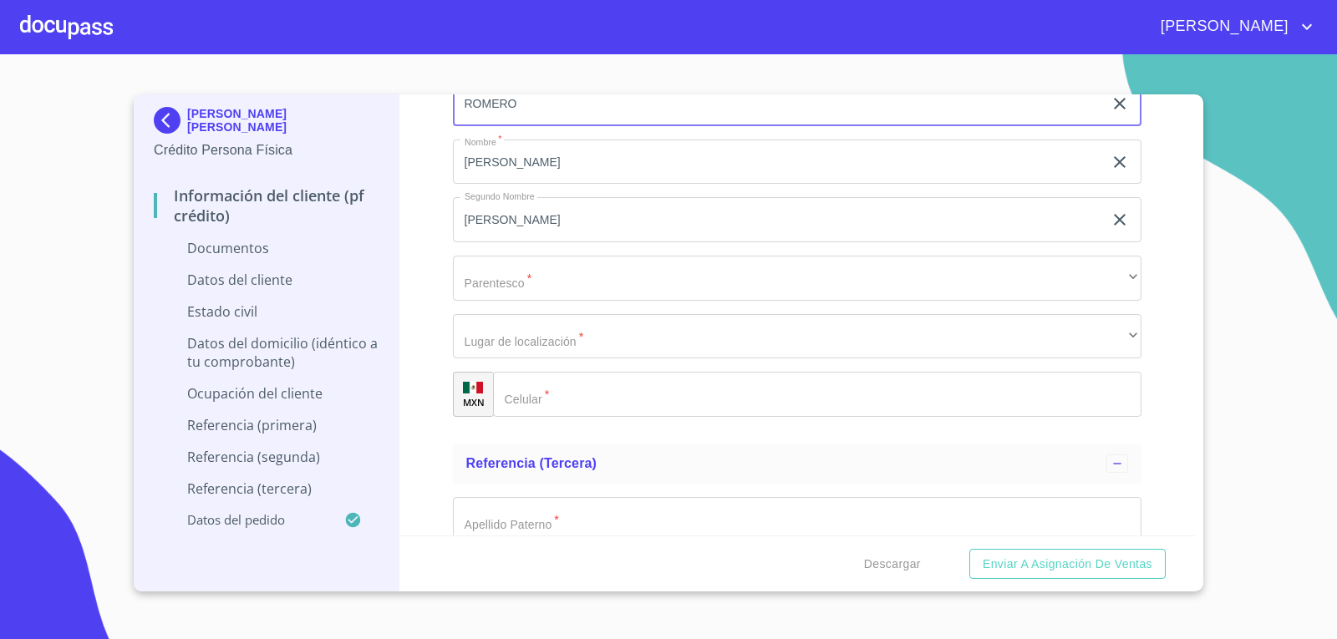
type input "ROMERO"
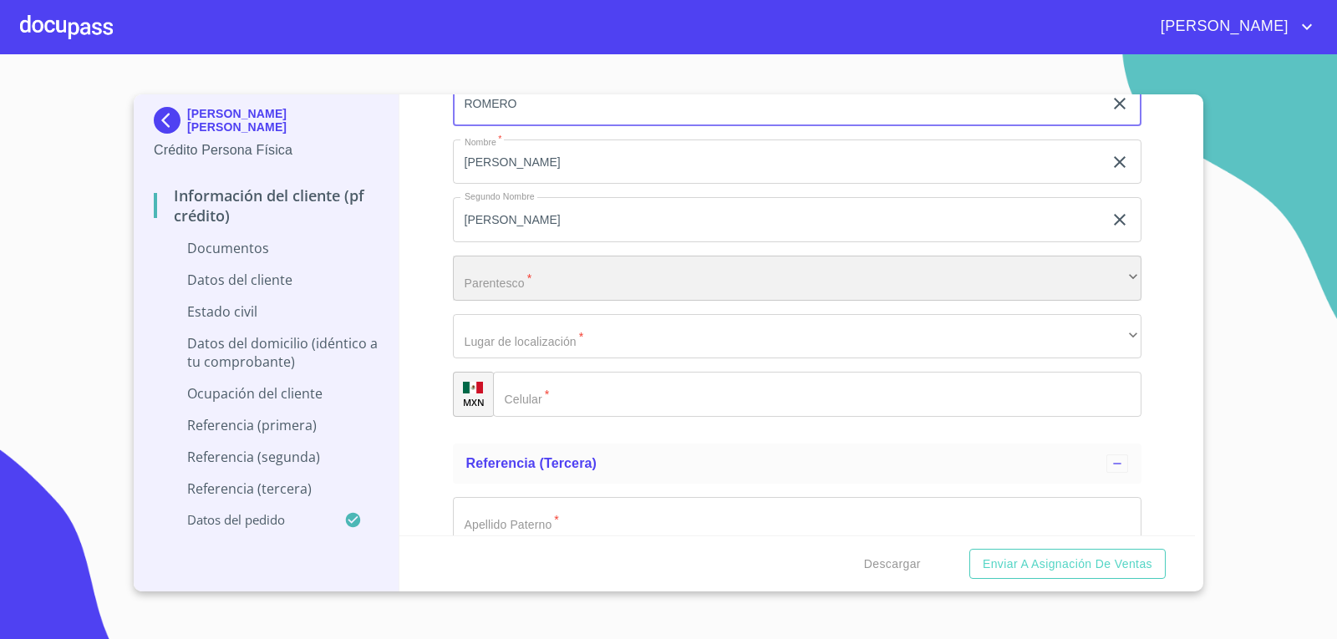
click at [521, 282] on div "​" at bounding box center [797, 278] width 689 height 45
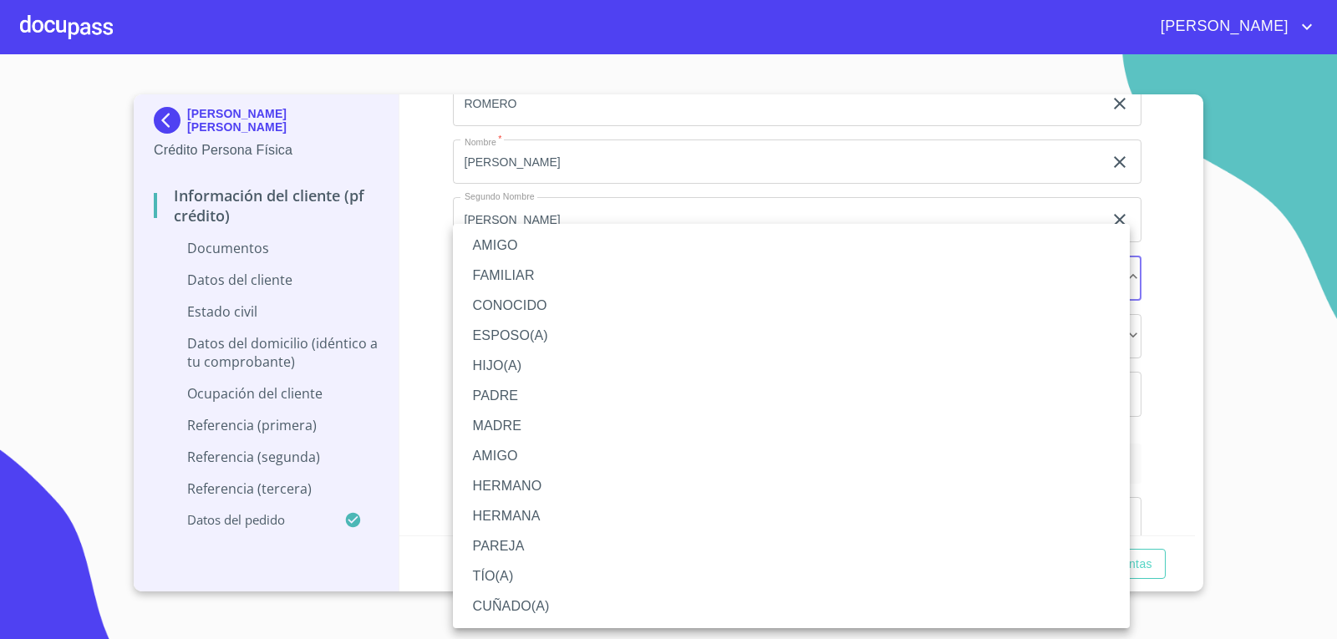
click at [491, 367] on li "HIJO(A)" at bounding box center [791, 366] width 677 height 30
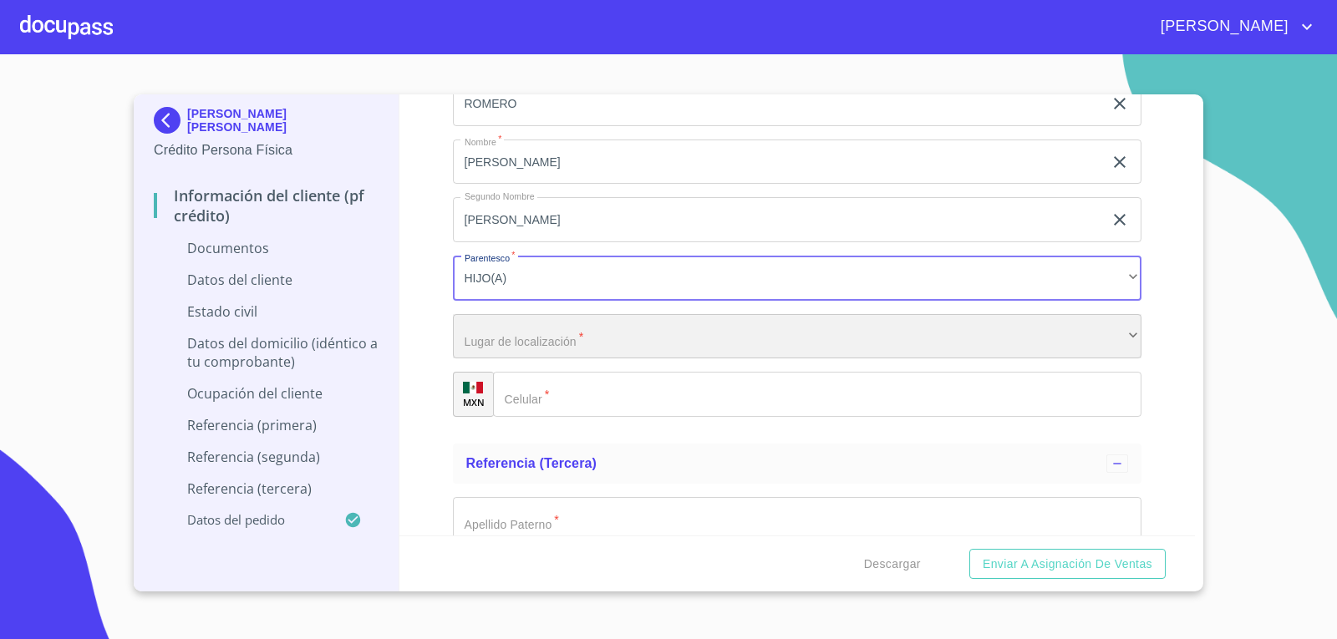
click at [510, 335] on div "​" at bounding box center [797, 336] width 689 height 45
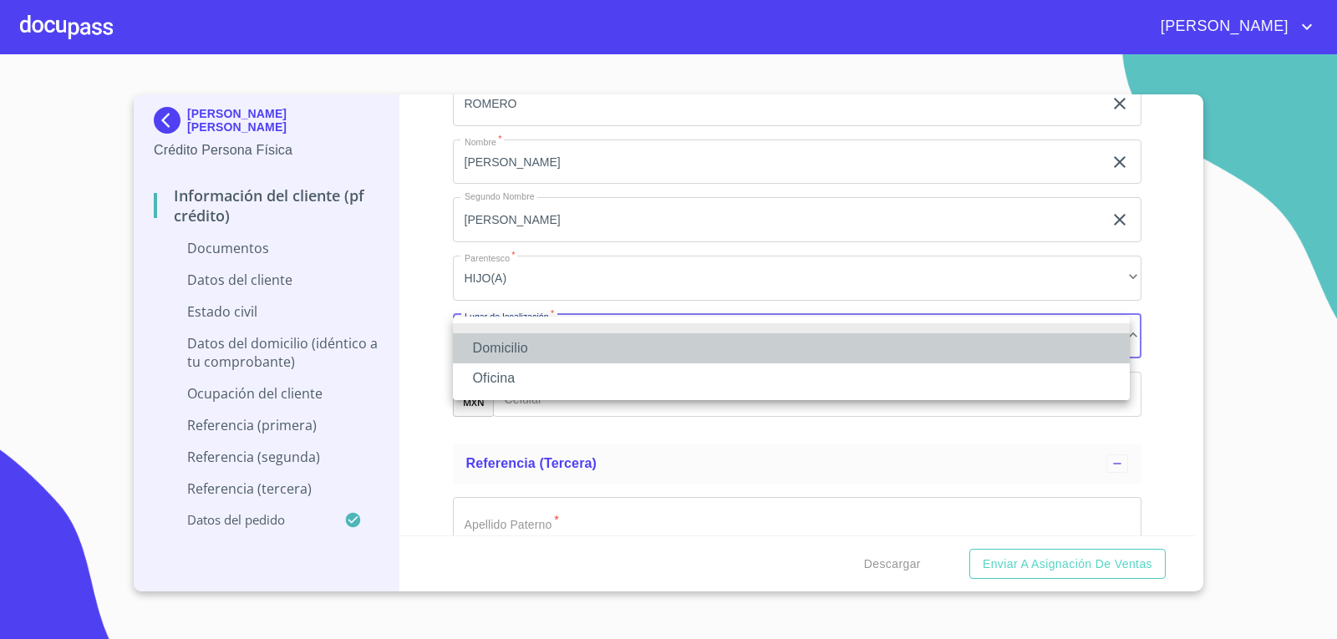
click at [504, 346] on li "Domicilio" at bounding box center [791, 348] width 677 height 30
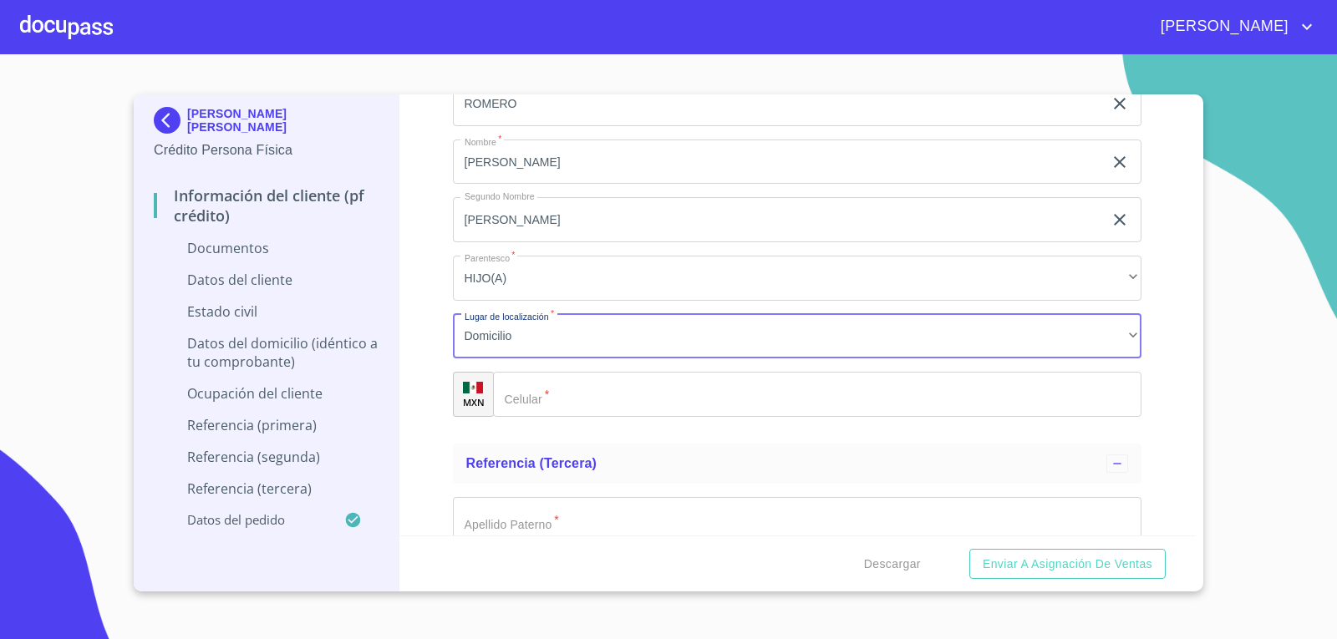
click at [528, 396] on div "​" at bounding box center [817, 394] width 649 height 45
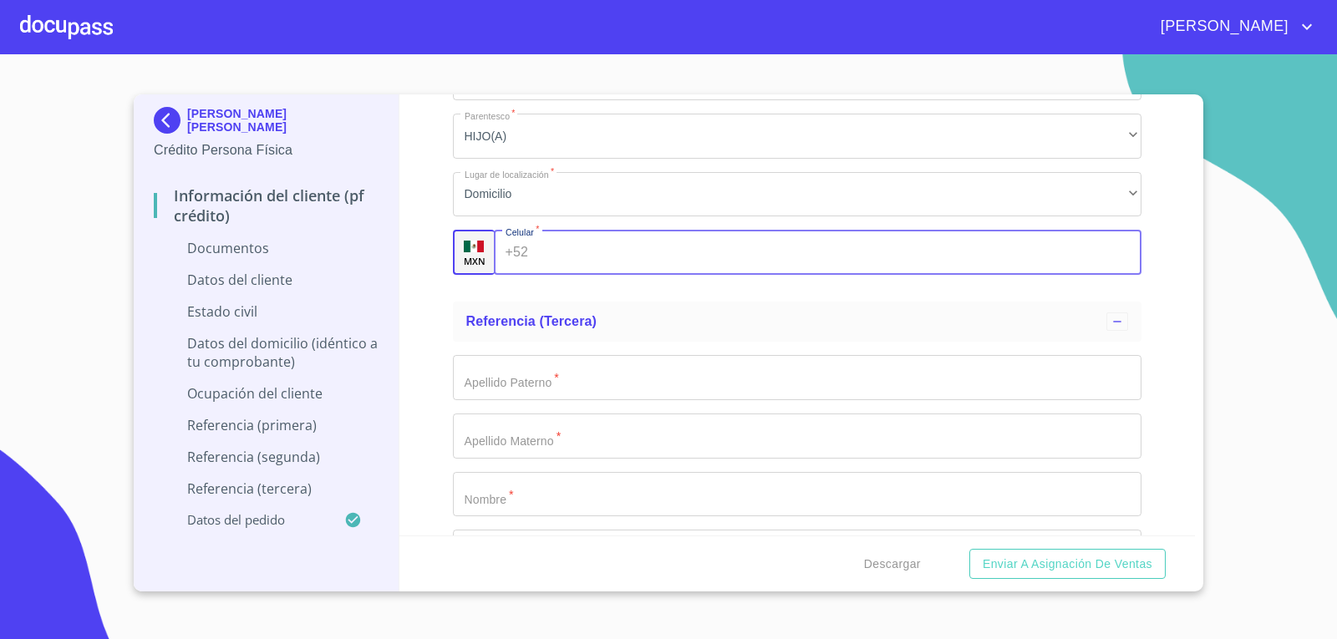
scroll to position [6242, 0]
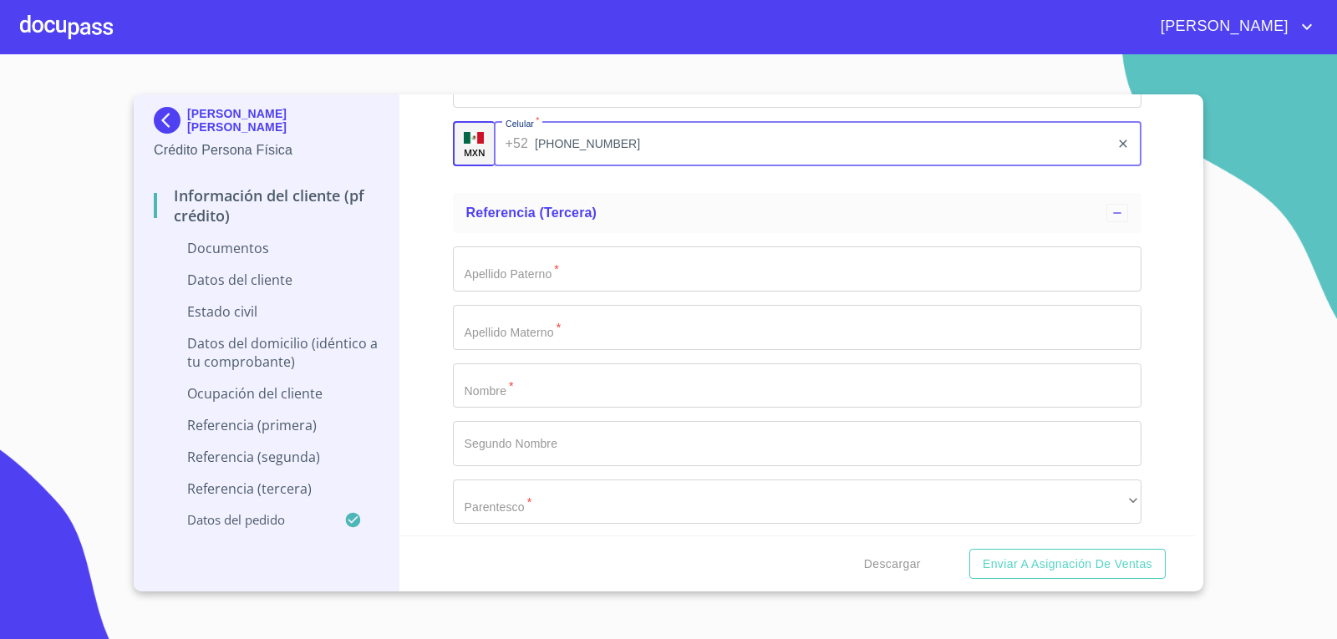
type input "[PHONE_NUMBER]"
click at [410, 204] on div "Información del cliente (PF crédito) Documentos Documento de identificación.   …" at bounding box center [797, 314] width 796 height 441
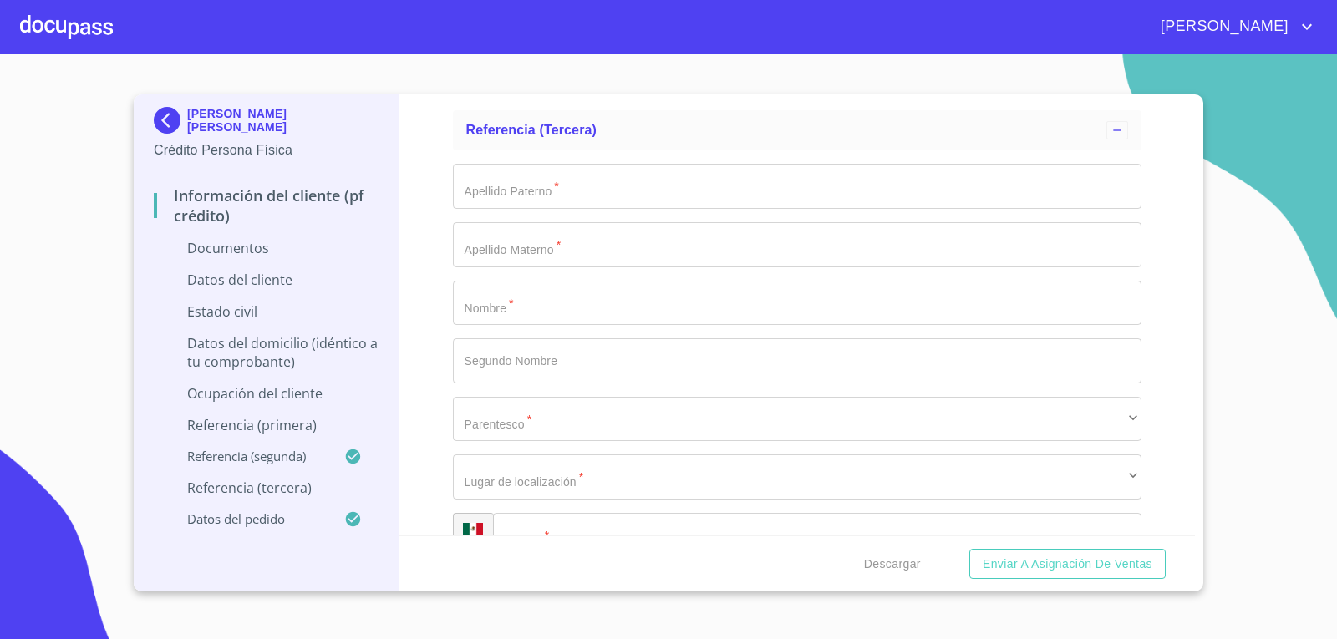
scroll to position [6326, 0]
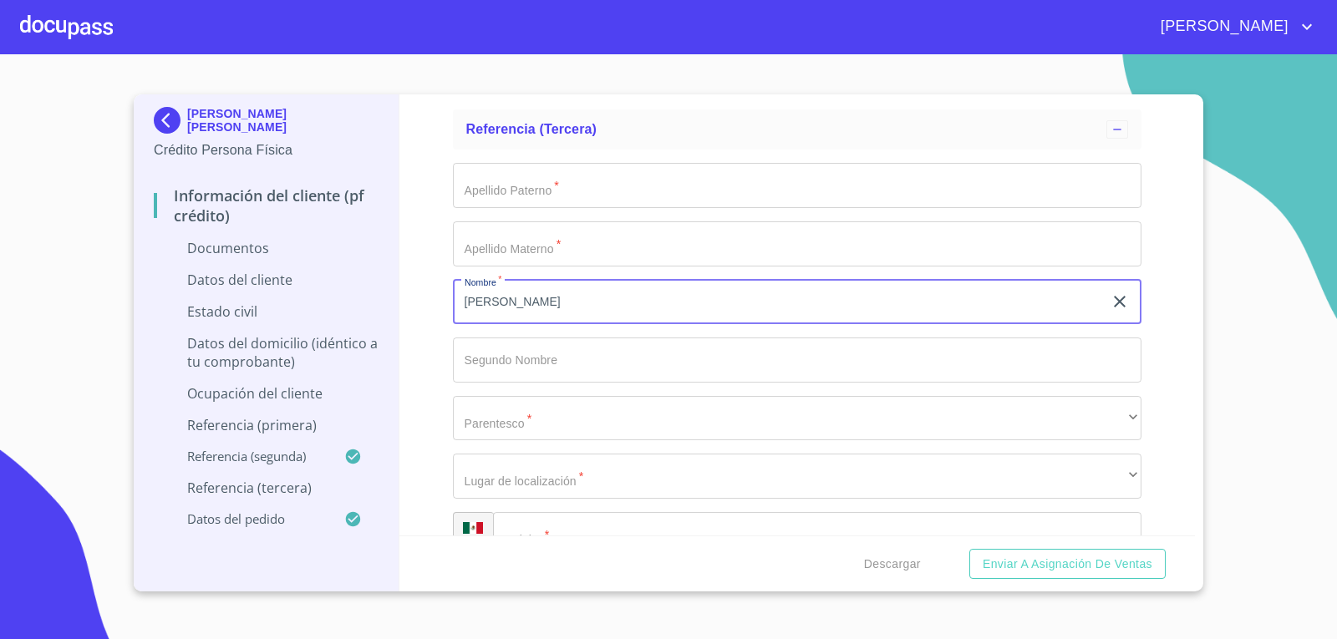
type input "[PERSON_NAME]"
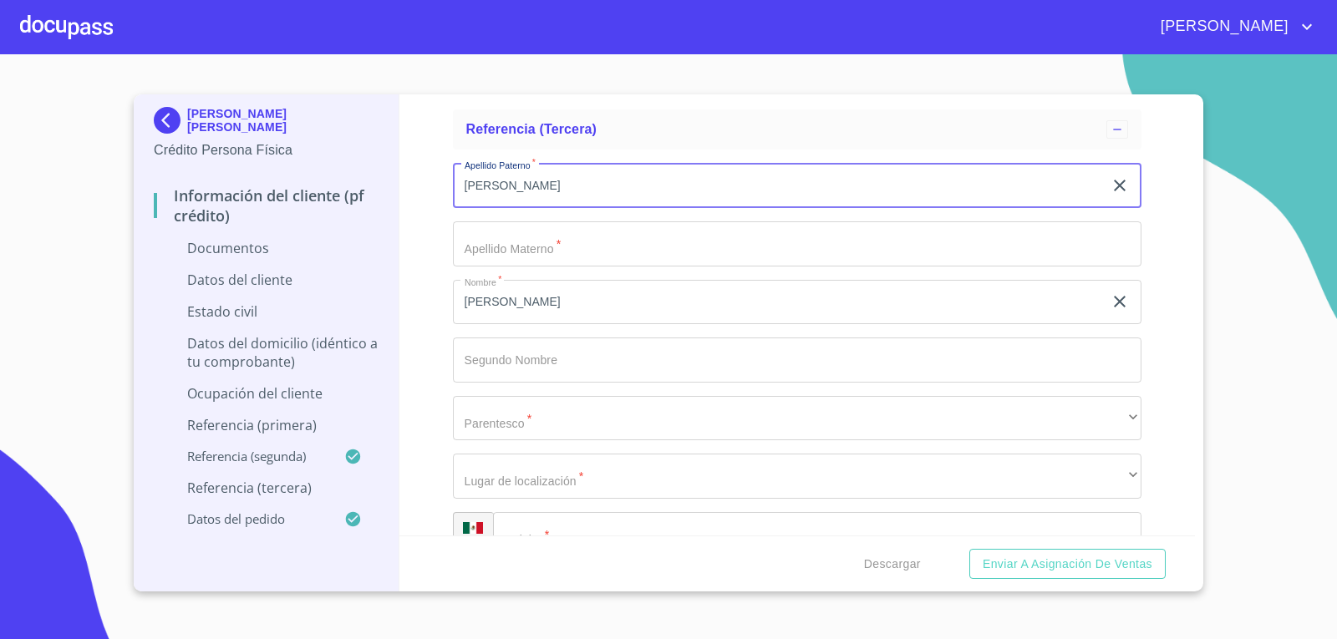
type input "[PERSON_NAME]"
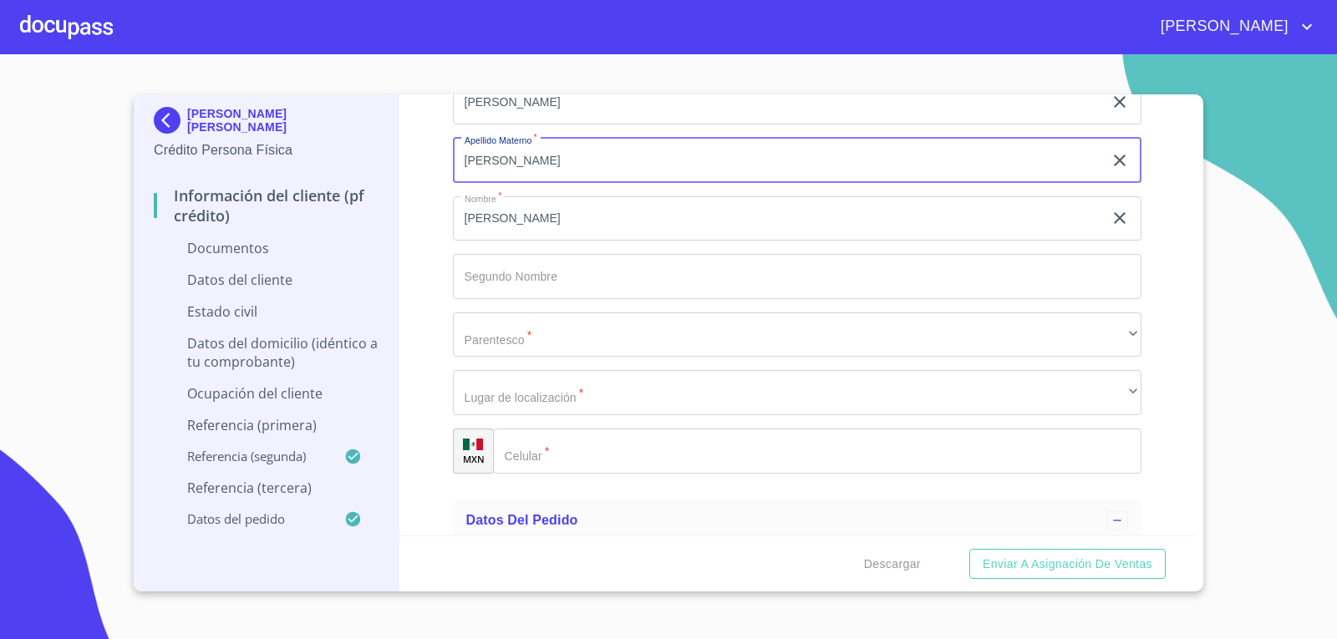
scroll to position [6493, 0]
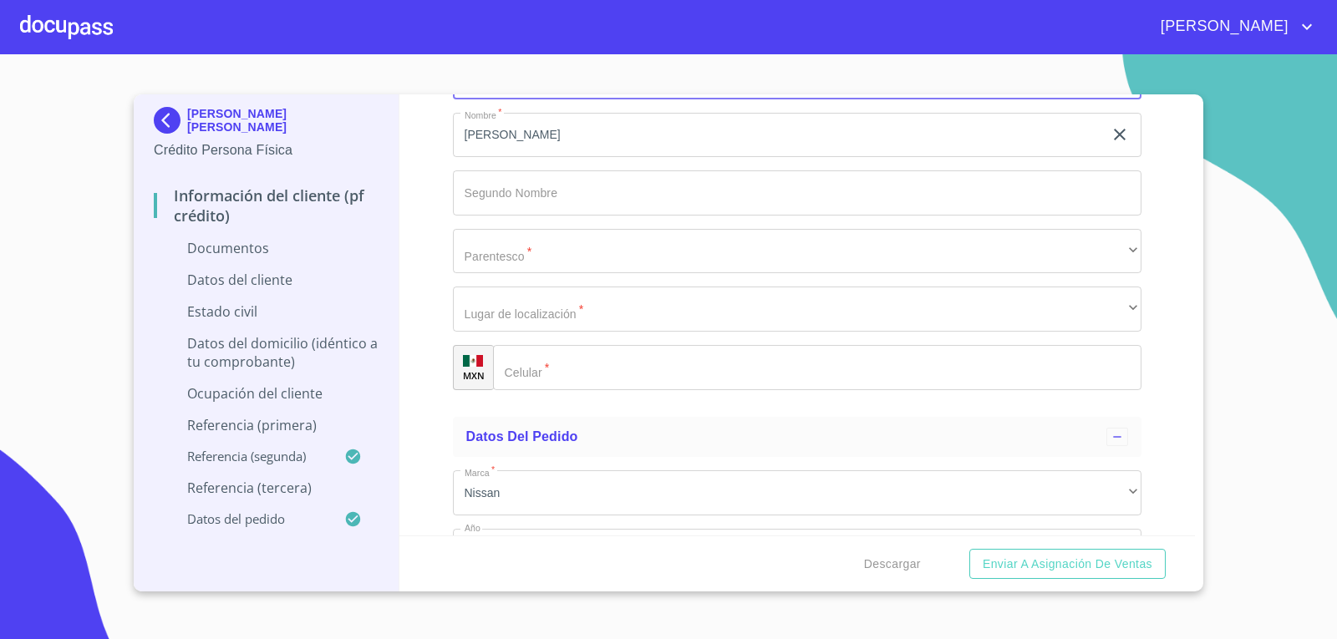
type input "[PERSON_NAME]"
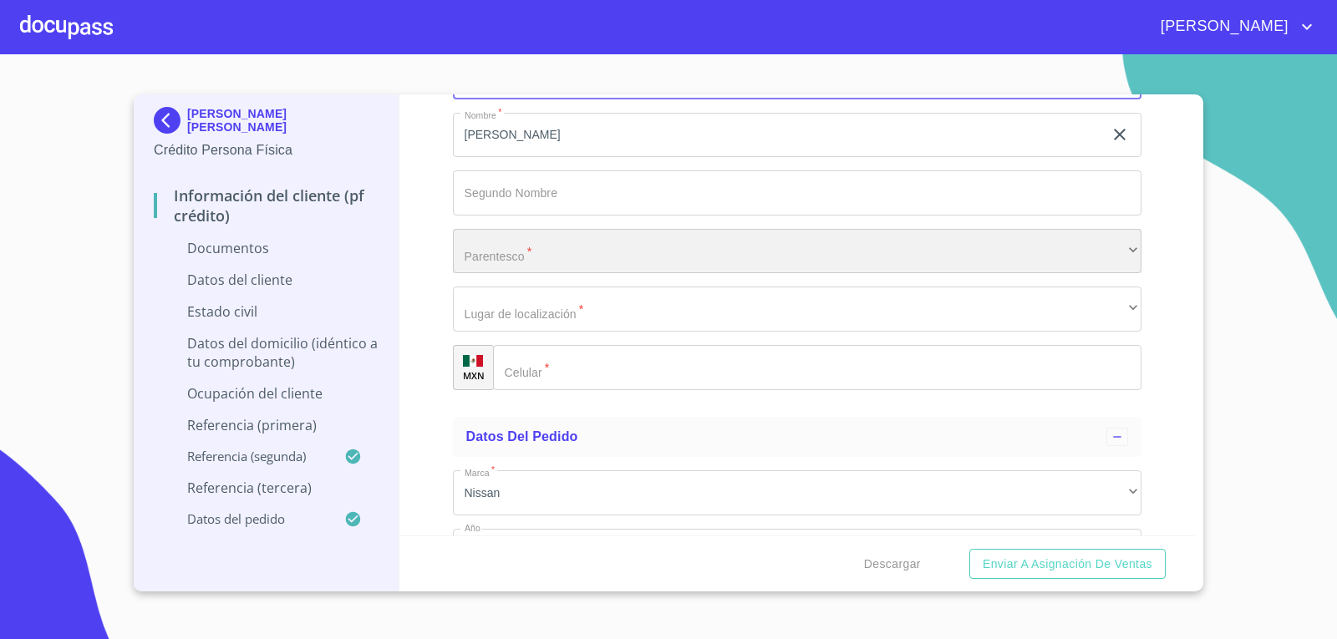
click at [526, 240] on div "​" at bounding box center [797, 251] width 689 height 45
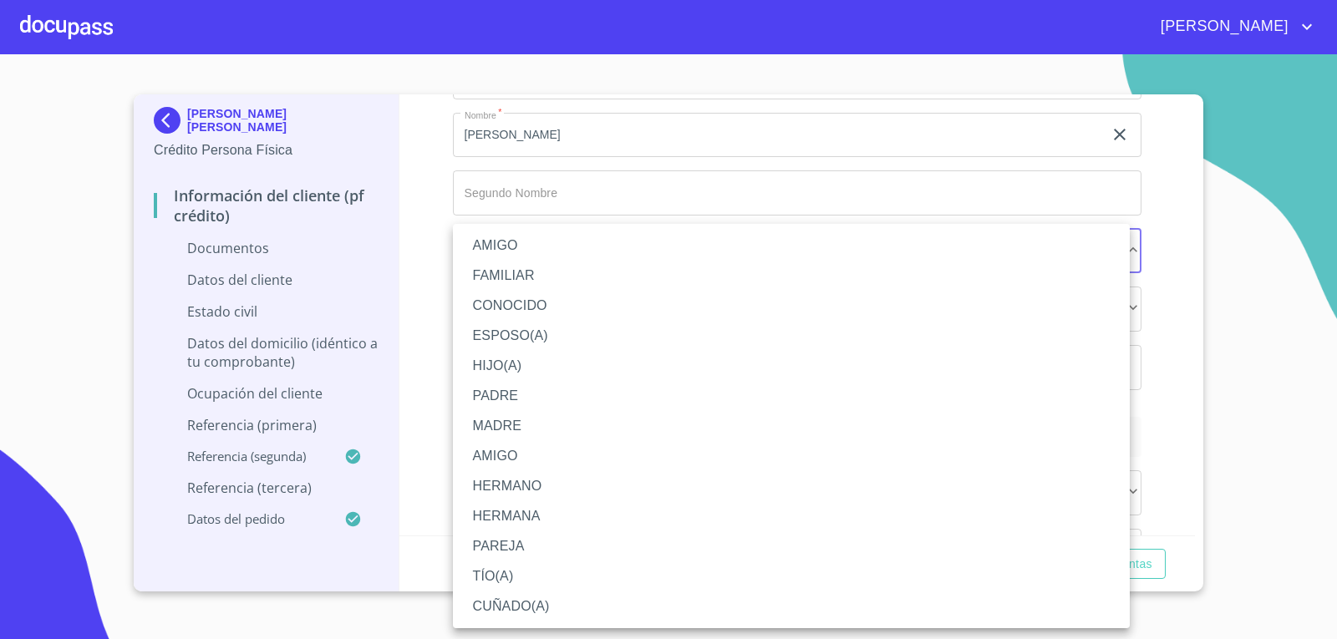
click at [529, 518] on li "HERMANA" at bounding box center [791, 516] width 677 height 30
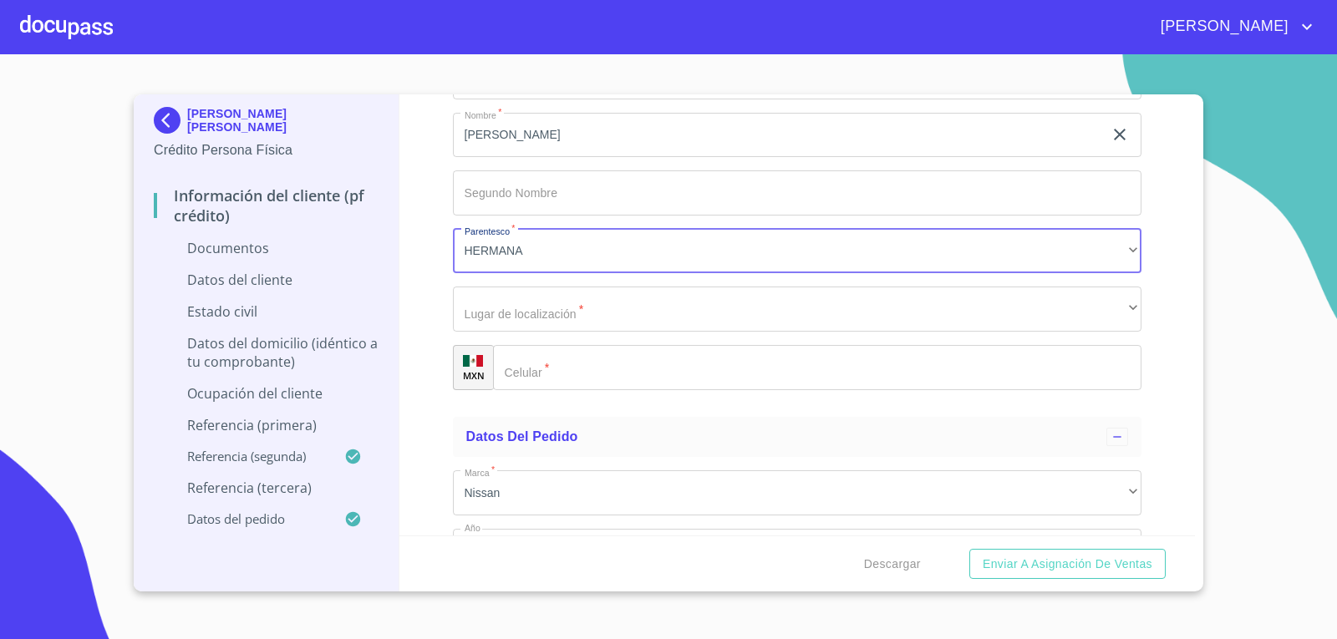
click at [602, 377] on input "Documento de identificación.   *" at bounding box center [817, 367] width 649 height 45
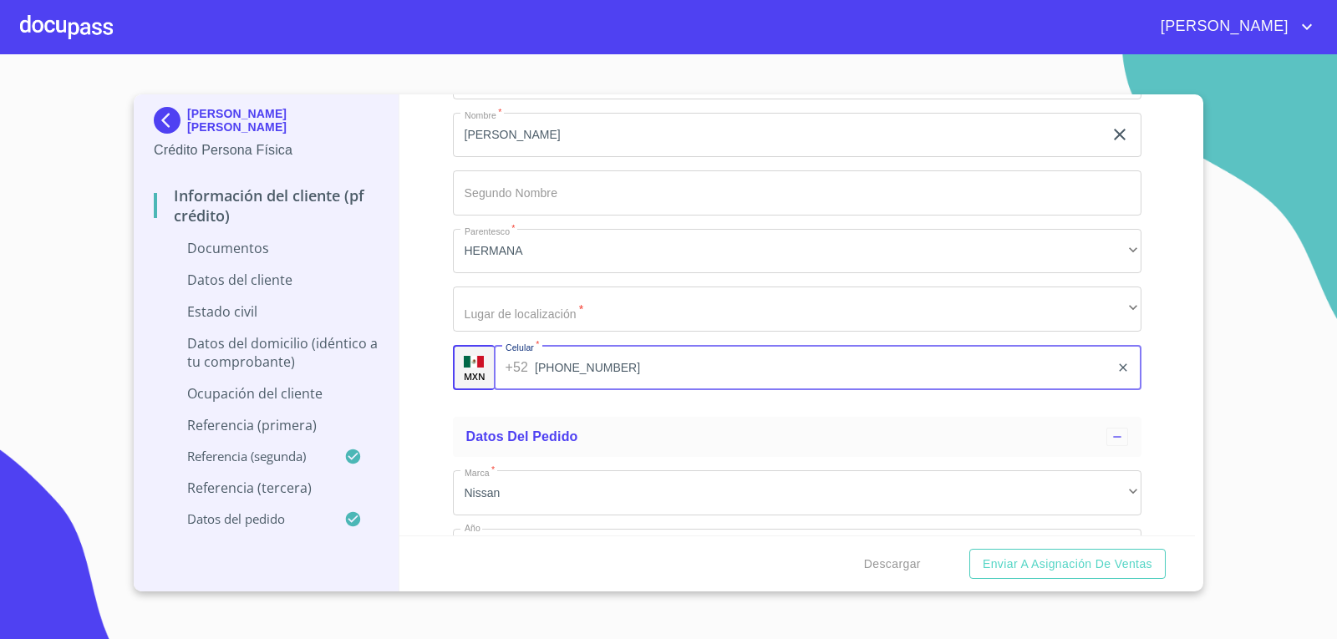
type input "[PHONE_NUMBER]"
click at [424, 328] on div "Información del cliente (PF crédito) Documentos Documento de identificación.   …" at bounding box center [797, 314] width 796 height 441
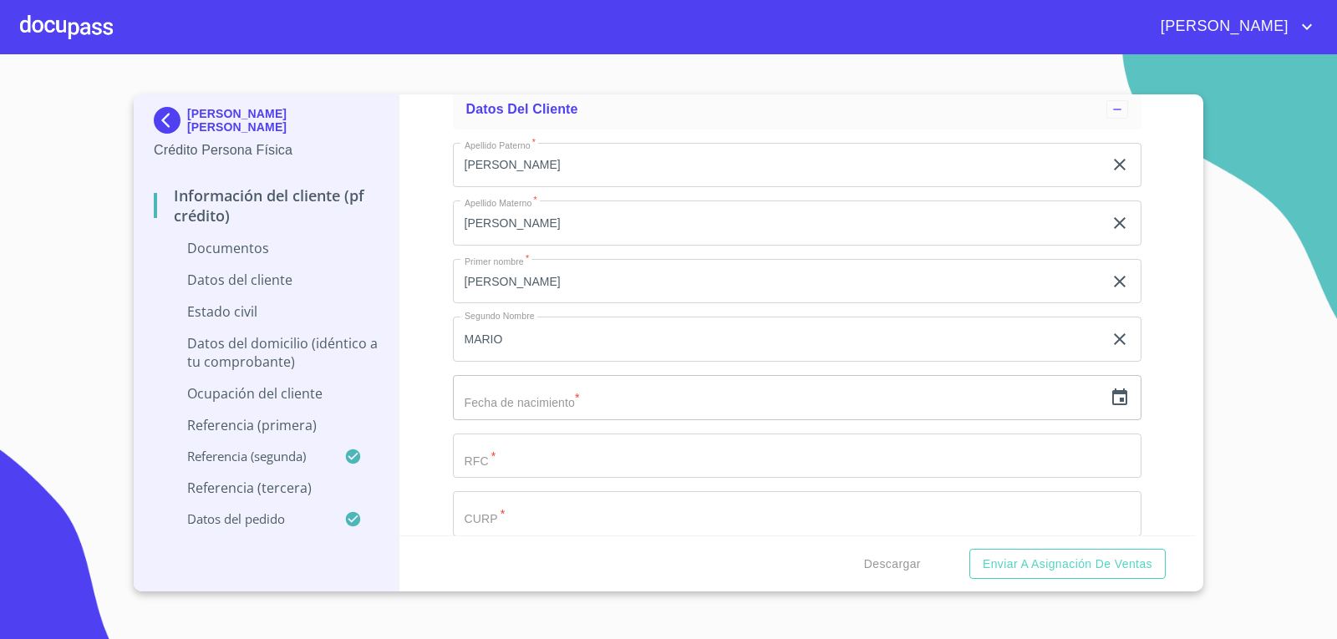
scroll to position [1627, 0]
